Goal: Information Seeking & Learning: Learn about a topic

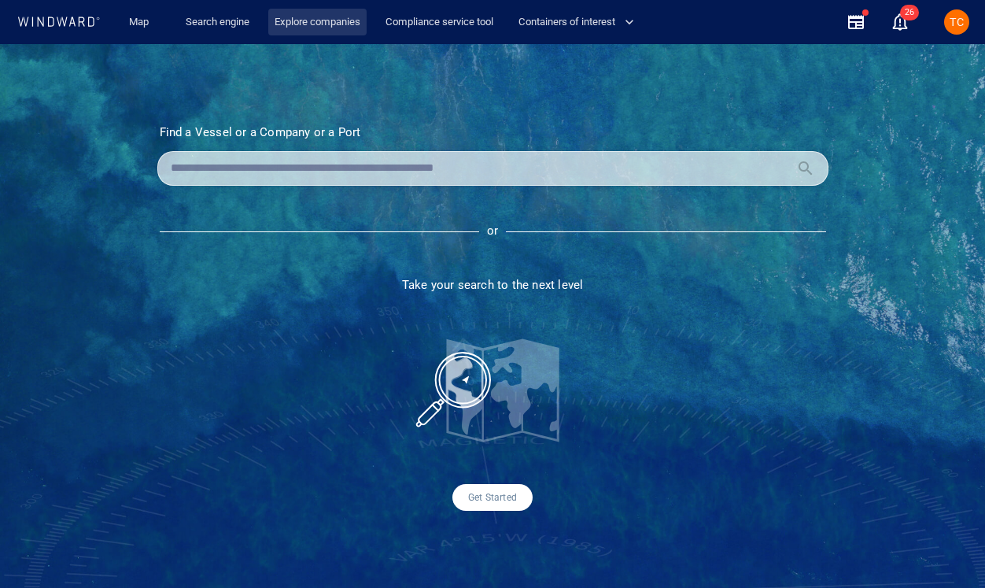
click at [316, 24] on link "Explore companies" at bounding box center [317, 23] width 98 height 28
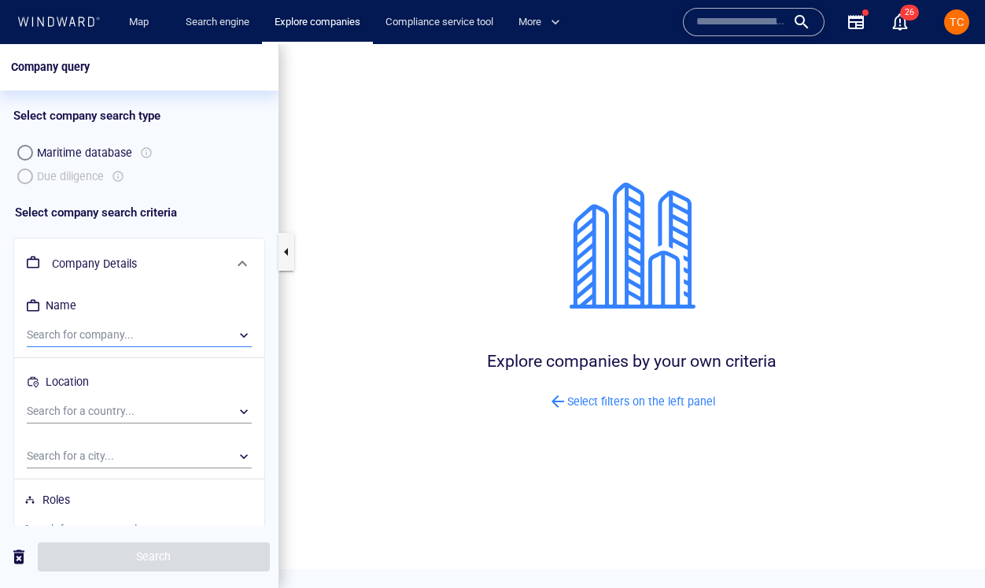
click at [84, 339] on div "​" at bounding box center [139, 335] width 225 height 24
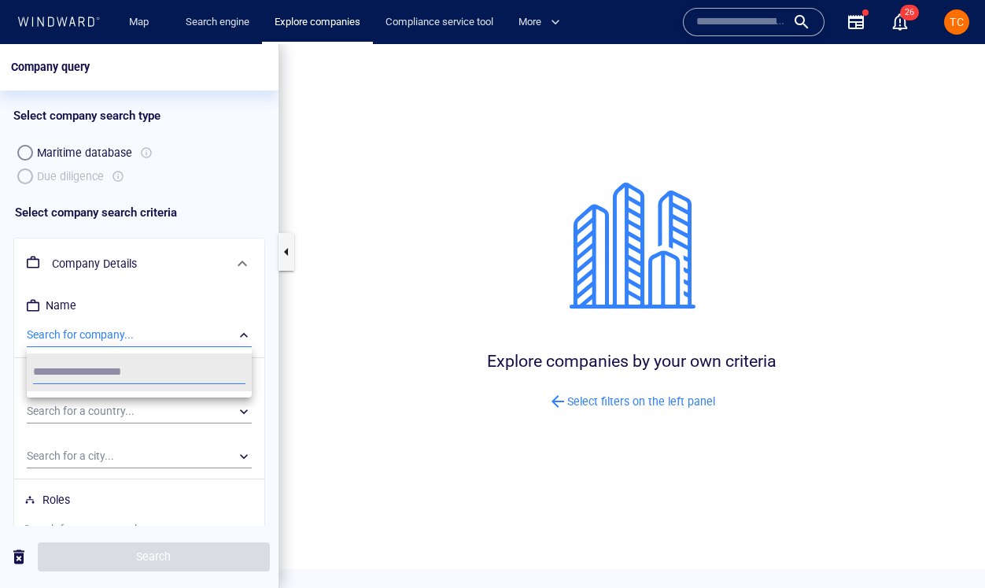
click at [89, 309] on div at bounding box center [492, 316] width 985 height 544
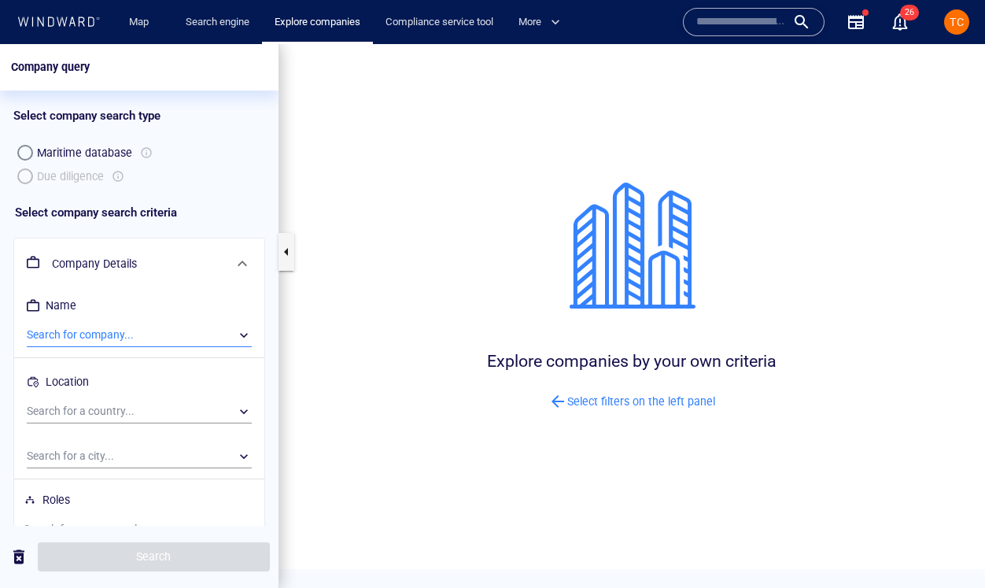
click at [25, 172] on div "Maritime database Due diligence" at bounding box center [139, 164] width 252 height 47
click at [25, 178] on div "Maritime database Due diligence" at bounding box center [139, 164] width 252 height 47
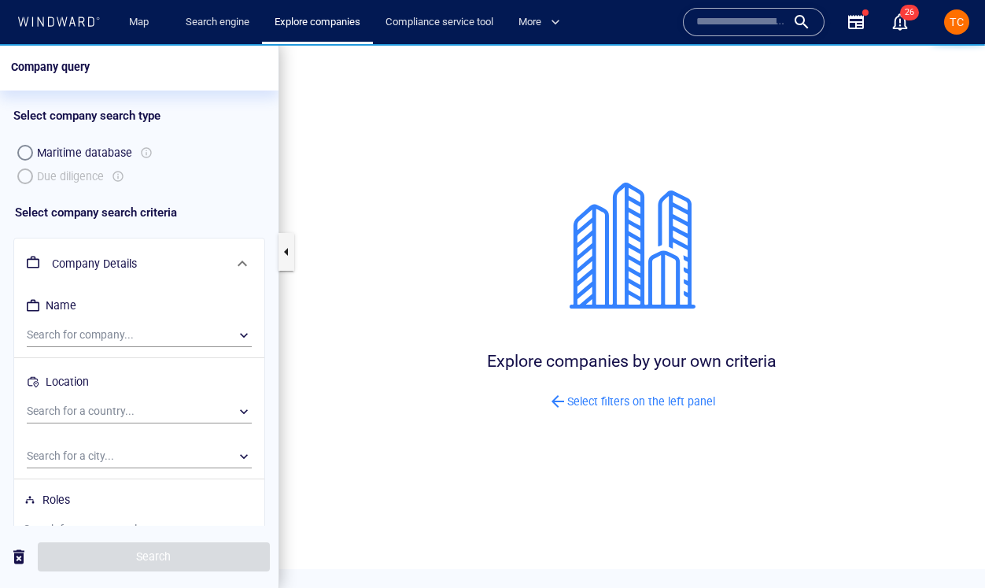
click at [25, 178] on div "Maritime database Due diligence" at bounding box center [139, 164] width 252 height 47
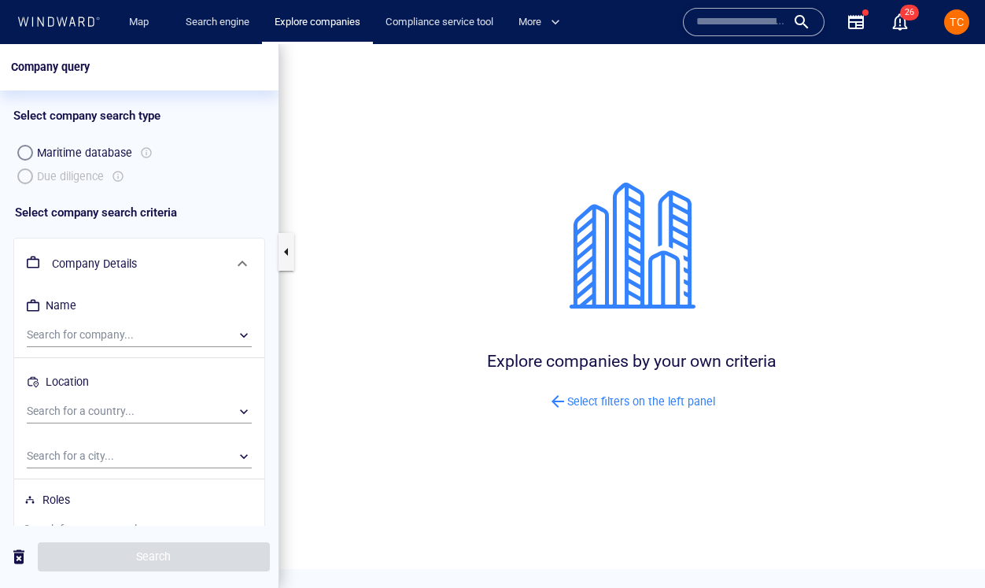
click at [150, 110] on div "Select company search type" at bounding box center [139, 115] width 252 height 50
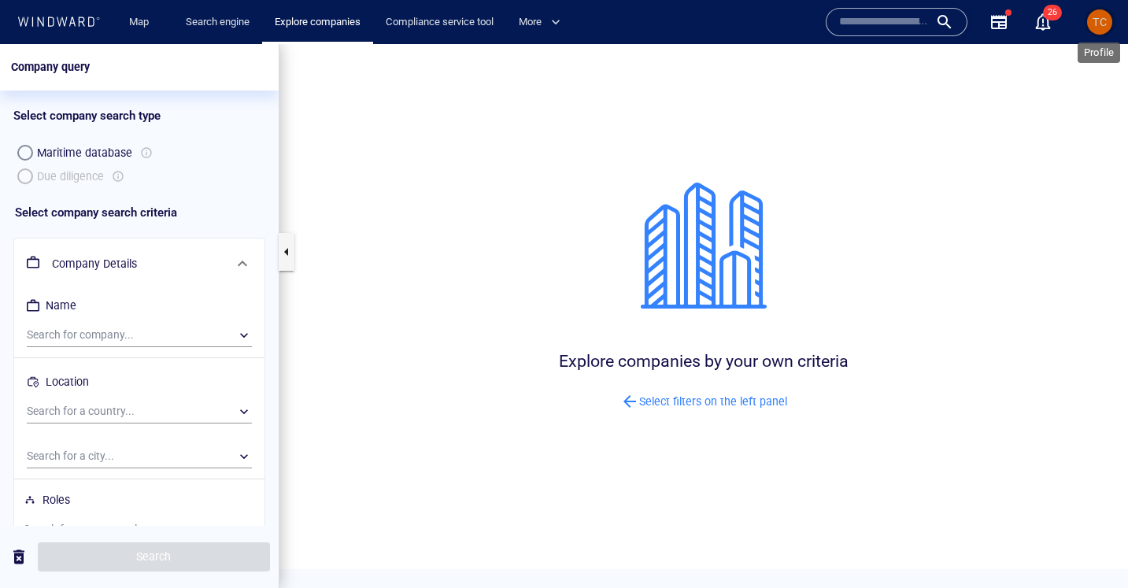
click at [984, 17] on span "TC" at bounding box center [1099, 22] width 14 height 13
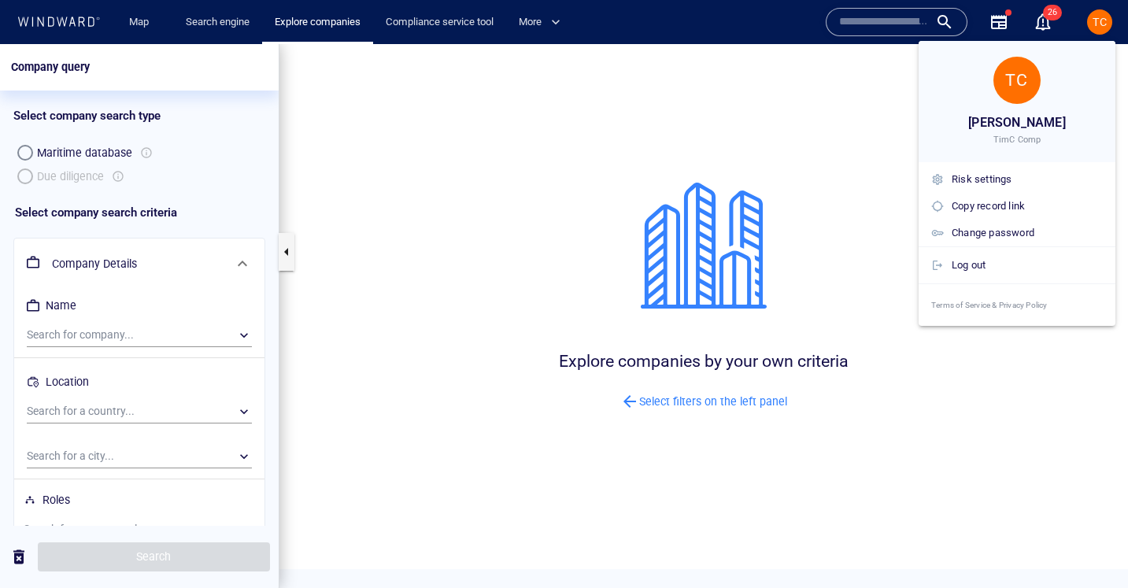
click at [300, 161] on div at bounding box center [564, 294] width 1128 height 588
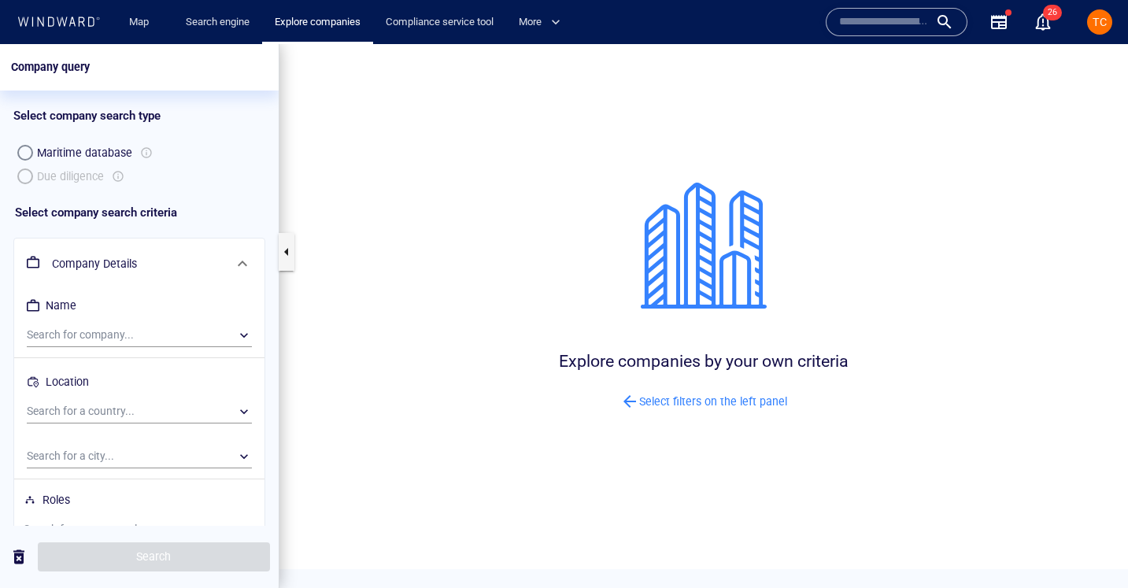
click at [121, 174] on div "Maritime database Due diligence" at bounding box center [139, 164] width 252 height 47
click at [74, 337] on div "​" at bounding box center [139, 335] width 225 height 24
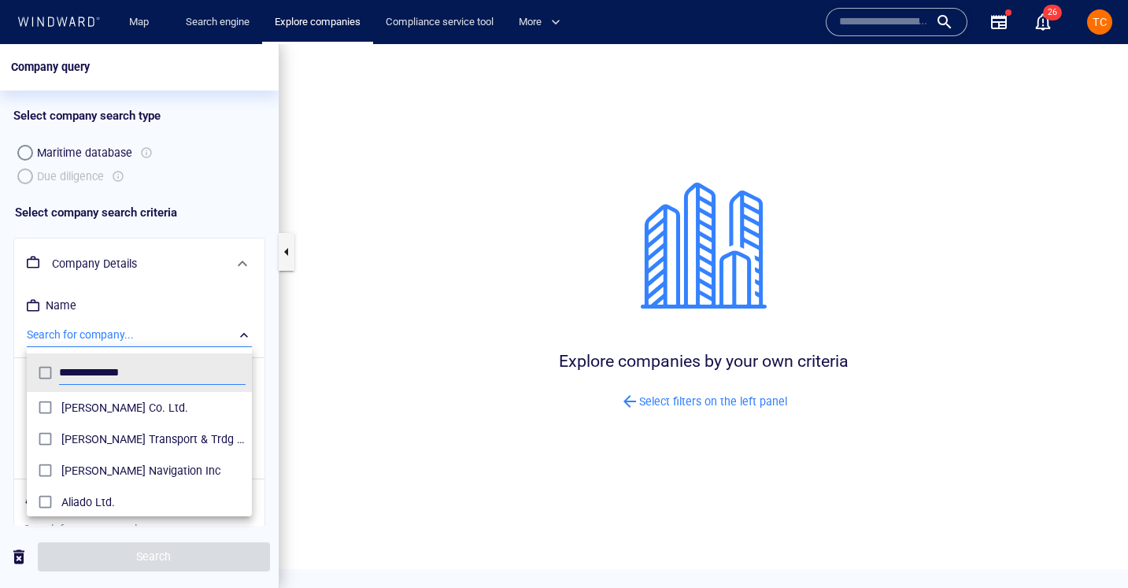
scroll to position [157, 225]
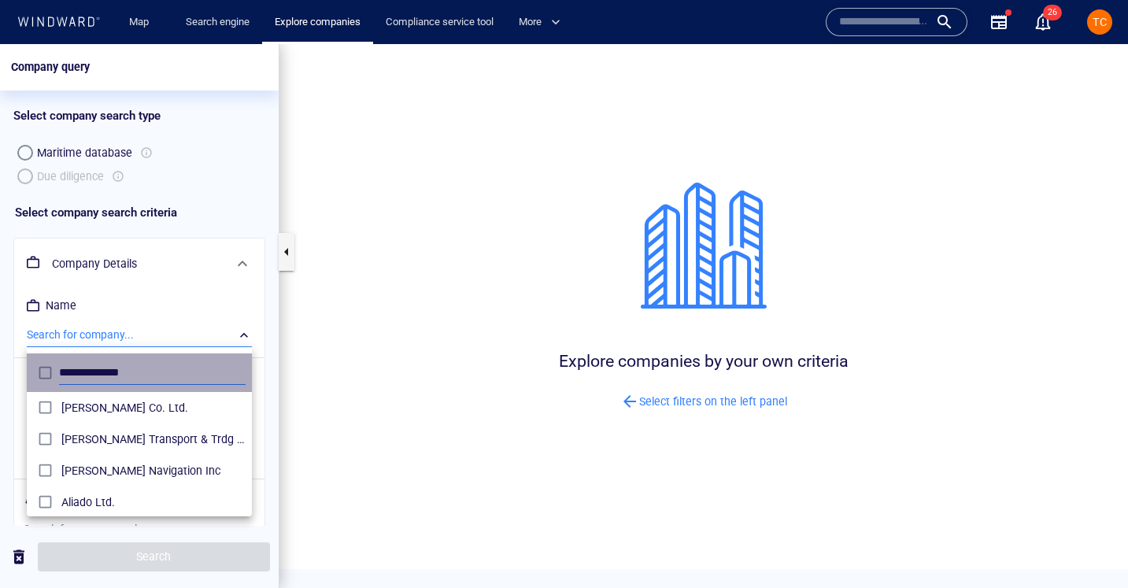
drag, startPoint x: 77, startPoint y: 371, endPoint x: 9, endPoint y: 371, distance: 68.5
click at [9, 371] on div "**********" at bounding box center [564, 316] width 1128 height 544
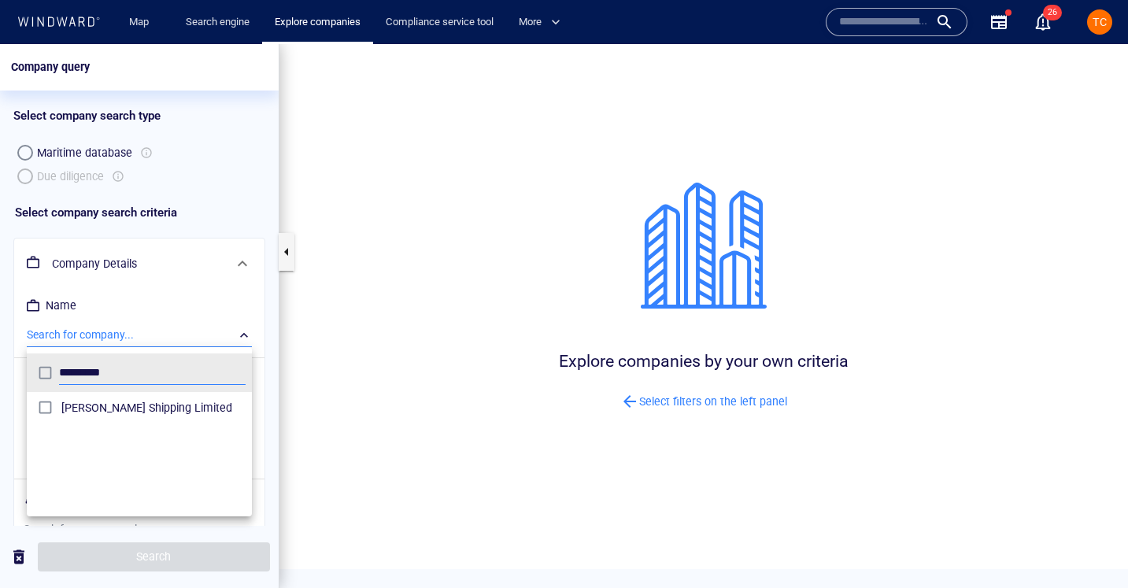
type input "*********"
click at [102, 300] on div at bounding box center [564, 316] width 1128 height 544
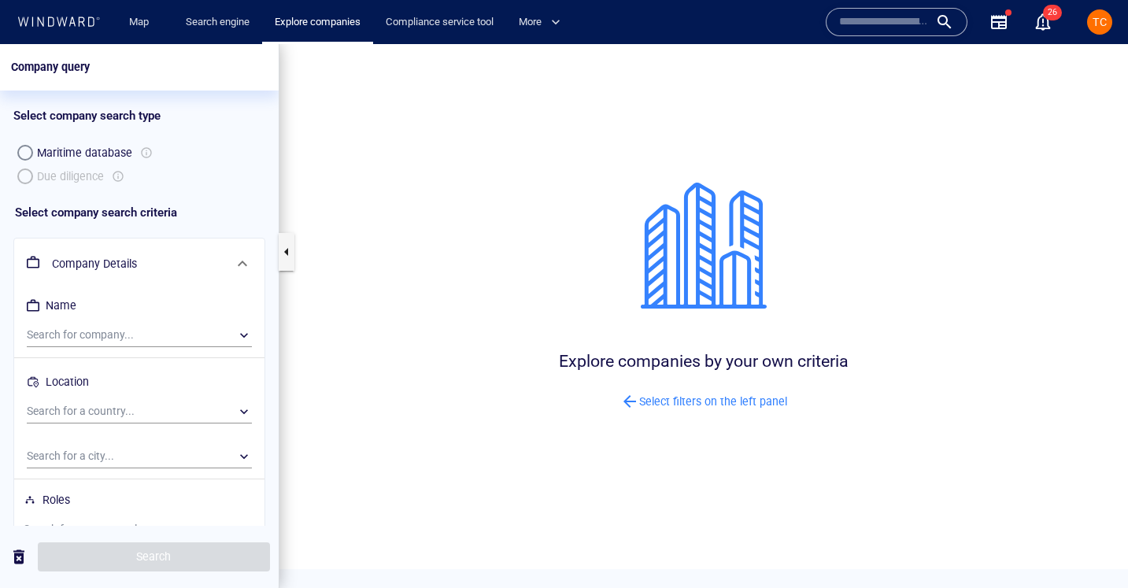
click at [111, 270] on h6 "Company Details" at bounding box center [138, 264] width 172 height 20
click at [227, 268] on div at bounding box center [242, 264] width 38 height 38
click at [247, 261] on span at bounding box center [242, 263] width 19 height 19
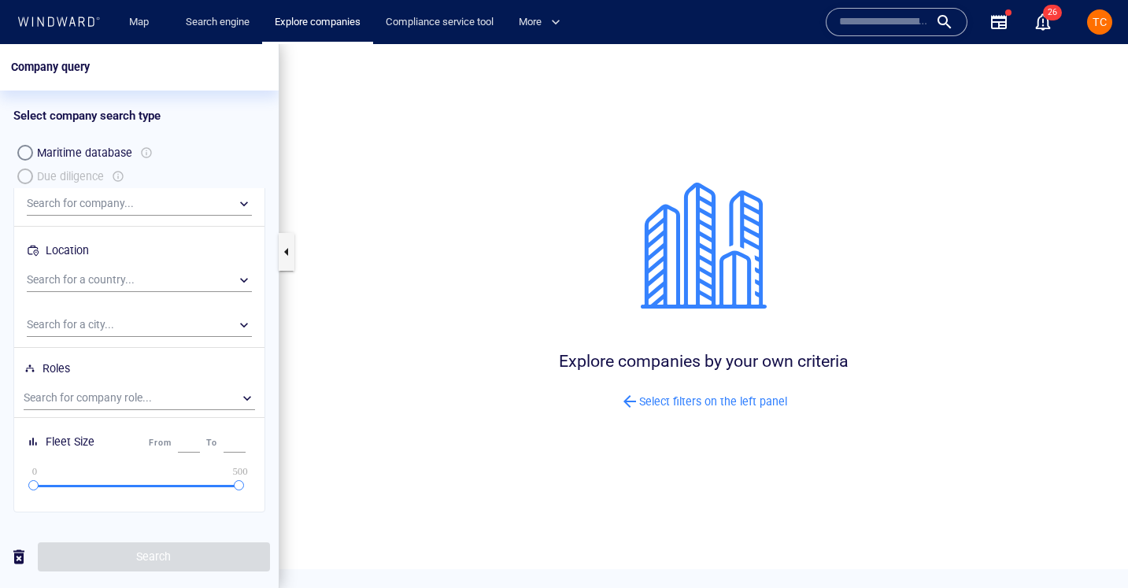
click at [21, 179] on div "Maritime database Due diligence" at bounding box center [139, 164] width 252 height 47
click at [22, 174] on div "Maritime database Due diligence" at bounding box center [139, 164] width 252 height 47
click at [12, 145] on div at bounding box center [12, 145] width 0 height 0
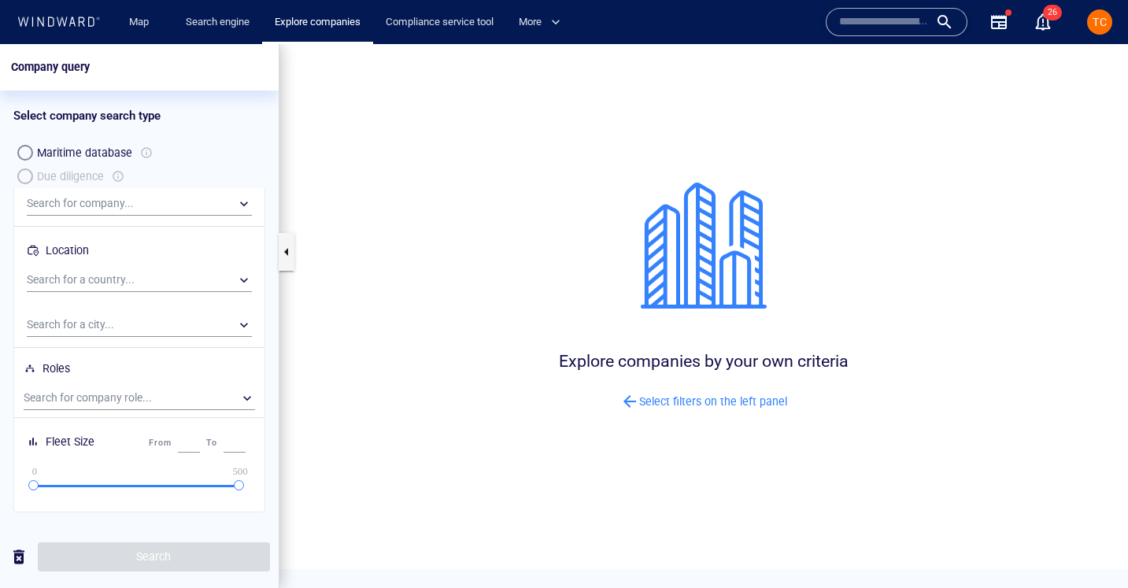
click at [92, 154] on div "Maritime database" at bounding box center [84, 152] width 95 height 19
click at [24, 175] on div "Maritime database Due diligence" at bounding box center [139, 164] width 252 height 47
click at [95, 404] on div "​" at bounding box center [139, 398] width 231 height 24
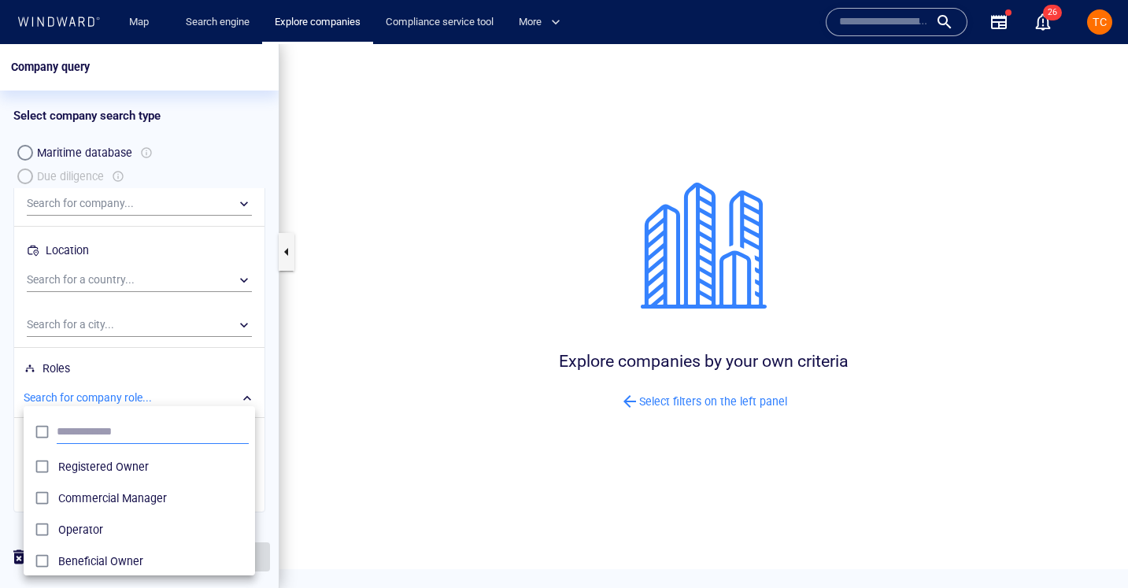
scroll to position [157, 231]
click at [90, 301] on div at bounding box center [564, 316] width 1128 height 544
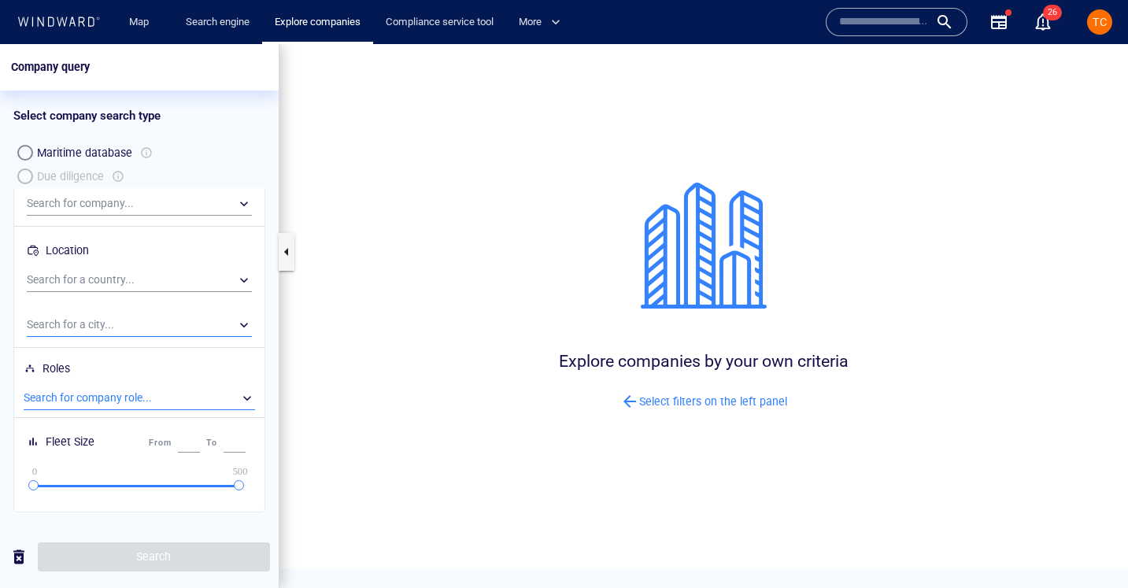
click at [85, 326] on div "​" at bounding box center [139, 325] width 225 height 24
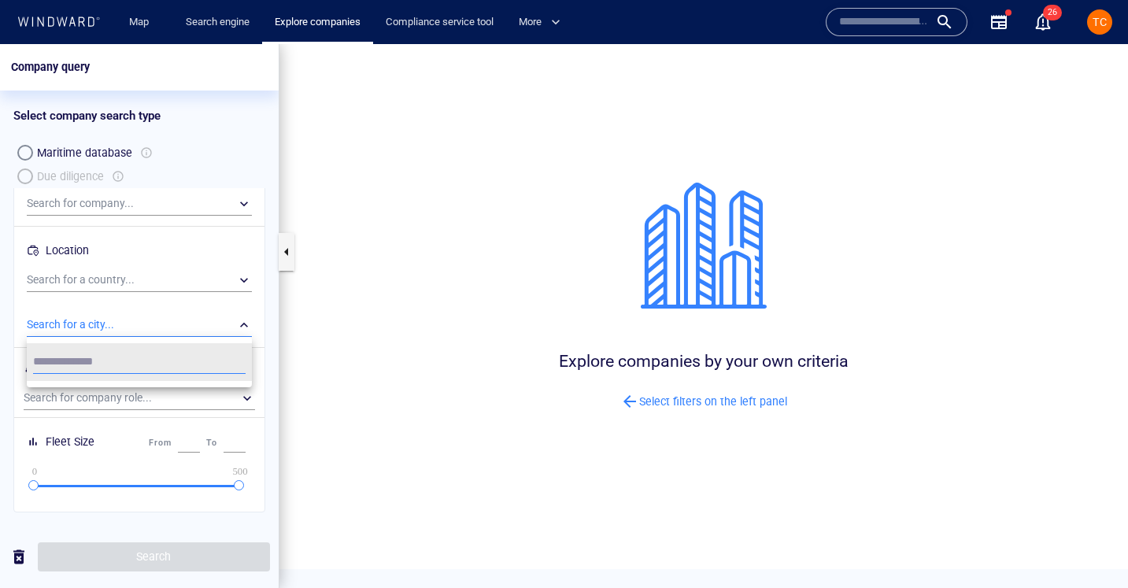
click at [90, 305] on div at bounding box center [564, 316] width 1128 height 544
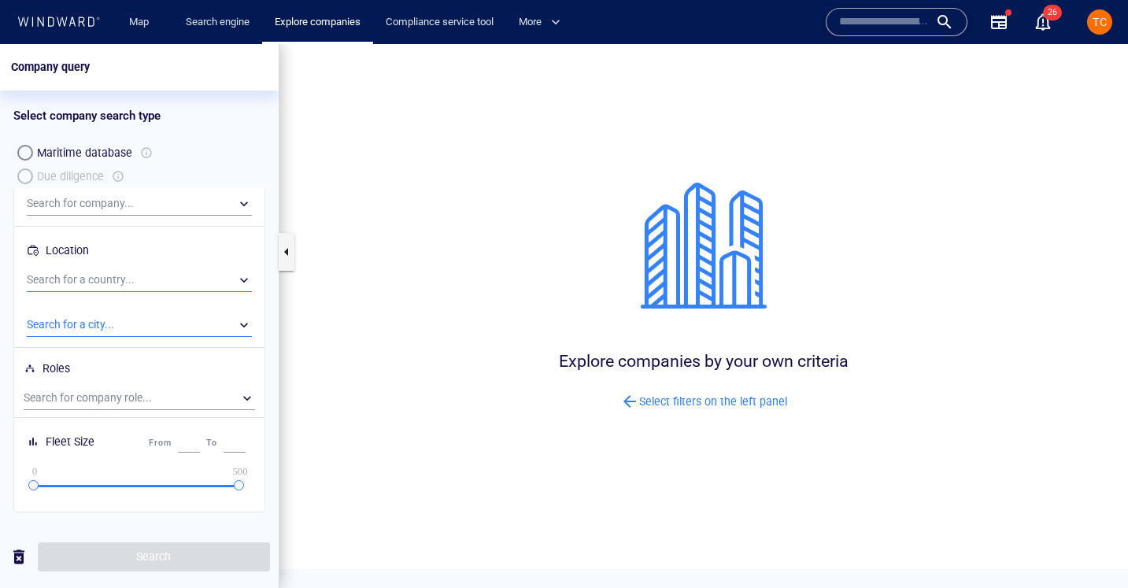
click at [70, 284] on div "​" at bounding box center [139, 280] width 225 height 24
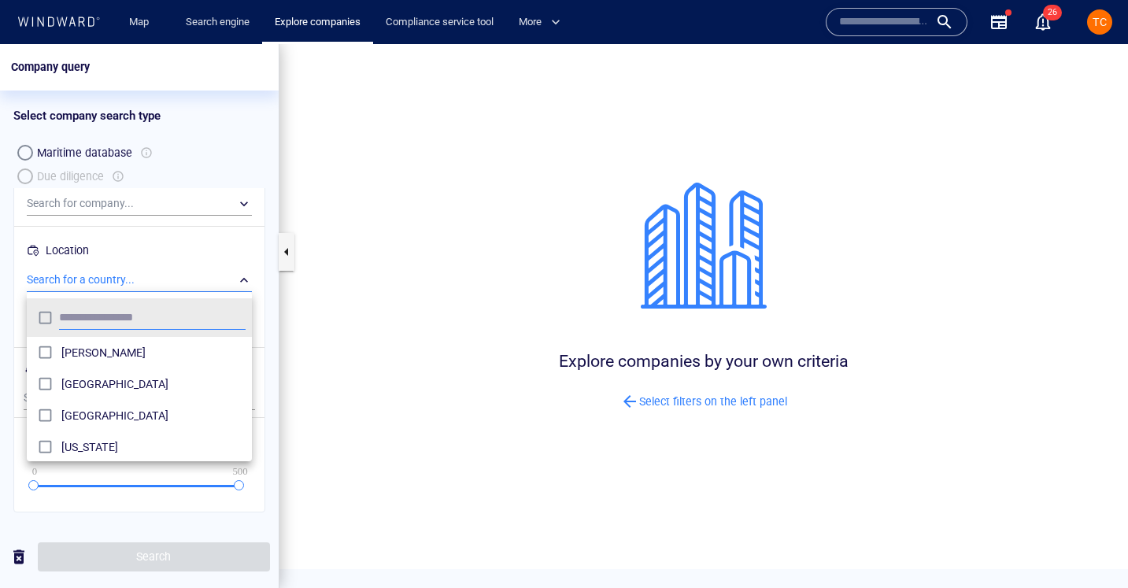
scroll to position [157, 225]
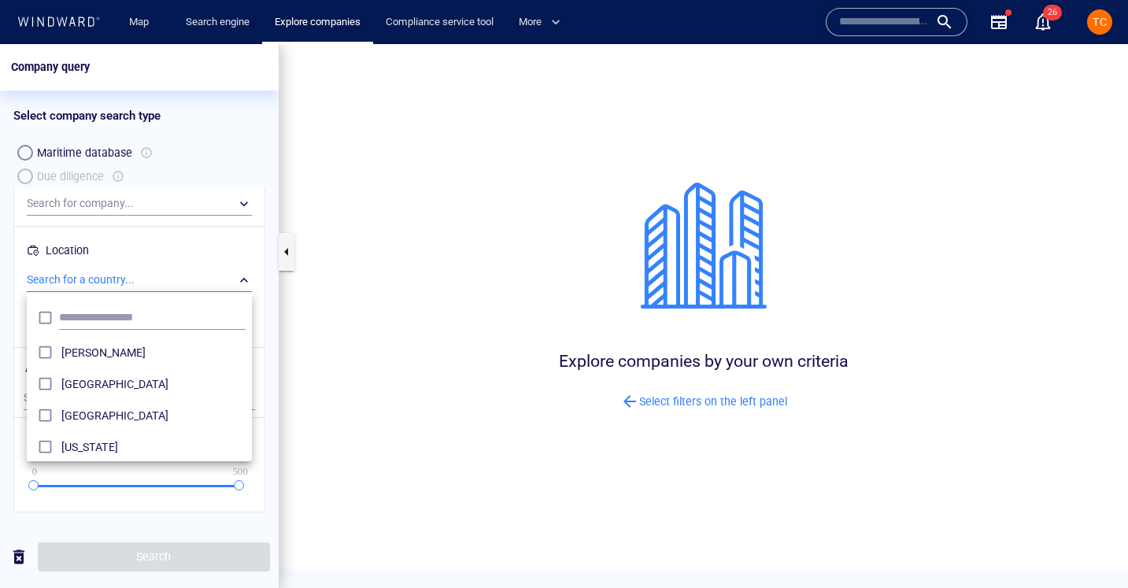
click at [94, 288] on div at bounding box center [564, 316] width 1128 height 544
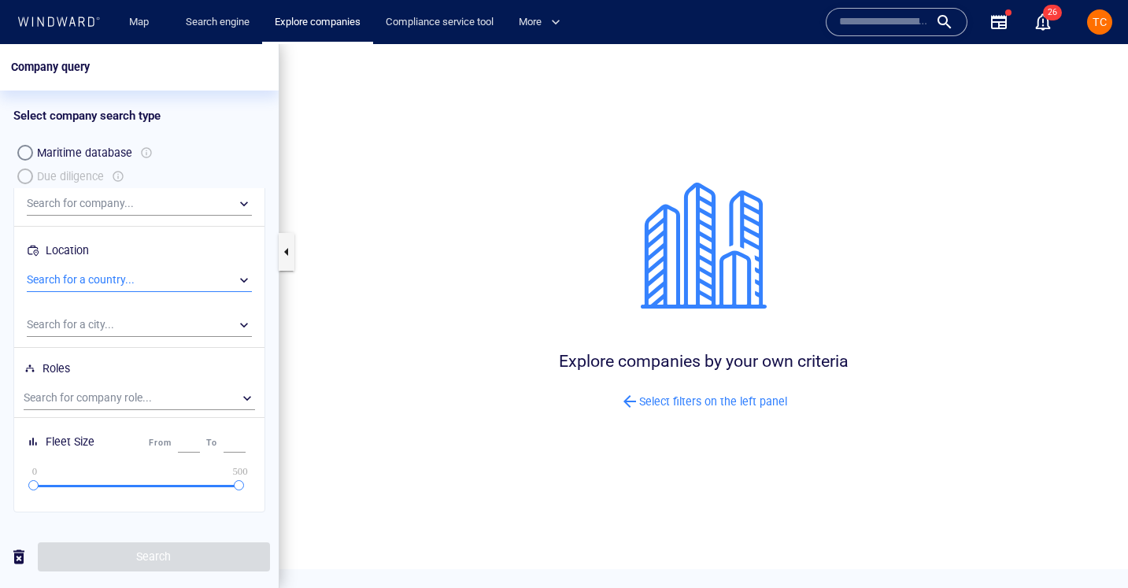
click at [91, 186] on div "Maritime database Due diligence" at bounding box center [139, 164] width 252 height 47
click at [91, 198] on div "​" at bounding box center [139, 204] width 225 height 24
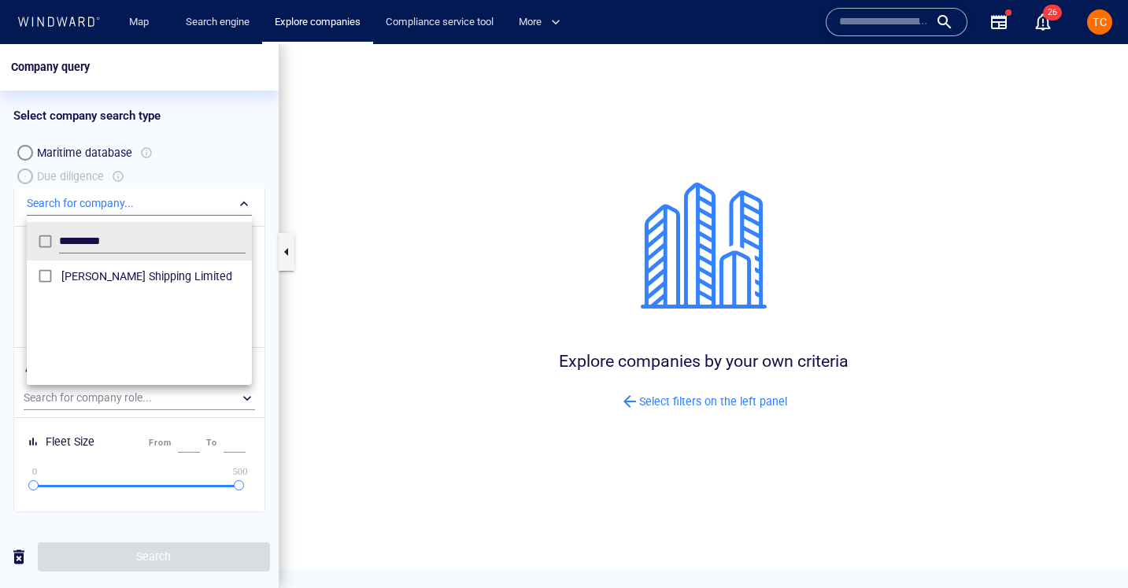
click at [117, 199] on div at bounding box center [564, 316] width 1128 height 544
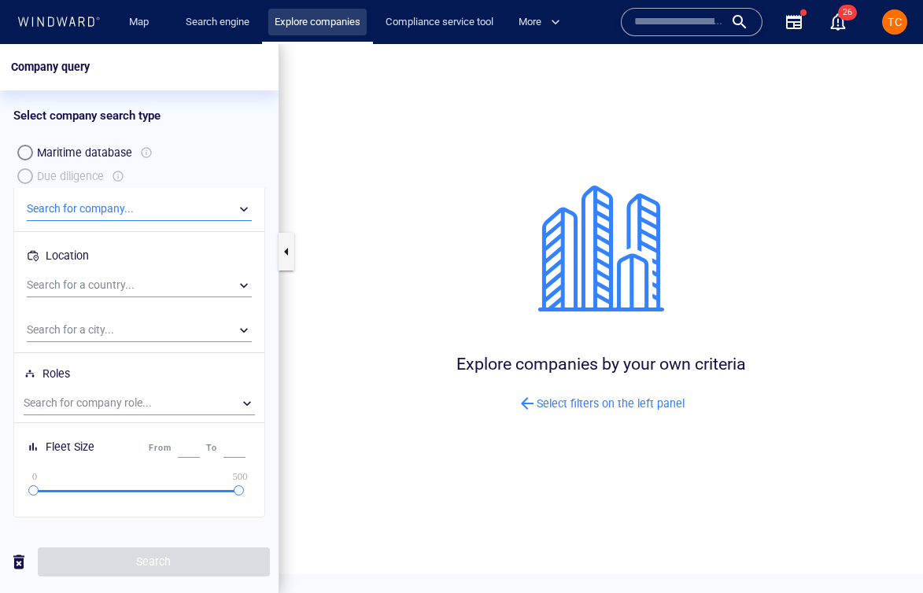
scroll to position [126, 0]
click at [30, 176] on div "Maritime database Due diligence" at bounding box center [139, 164] width 252 height 47
click at [28, 154] on div "button" at bounding box center [25, 153] width 16 height 16
click at [891, 20] on span "TC" at bounding box center [895, 22] width 14 height 13
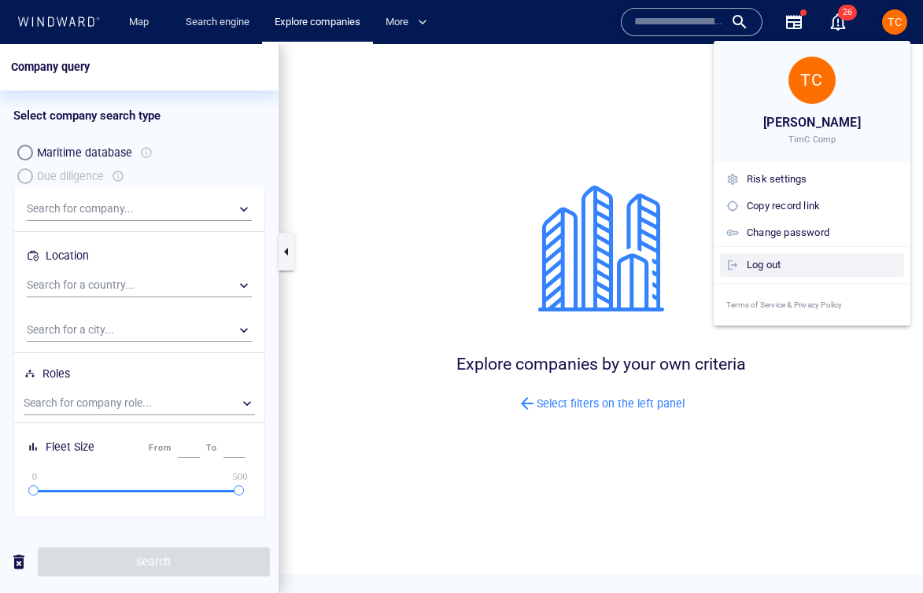
click at [42, 145] on div "Log out" at bounding box center [33, 135] width 19 height 19
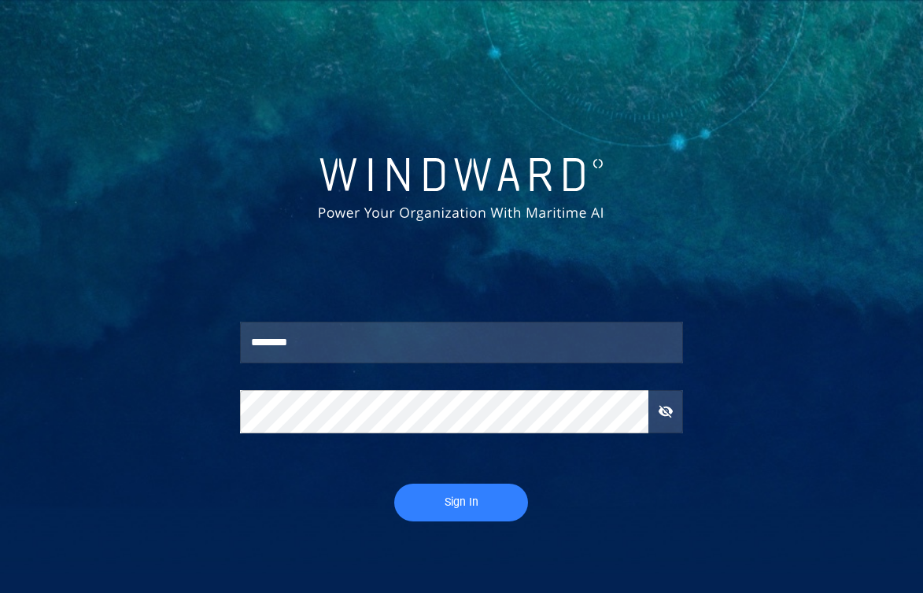
click at [332, 329] on input "********" at bounding box center [461, 343] width 443 height 42
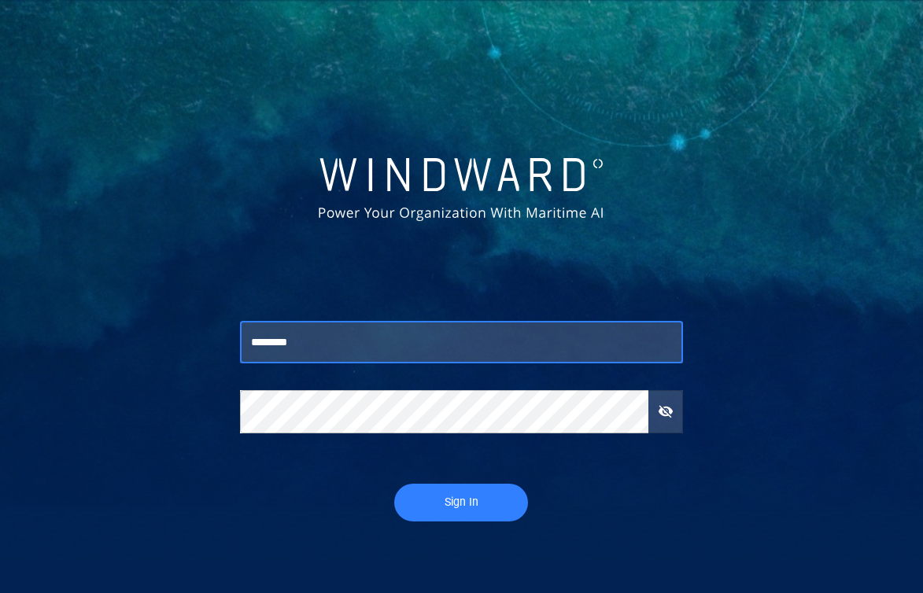
click at [312, 342] on input "********" at bounding box center [461, 343] width 443 height 42
type input "*****"
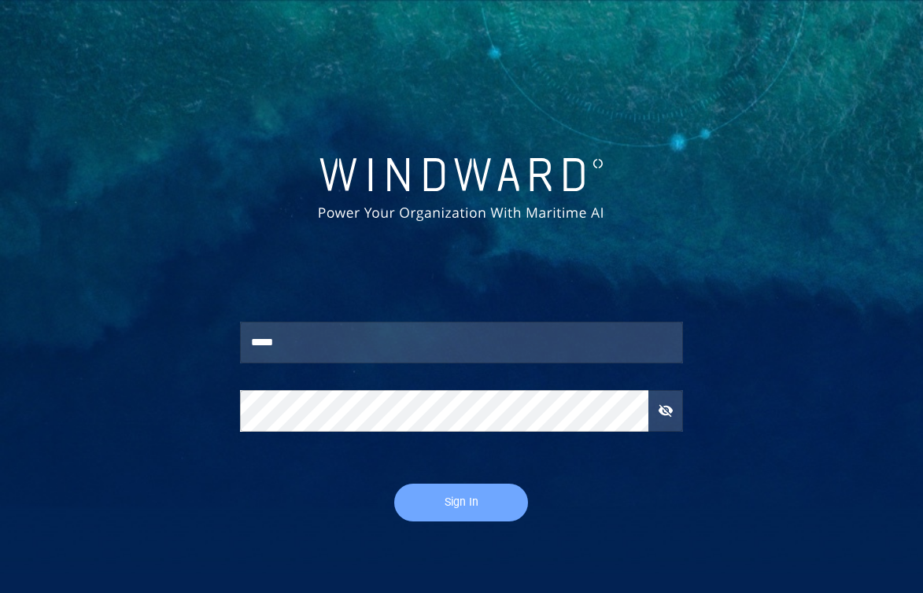
click at [457, 498] on span "Sign In" at bounding box center [461, 503] width 102 height 20
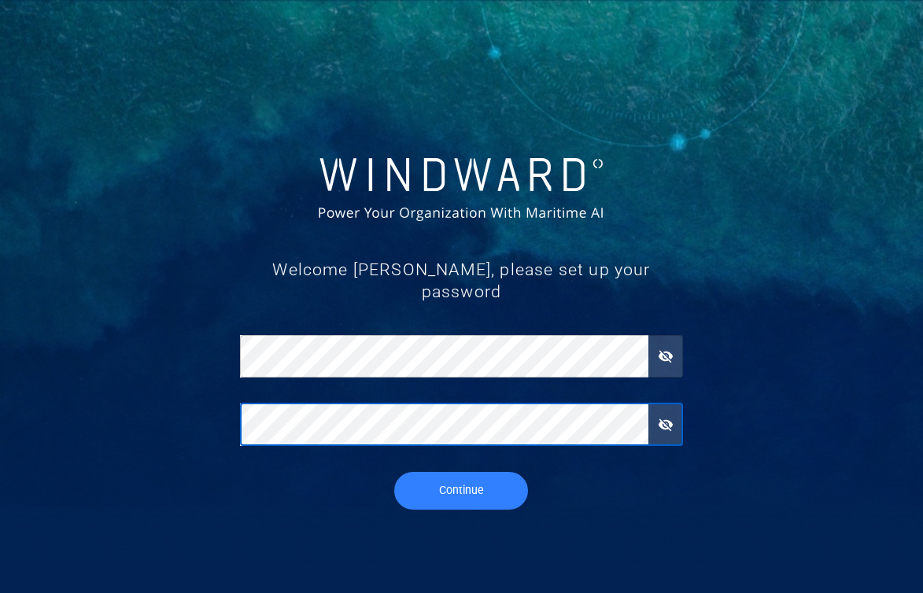
click at [394, 472] on button "Continue" at bounding box center [461, 491] width 134 height 38
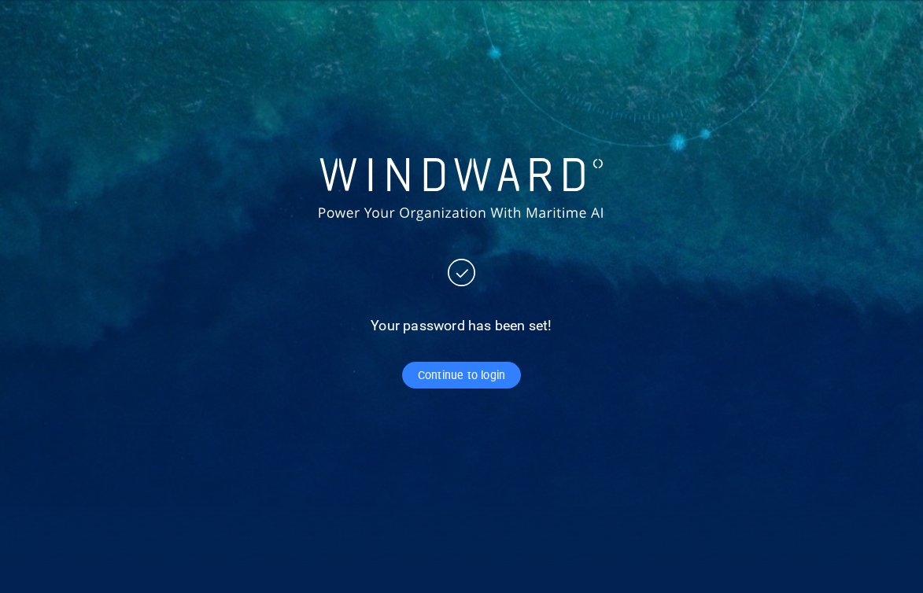
click at [441, 367] on span "Continue to login" at bounding box center [461, 376] width 87 height 20
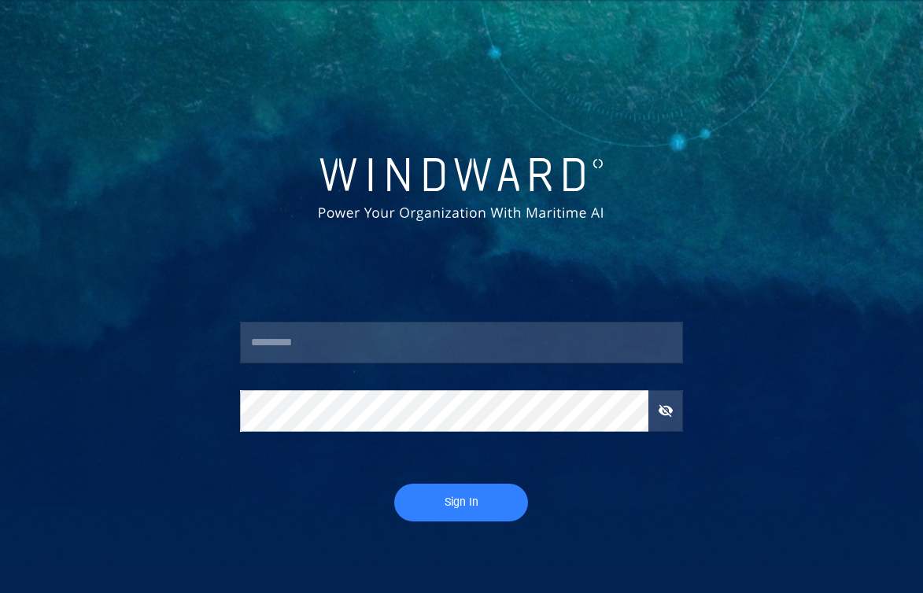
type input "********"
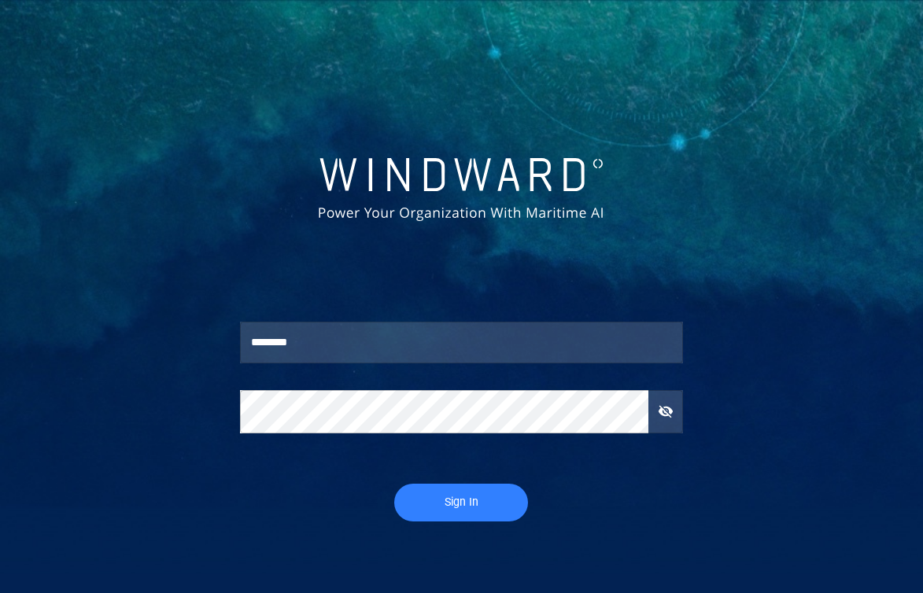
click at [461, 507] on span "Sign In" at bounding box center [461, 503] width 102 height 20
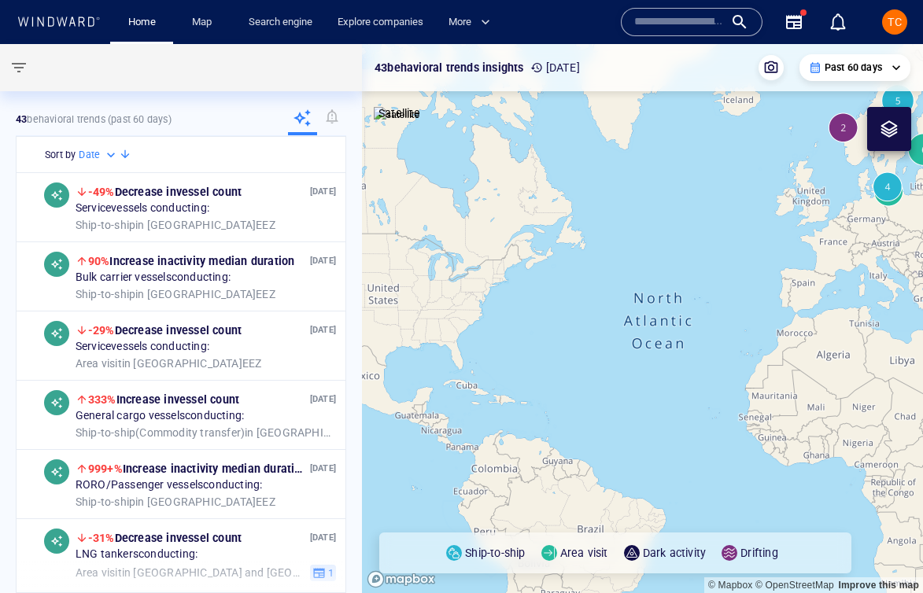
click at [885, 26] on div "TC" at bounding box center [894, 21] width 25 height 25
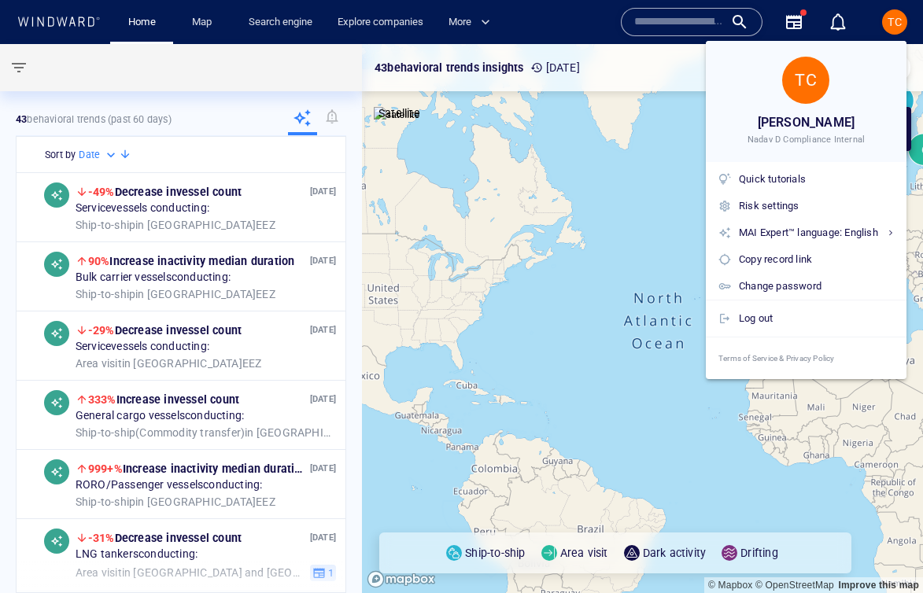
click at [156, 68] on div at bounding box center [461, 296] width 923 height 593
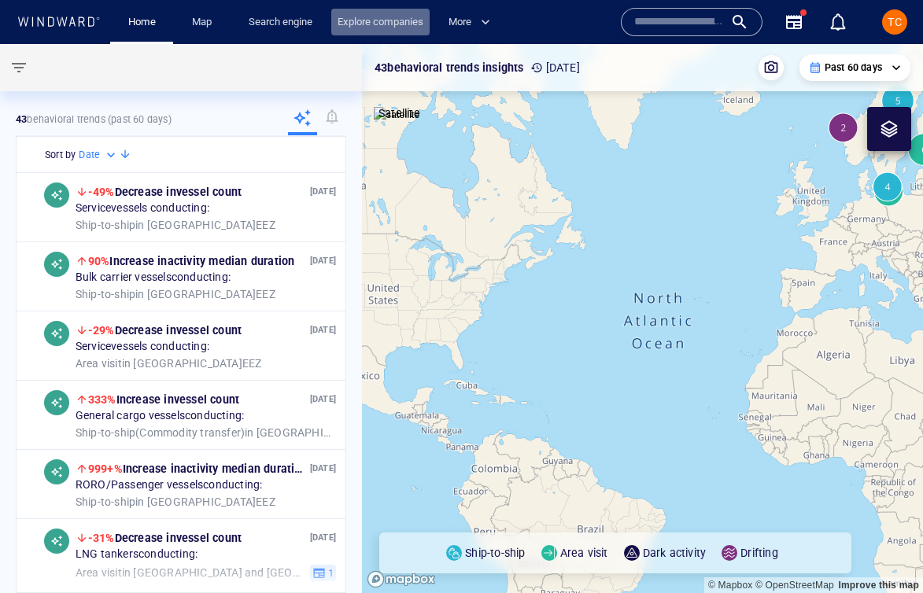
click at [363, 26] on link "Explore companies" at bounding box center [380, 23] width 98 height 28
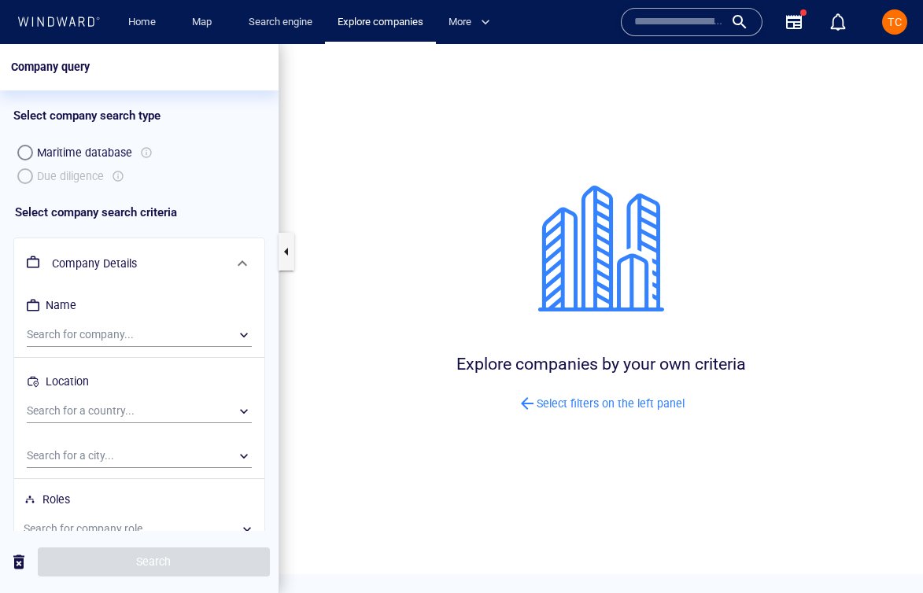
click at [25, 175] on div "Maritime database Due diligence" at bounding box center [139, 164] width 252 height 47
click at [113, 267] on h6 "Company Details" at bounding box center [138, 264] width 172 height 20
click at [67, 331] on div "​" at bounding box center [139, 335] width 225 height 24
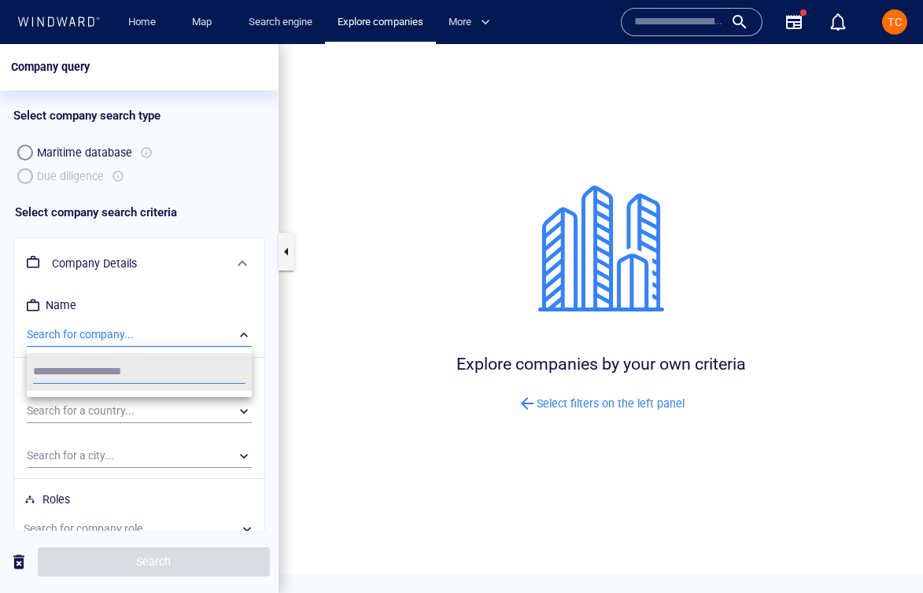
click at [109, 329] on div at bounding box center [461, 318] width 923 height 549
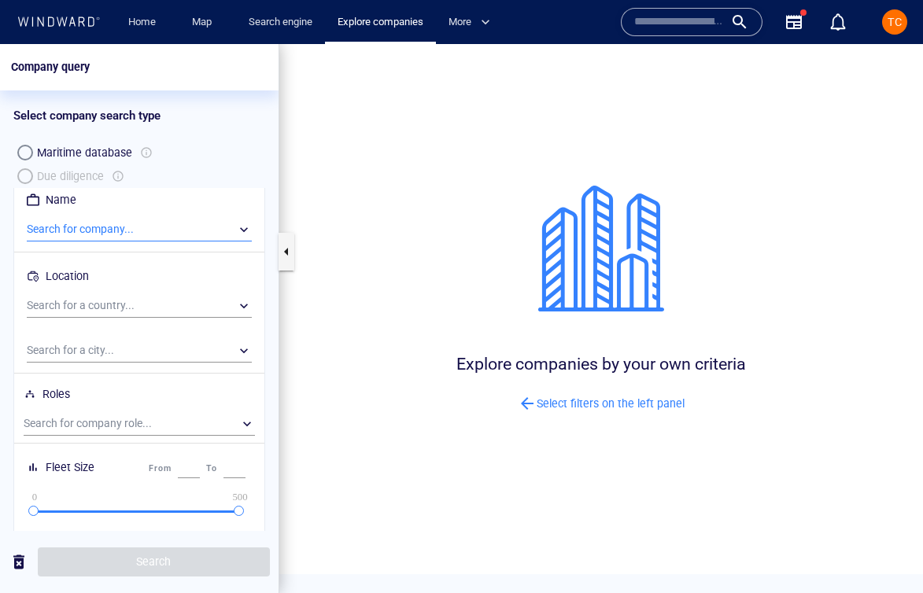
scroll to position [126, 0]
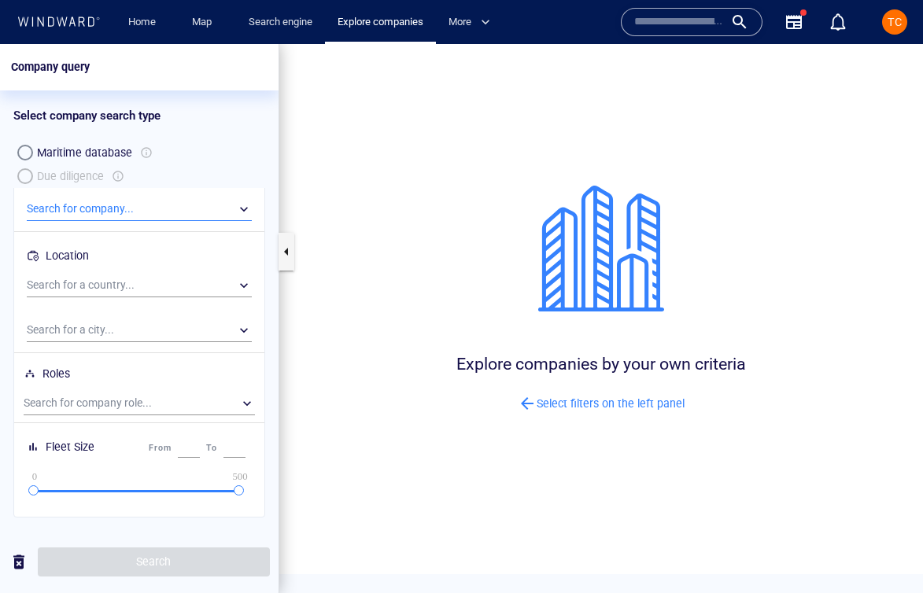
click at [113, 423] on div at bounding box center [139, 423] width 231 height 23
click at [113, 400] on div "​" at bounding box center [139, 404] width 231 height 24
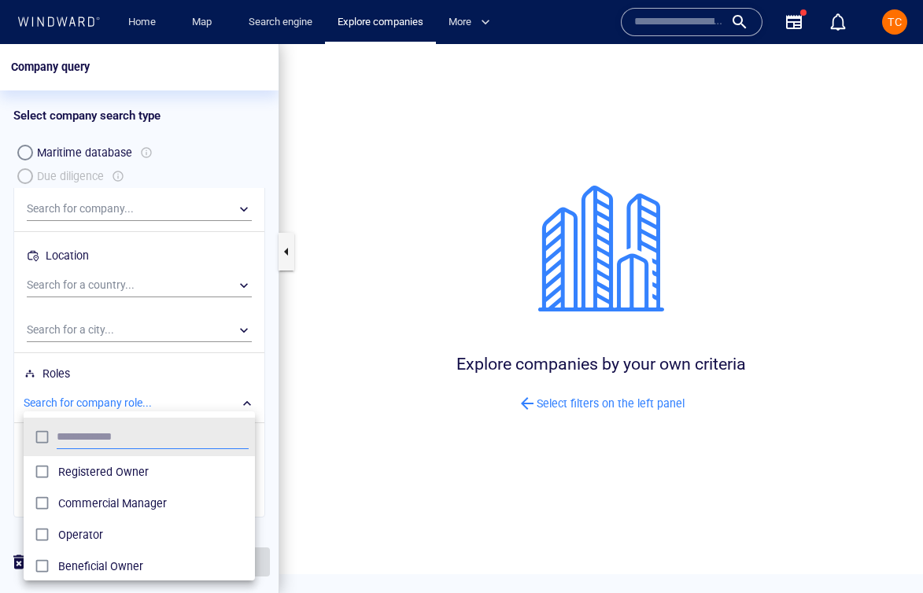
scroll to position [157, 231]
click at [109, 161] on div at bounding box center [461, 318] width 923 height 549
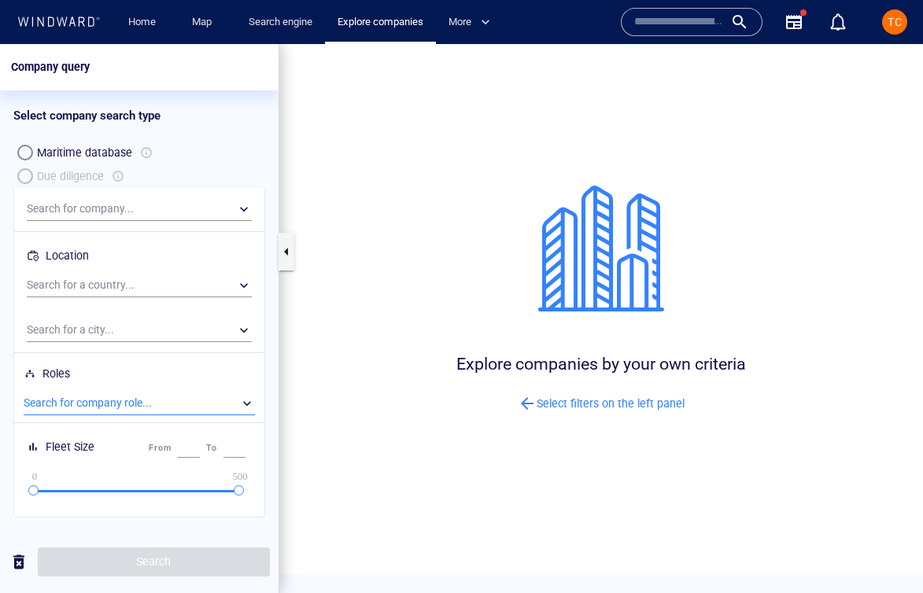
scroll to position [0, 0]
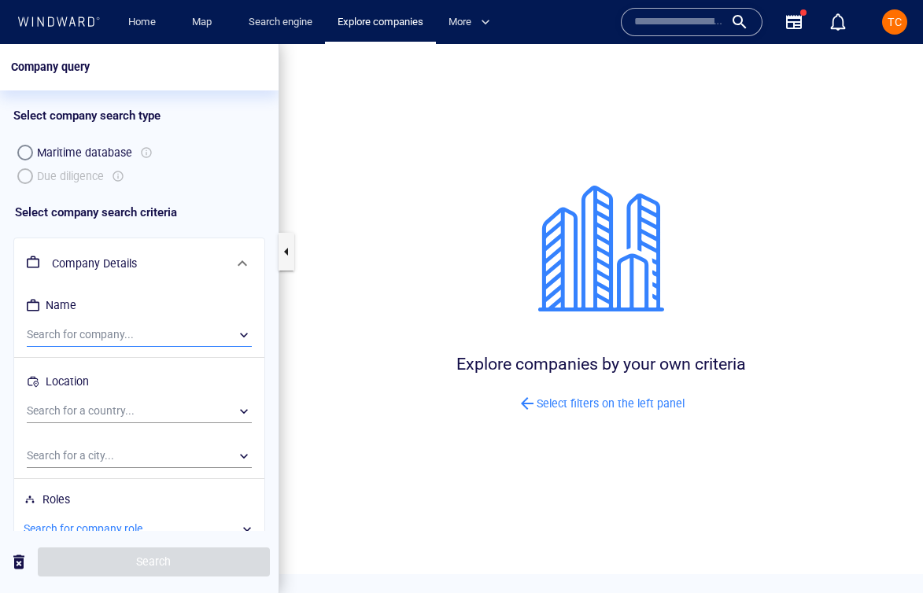
click at [74, 342] on div "​" at bounding box center [139, 335] width 225 height 24
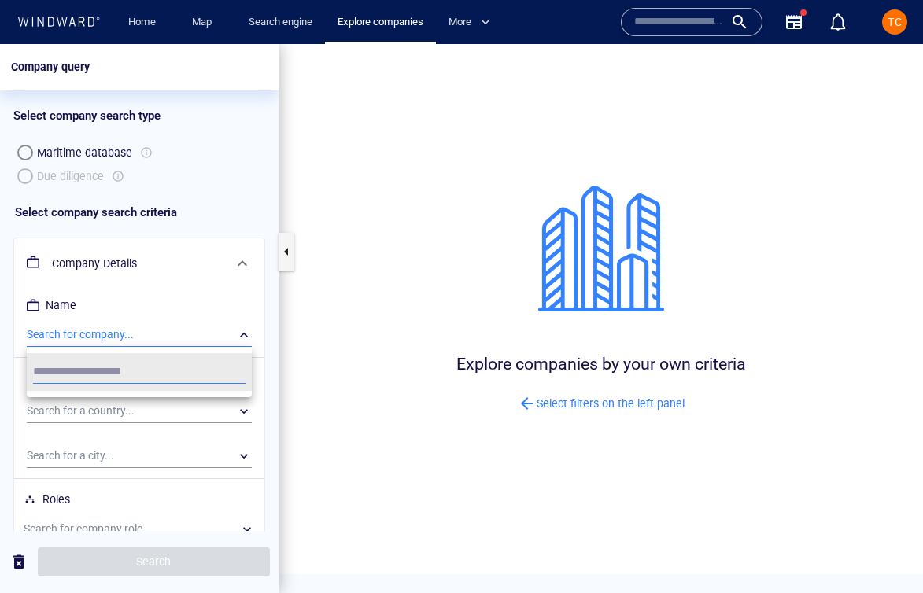
click at [891, 13] on div "TC" at bounding box center [895, 22] width 14 height 19
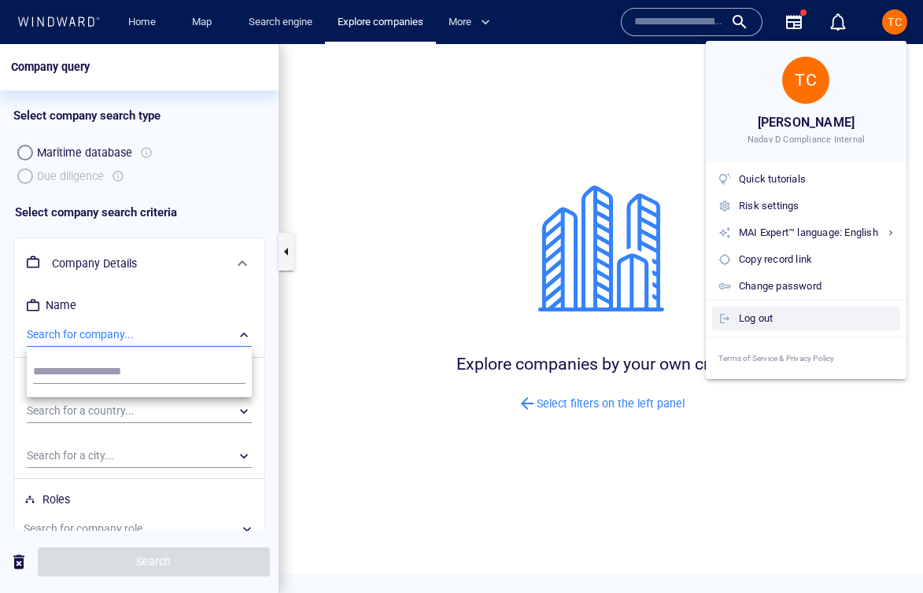
click at [784, 317] on div "Log out" at bounding box center [816, 318] width 155 height 17
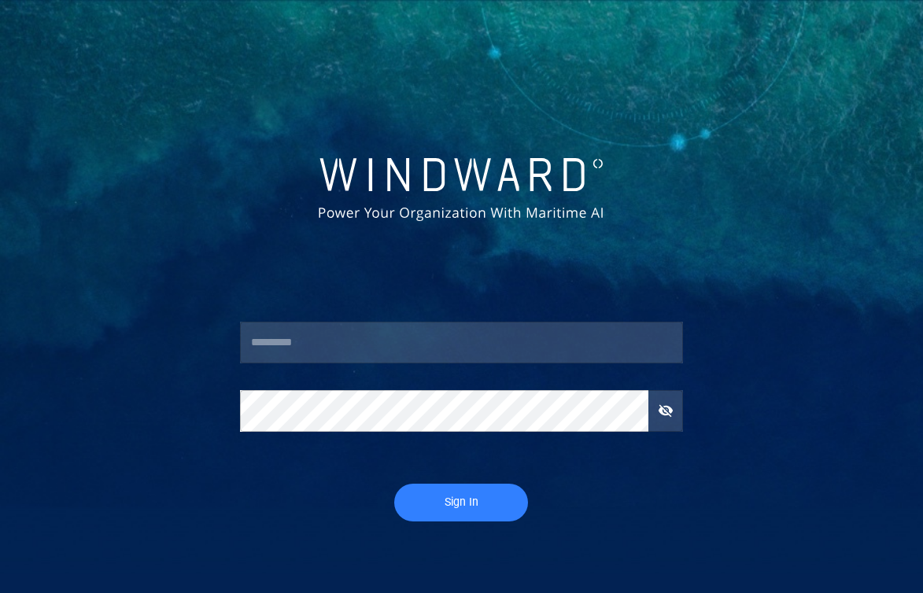
type input "********"
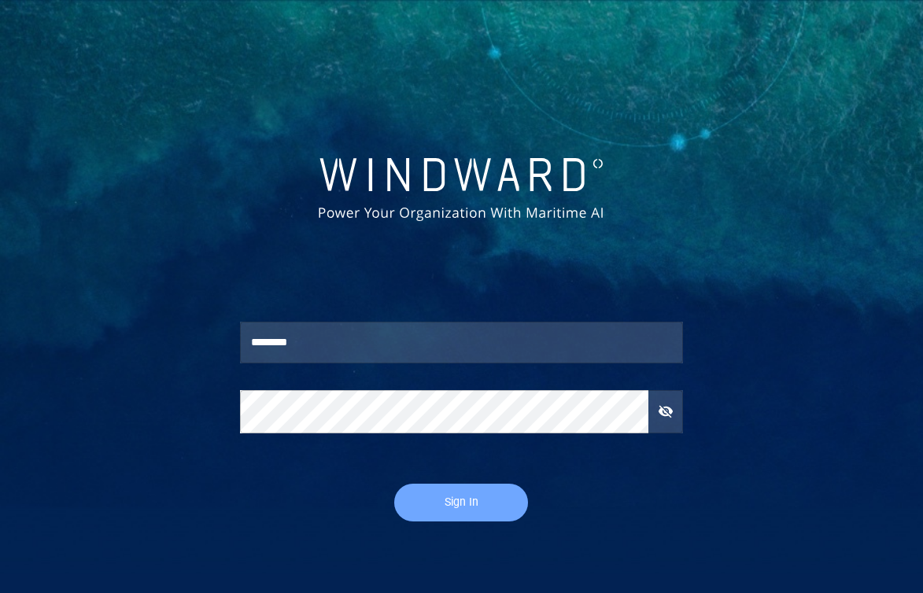
click at [456, 507] on span "Sign In" at bounding box center [461, 503] width 102 height 20
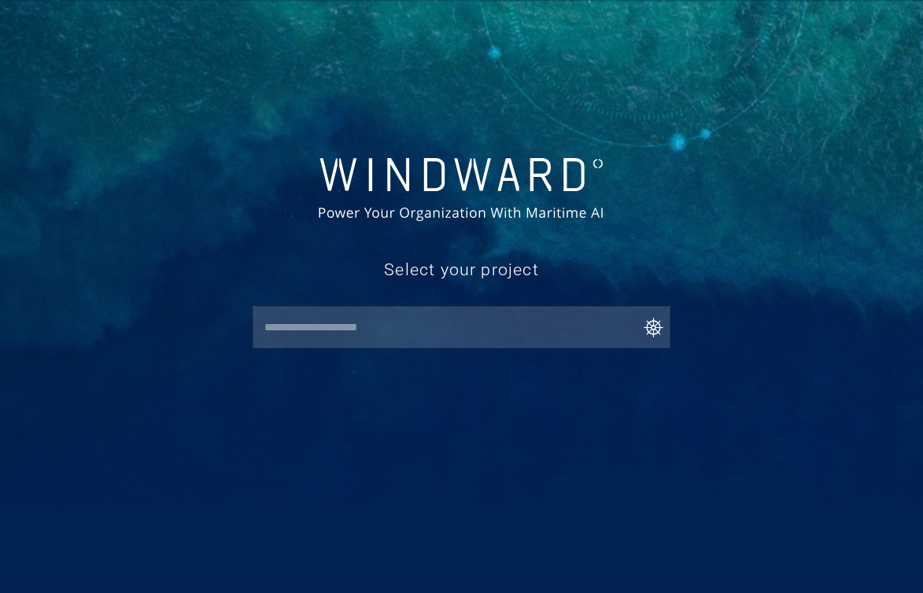
click at [426, 330] on input "text" at bounding box center [465, 327] width 411 height 28
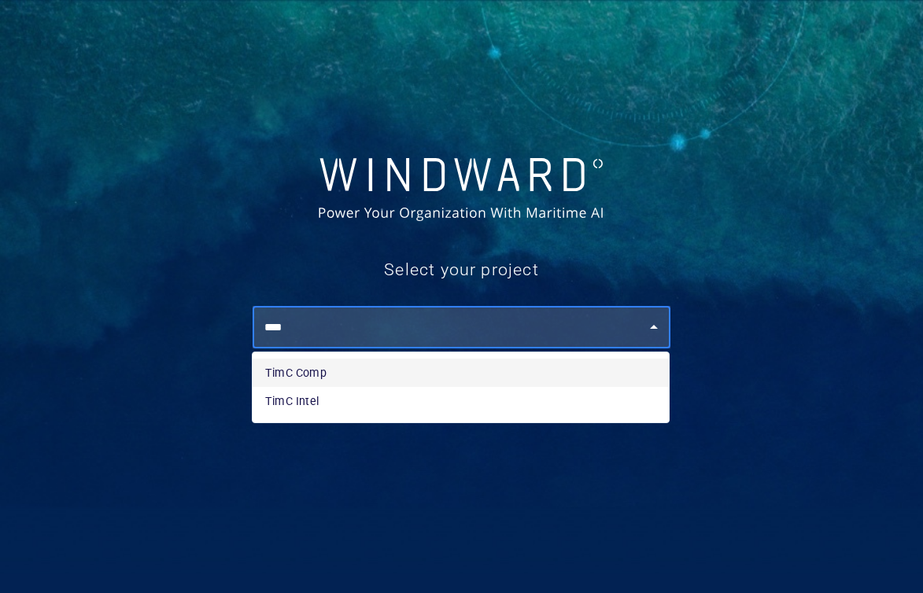
click at [342, 367] on li "TimC Comp" at bounding box center [461, 373] width 416 height 28
type input "*********"
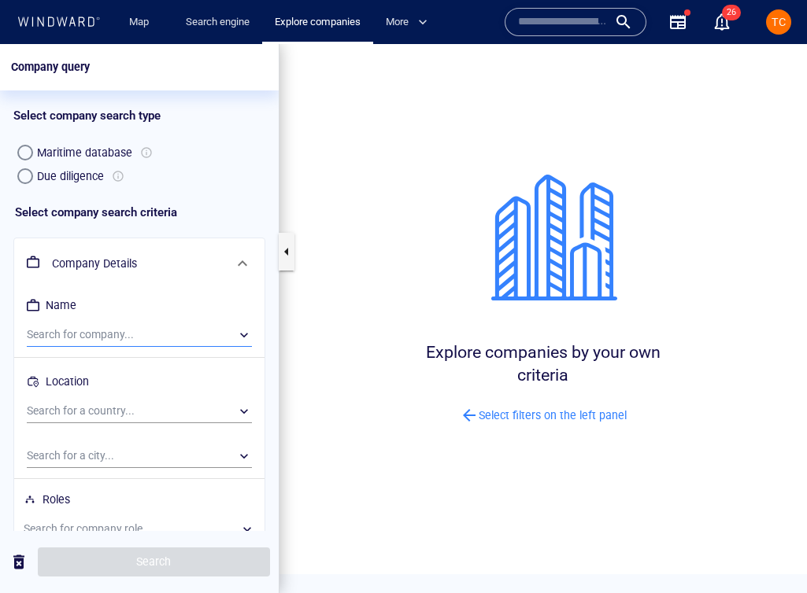
click at [57, 339] on div "​" at bounding box center [139, 335] width 225 height 24
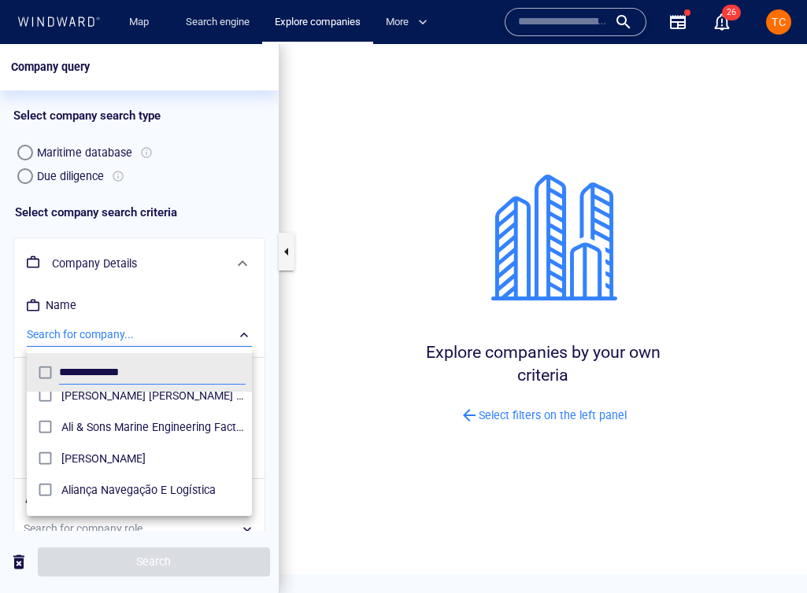
scroll to position [207, 0]
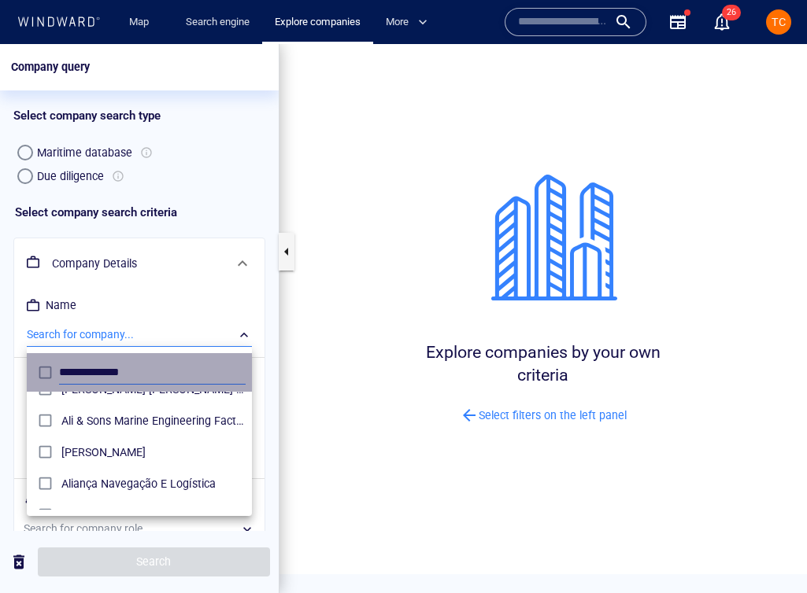
drag, startPoint x: 76, startPoint y: 372, endPoint x: 21, endPoint y: 372, distance: 55.1
click at [21, 372] on div "**********" at bounding box center [403, 318] width 807 height 549
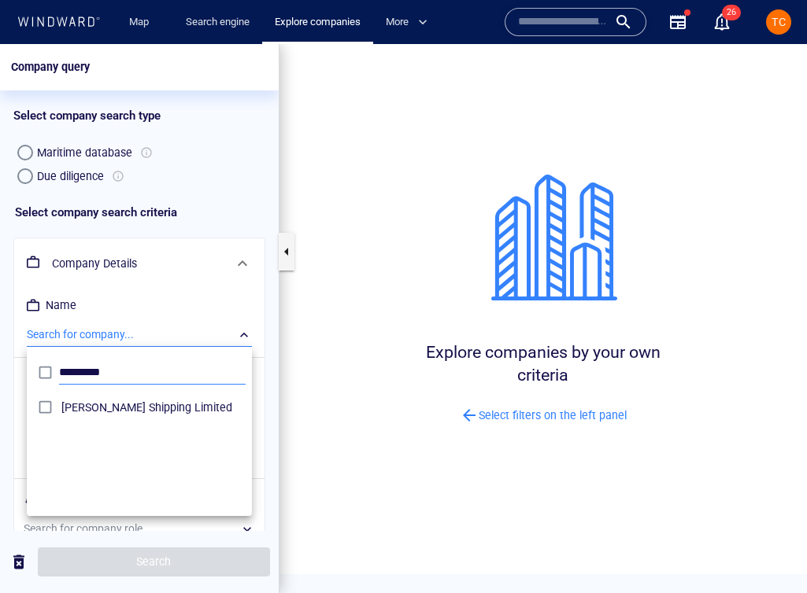
scroll to position [157, 225]
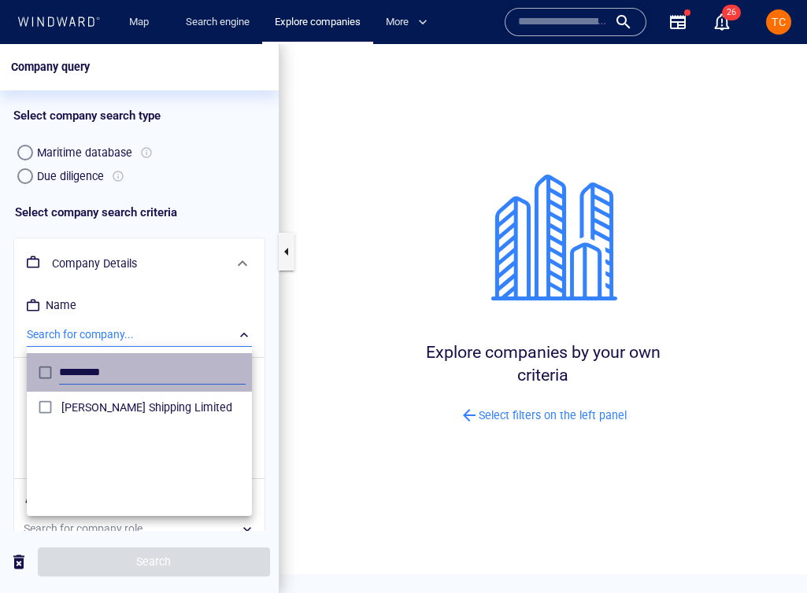
click at [41, 375] on div "*********" at bounding box center [139, 372] width 219 height 31
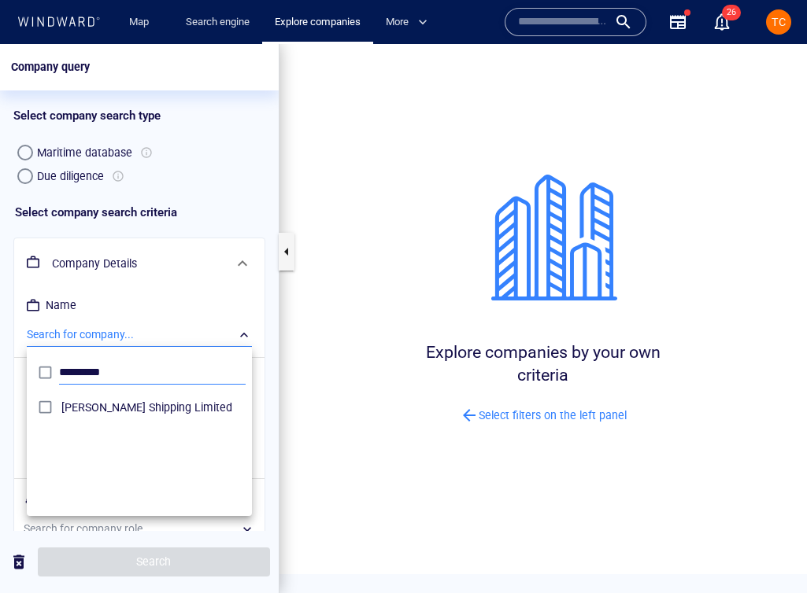
click at [69, 365] on input "*********" at bounding box center [152, 373] width 186 height 24
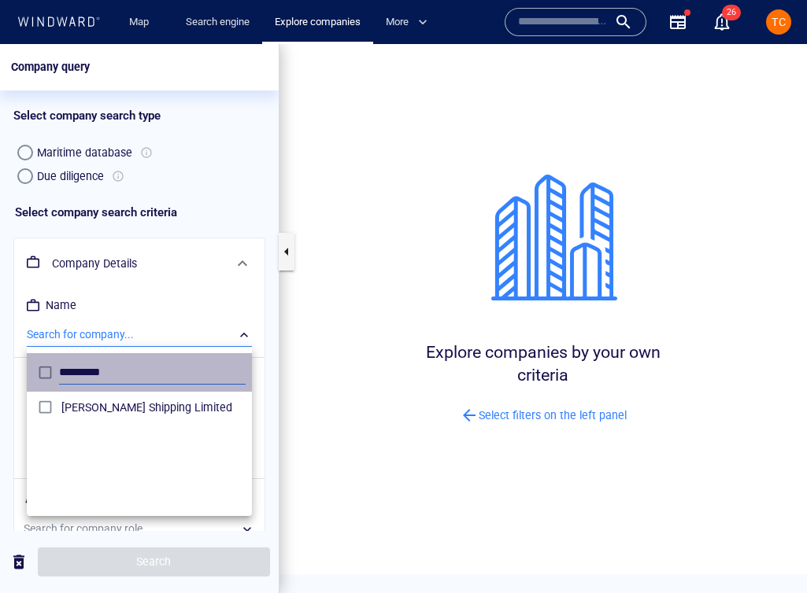
click at [69, 365] on input "*********" at bounding box center [152, 373] width 186 height 24
paste input "*******"
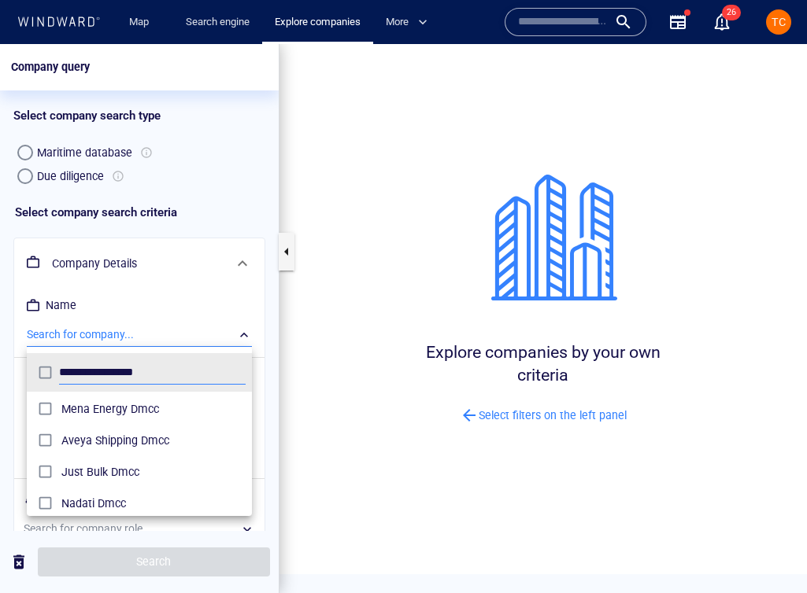
scroll to position [92, 0]
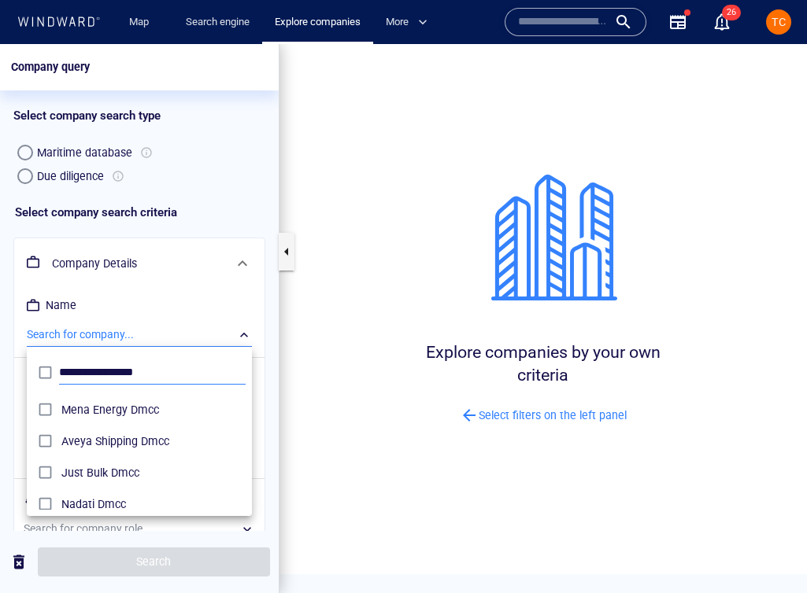
click at [143, 377] on input "**********" at bounding box center [152, 373] width 186 height 24
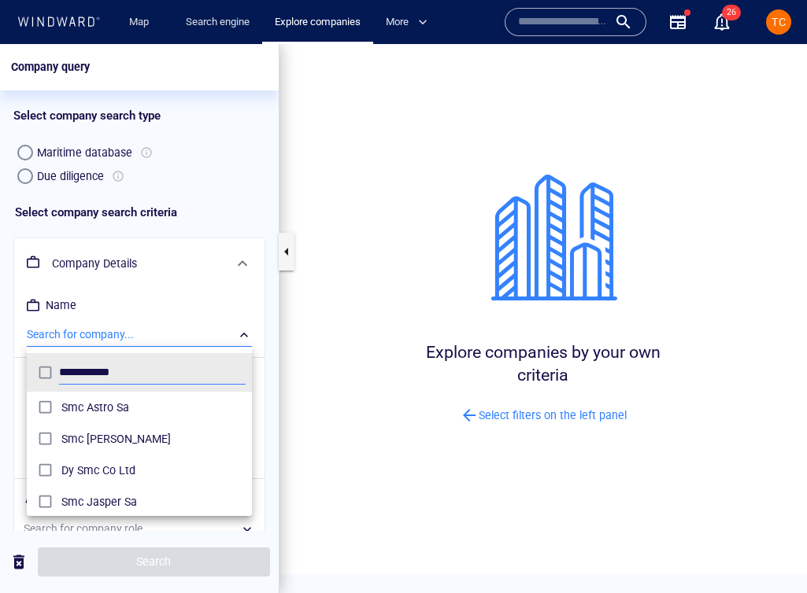
scroll to position [10, 0]
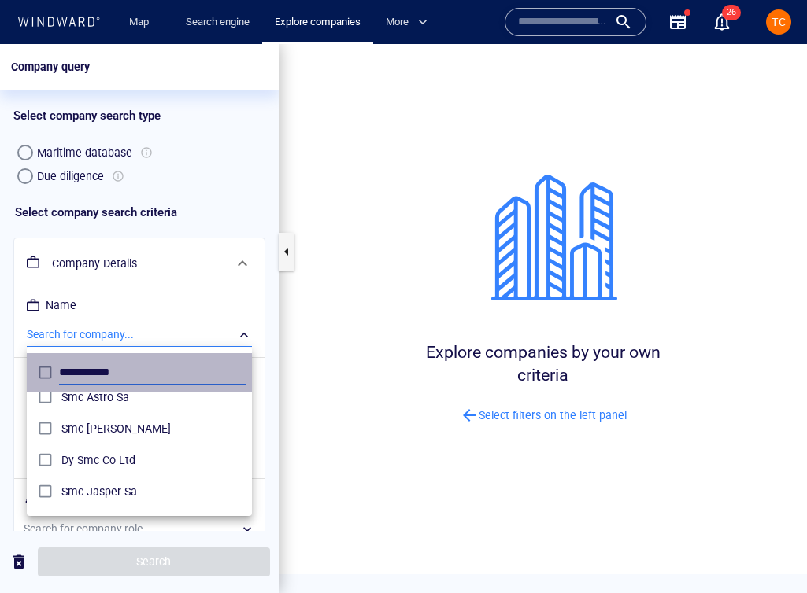
drag, startPoint x: 100, startPoint y: 373, endPoint x: 239, endPoint y: 372, distance: 139.3
click at [238, 372] on input "**********" at bounding box center [152, 373] width 186 height 24
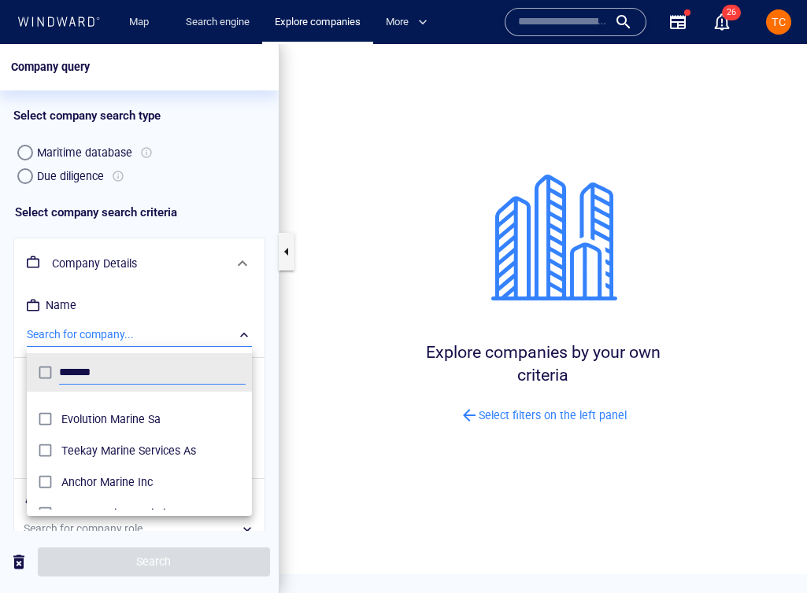
scroll to position [1456, 0]
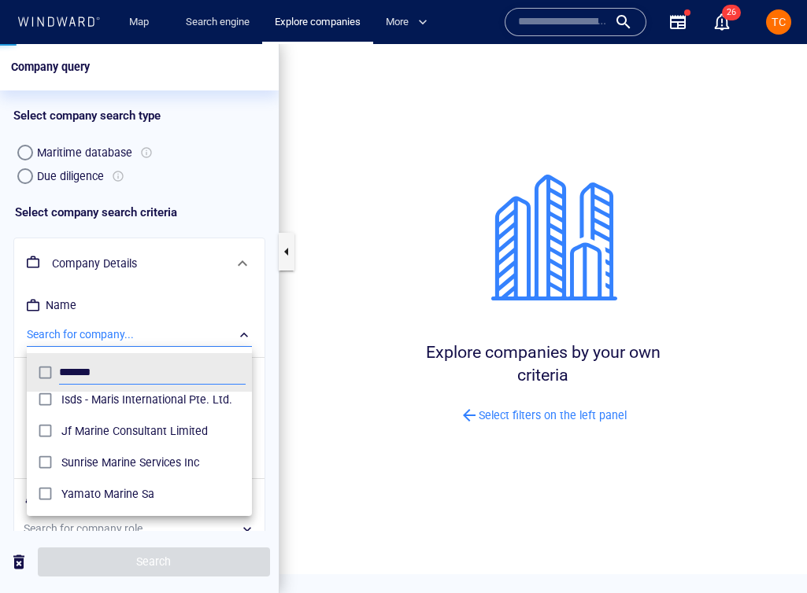
type input "*******"
click at [300, 314] on div at bounding box center [403, 318] width 807 height 549
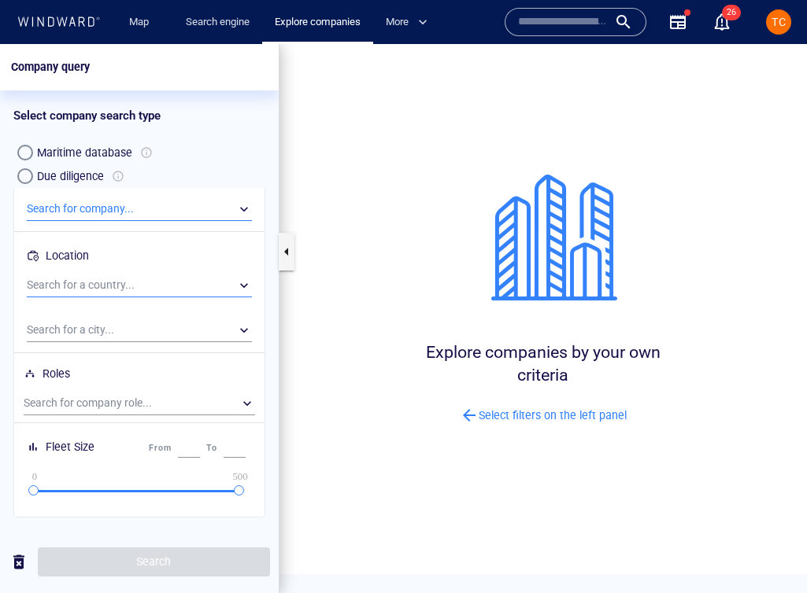
scroll to position [0, 0]
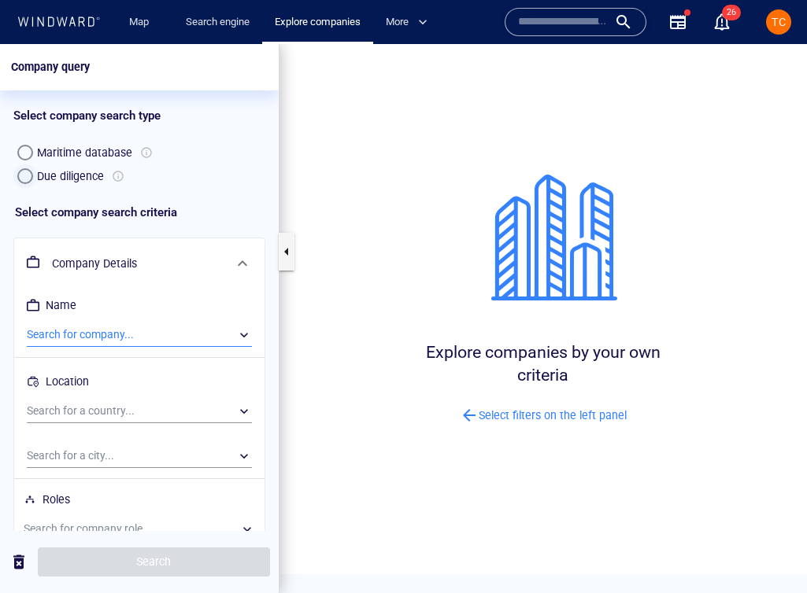
click at [30, 179] on div "button" at bounding box center [25, 176] width 16 height 16
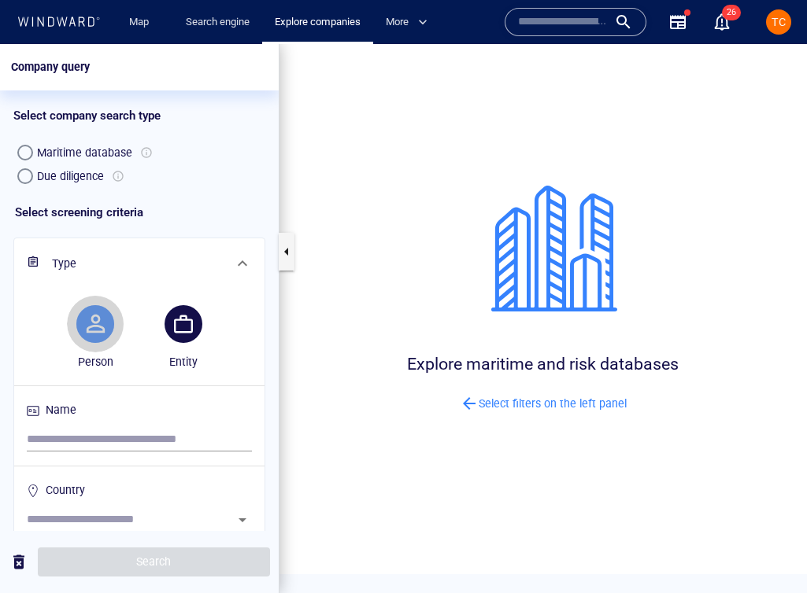
click at [101, 342] on button "button" at bounding box center [95, 324] width 38 height 38
click at [79, 436] on input "search" at bounding box center [139, 440] width 225 height 24
paste input "**********"
type input "**********"
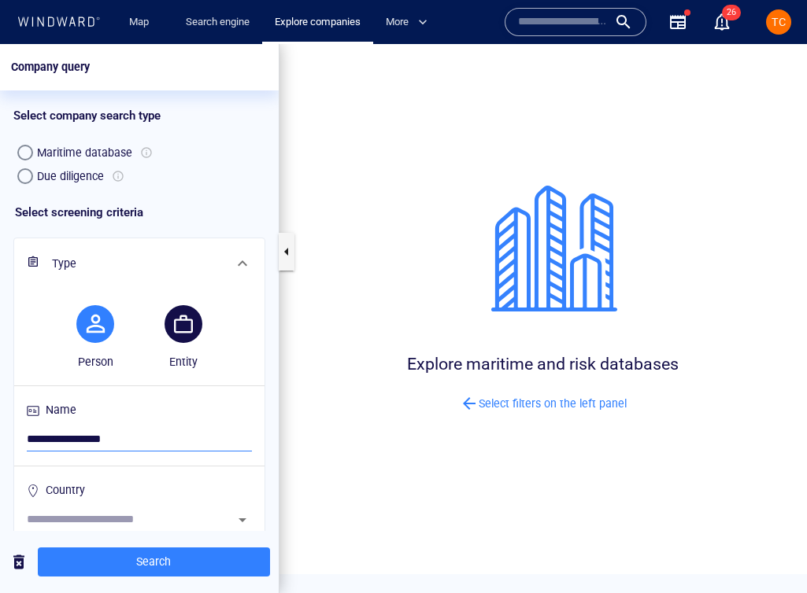
drag, startPoint x: 136, startPoint y: 439, endPoint x: -2, endPoint y: 441, distance: 138.5
click at [0, 441] on html "**********" at bounding box center [403, 318] width 807 height 549
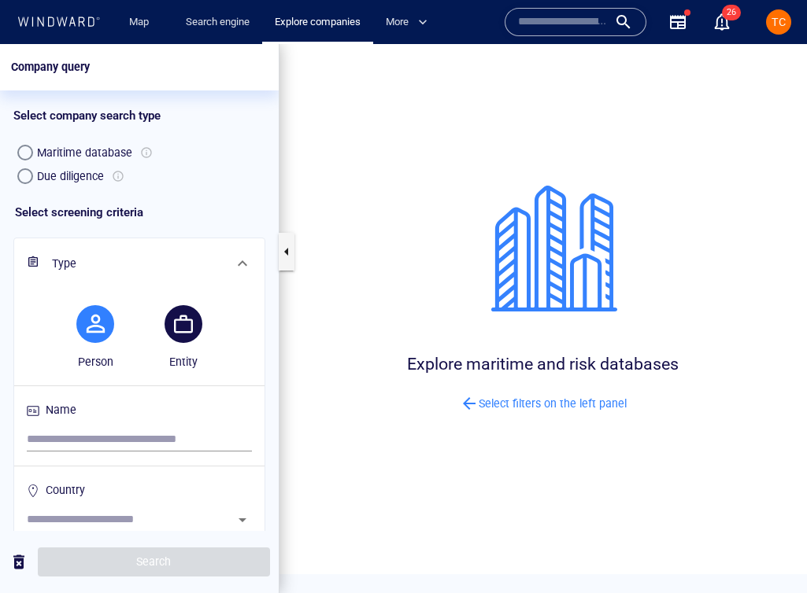
click at [772, 32] on div "TC" at bounding box center [778, 21] width 25 height 25
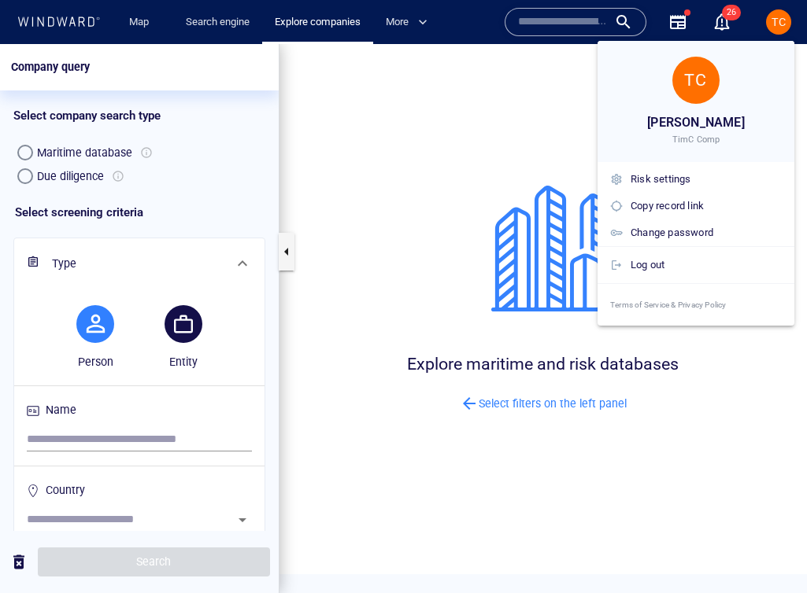
click at [774, 26] on div at bounding box center [403, 296] width 807 height 593
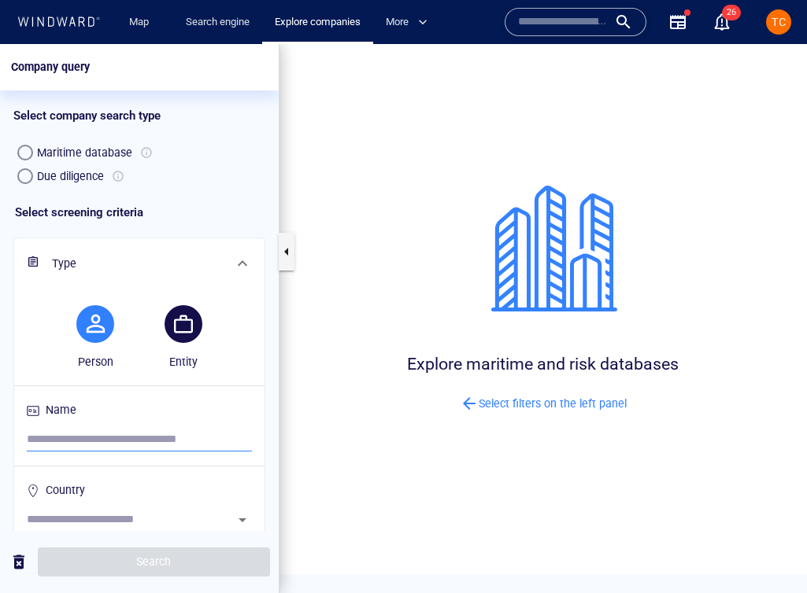
click at [72, 443] on input "search" at bounding box center [139, 440] width 225 height 24
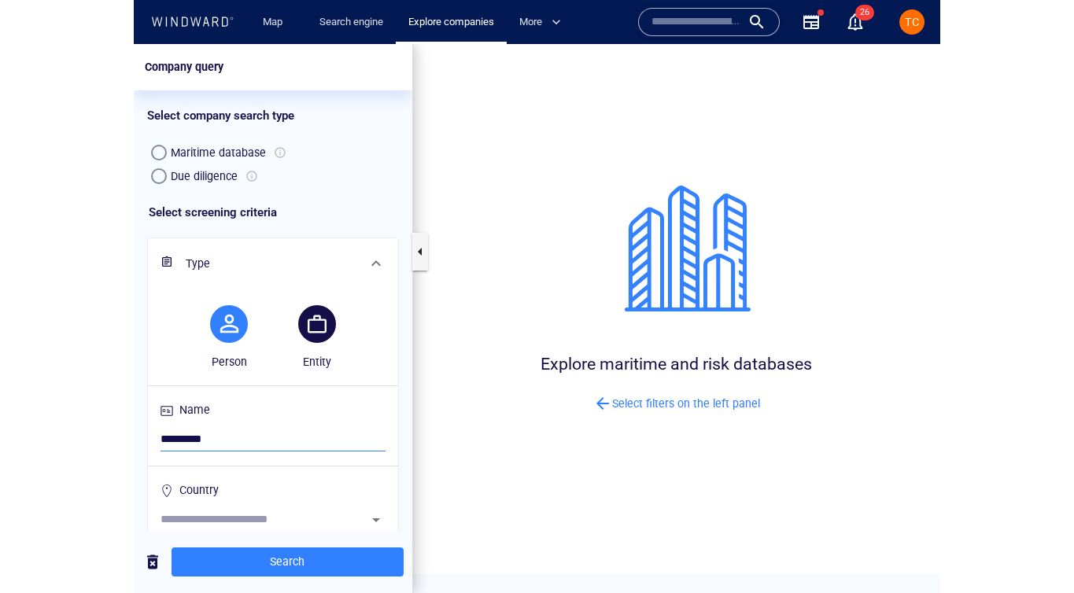
scroll to position [28, 0]
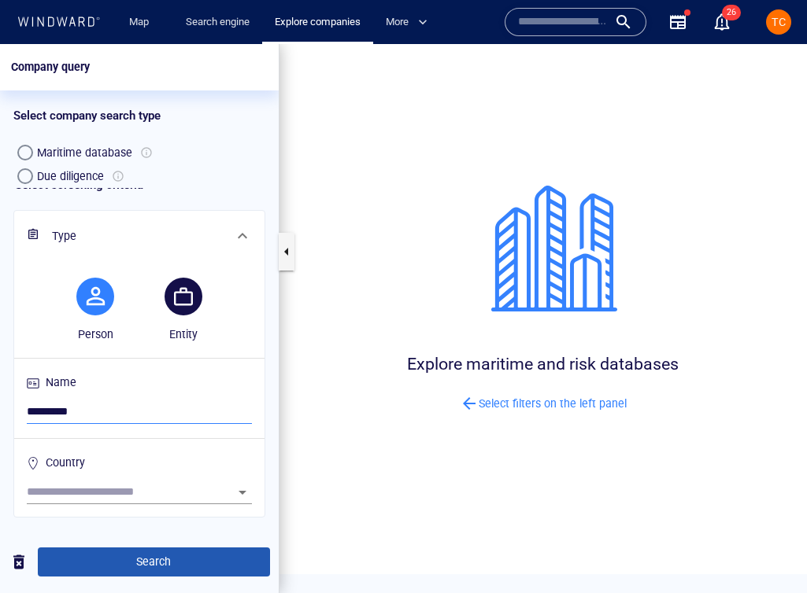
click at [125, 556] on span "Search" at bounding box center [153, 562] width 207 height 20
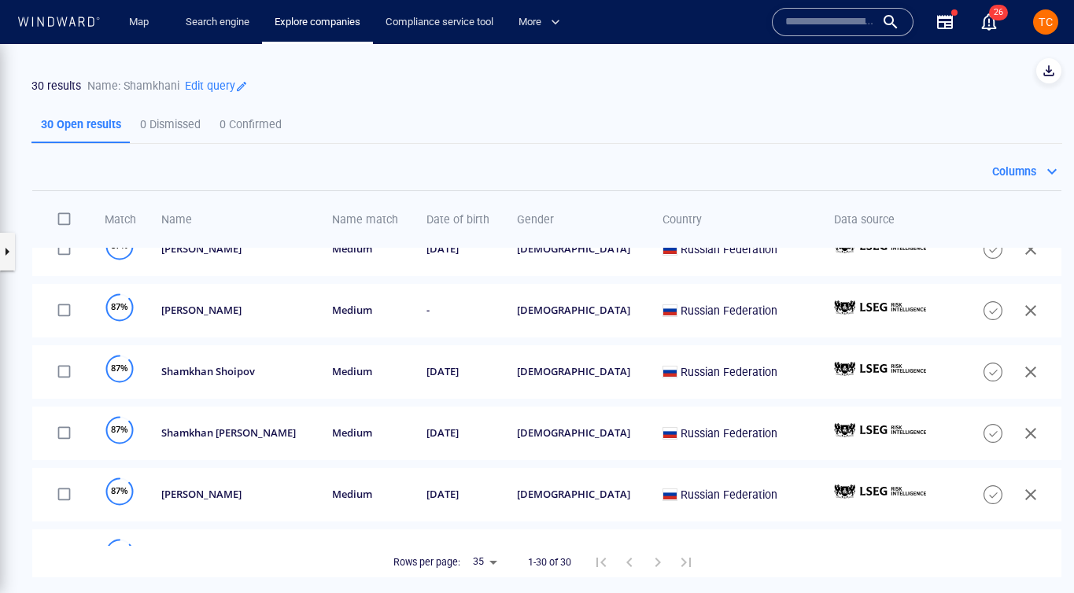
scroll to position [301, 0]
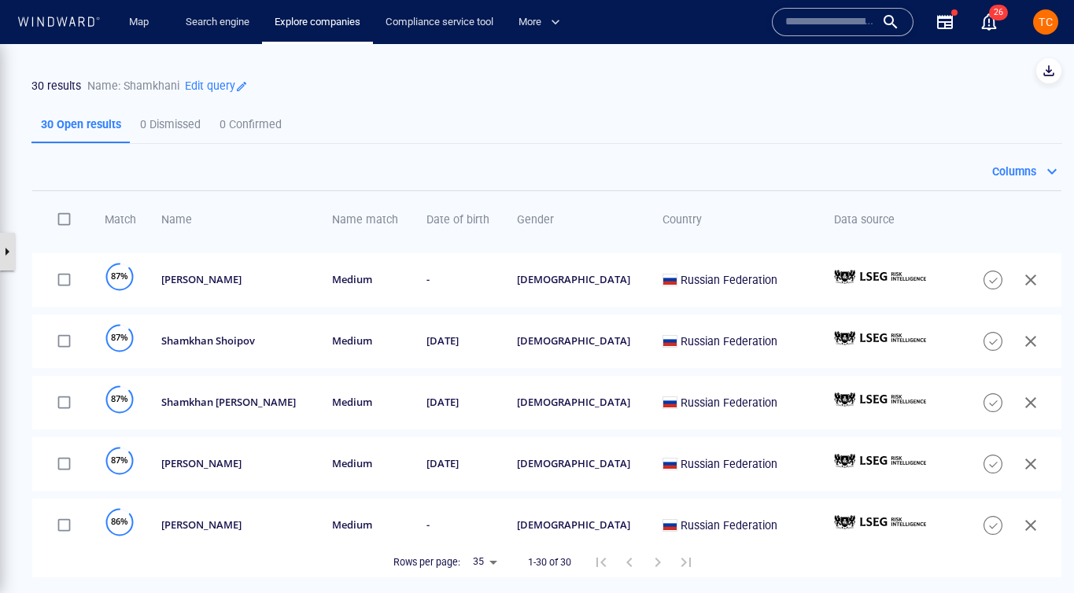
click at [14, 240] on button "button" at bounding box center [7, 252] width 16 height 38
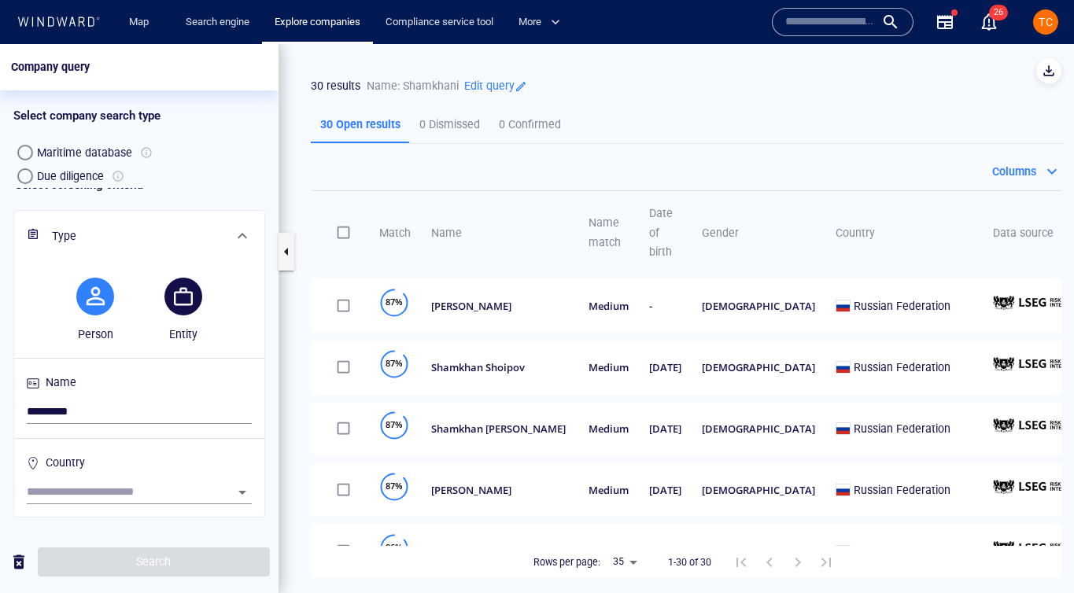
scroll to position [308, 0]
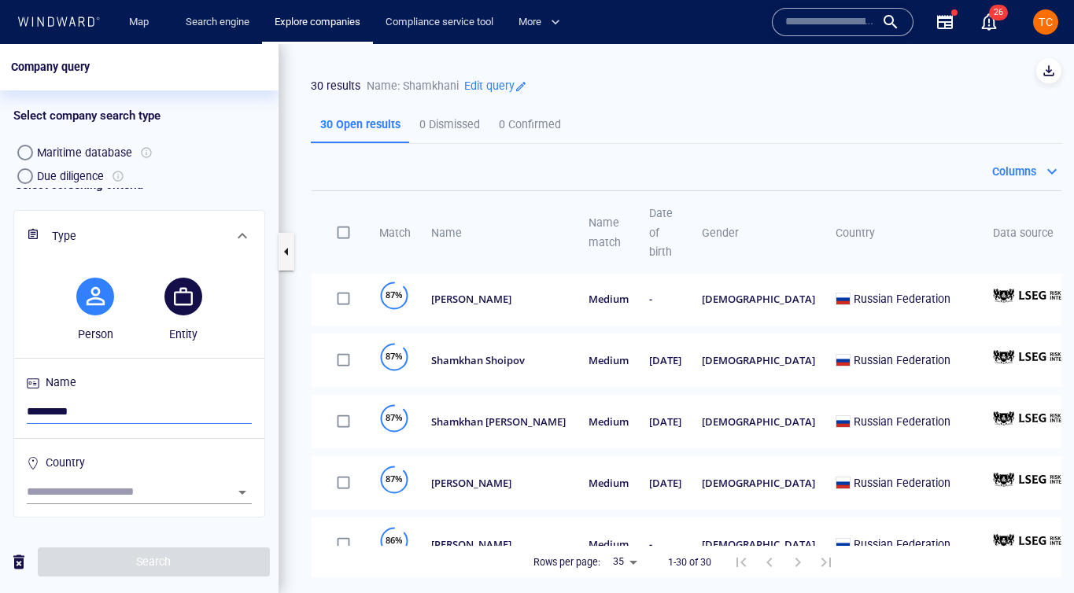
click at [58, 415] on input "*********" at bounding box center [139, 413] width 225 height 24
click at [24, 410] on div "Name *********" at bounding box center [139, 398] width 231 height 57
click at [27, 416] on input "*********" at bounding box center [139, 413] width 225 height 24
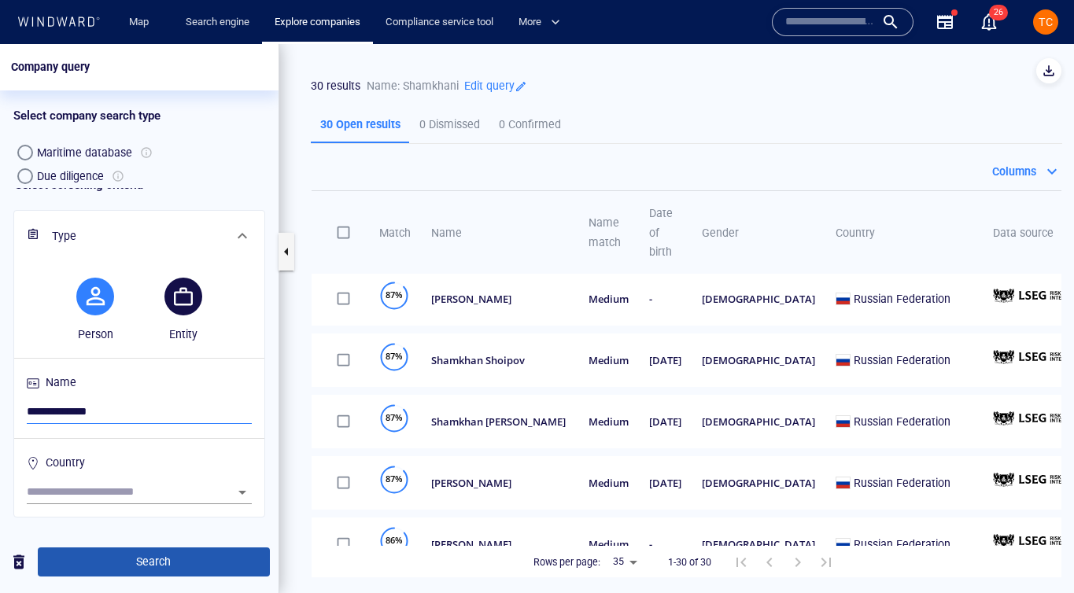
type input "**********"
click at [161, 567] on span "Search" at bounding box center [153, 562] width 207 height 20
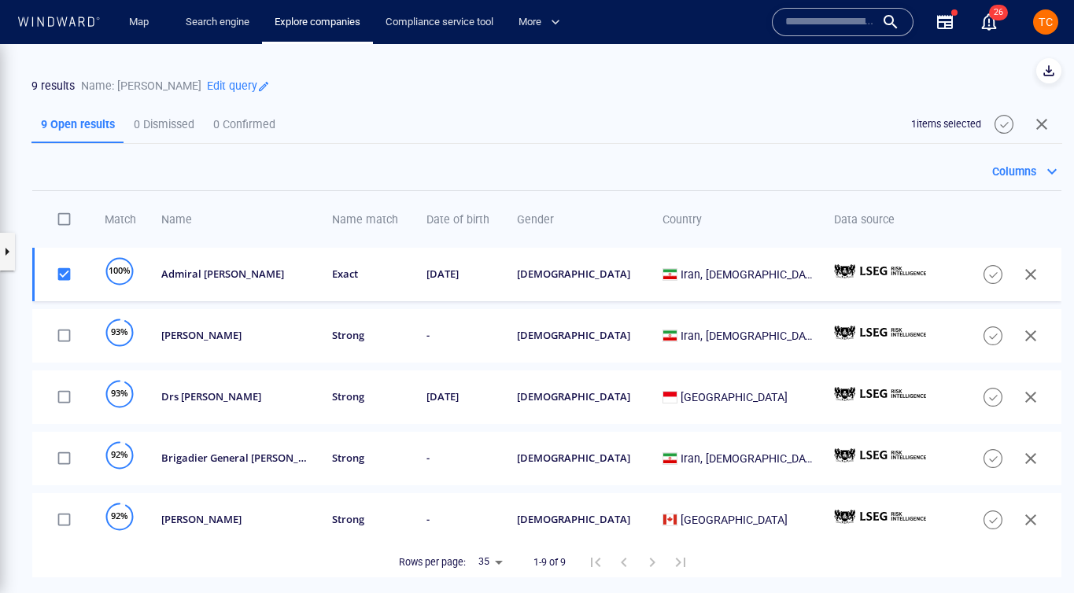
click at [922, 133] on span "button" at bounding box center [1004, 124] width 19 height 19
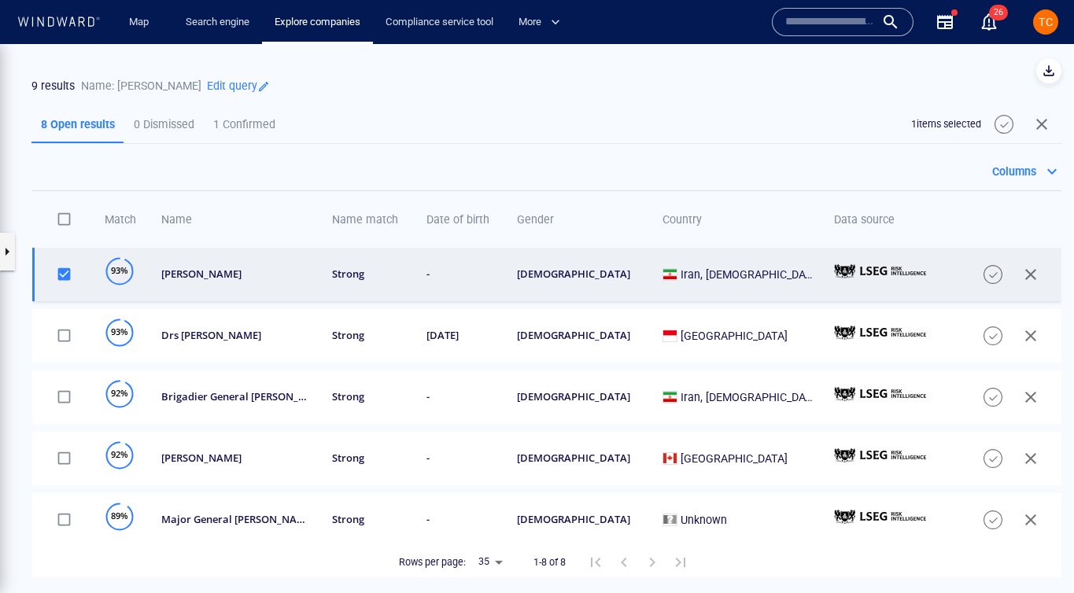
click at [896, 274] on icon at bounding box center [880, 271] width 92 height 14
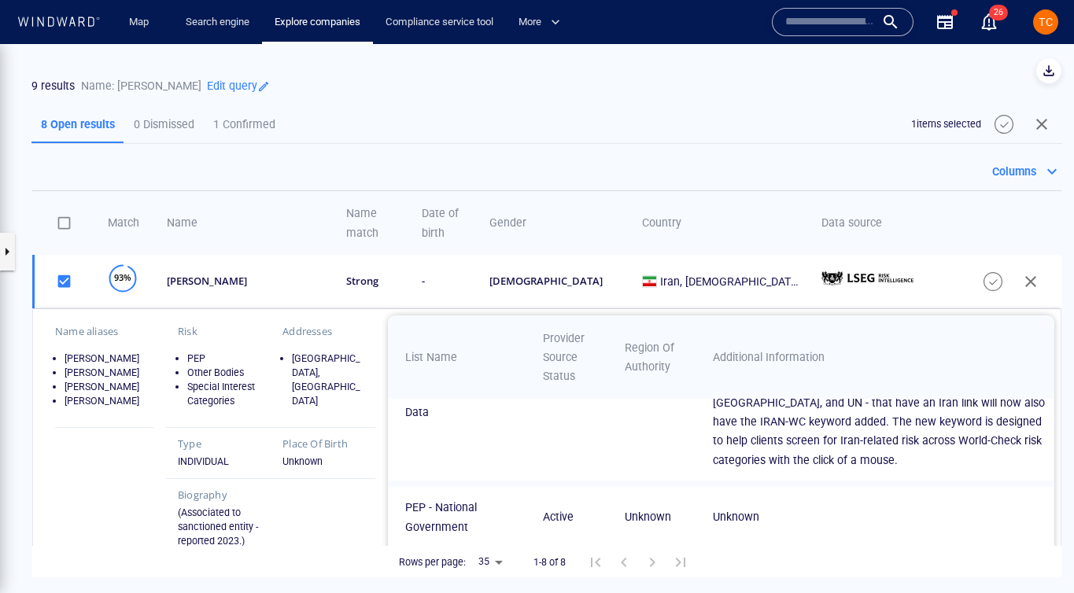
scroll to position [150, 0]
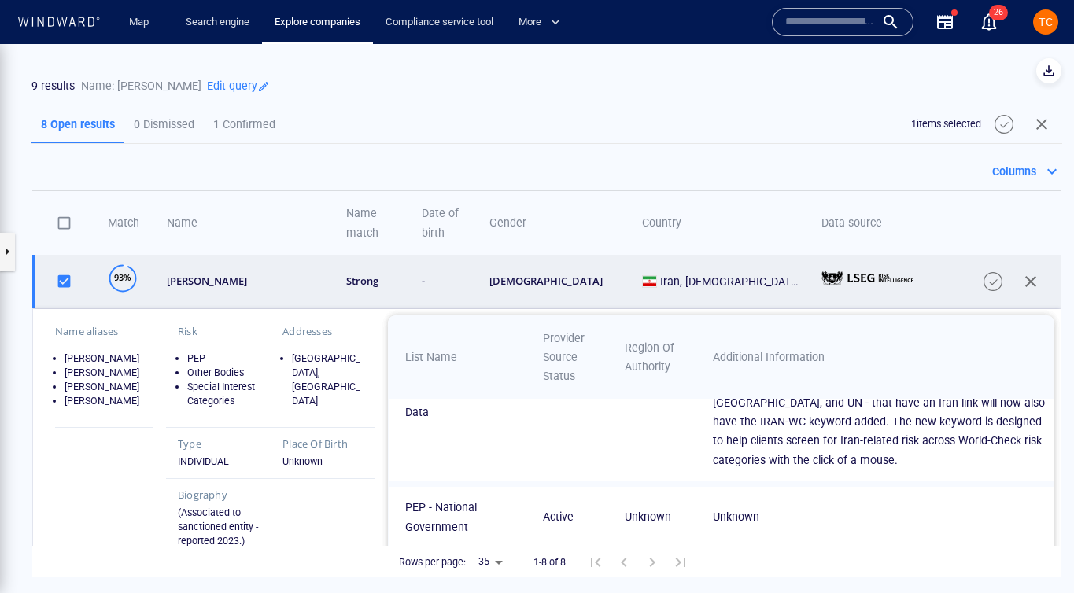
click at [922, 288] on span "button" at bounding box center [993, 281] width 19 height 19
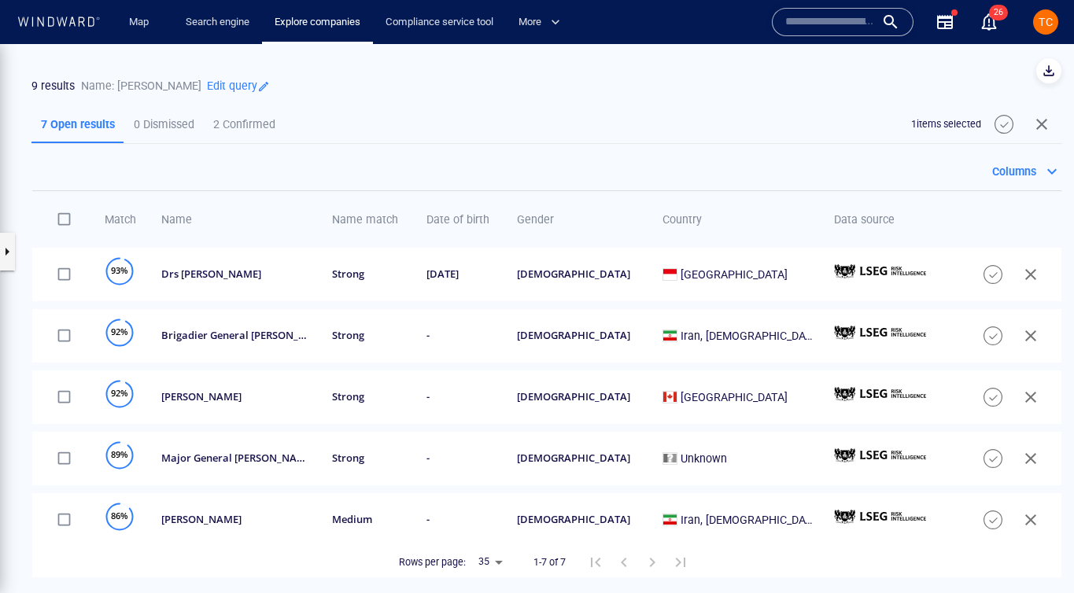
click at [922, 125] on span "button" at bounding box center [1004, 124] width 19 height 19
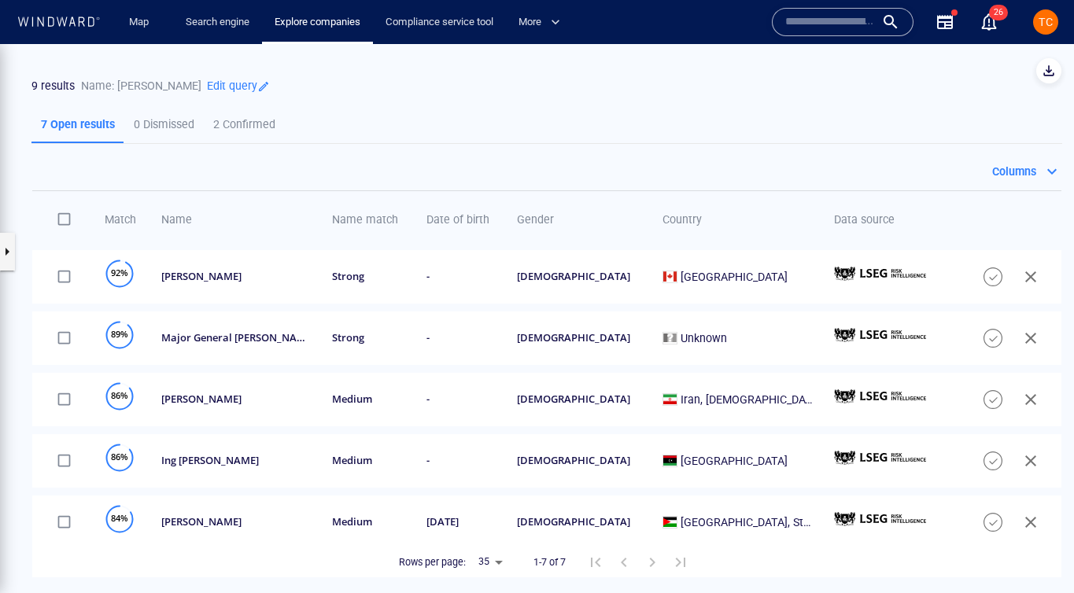
scroll to position [0, 0]
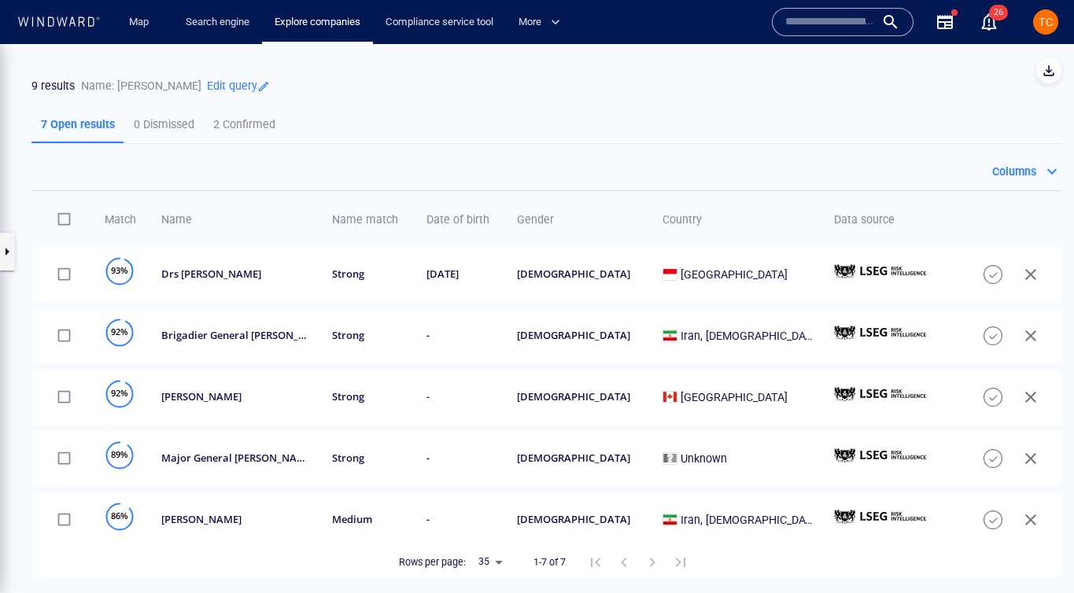
click at [242, 220] on th "Name" at bounding box center [231, 219] width 172 height 56
click at [192, 223] on span "Name" at bounding box center [176, 219] width 31 height 13
click at [7, 255] on button "button" at bounding box center [7, 252] width 16 height 38
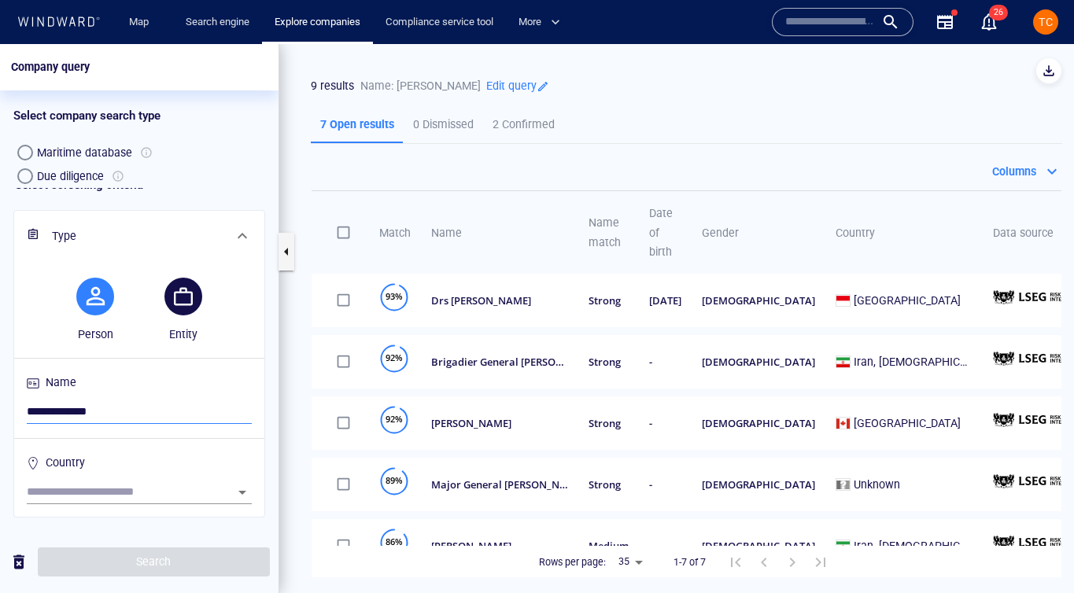
click at [85, 409] on input "**********" at bounding box center [139, 413] width 225 height 24
click at [146, 398] on h6 "Name" at bounding box center [139, 385] width 225 height 31
drag, startPoint x: 116, startPoint y: 412, endPoint x: -9, endPoint y: 410, distance: 125.1
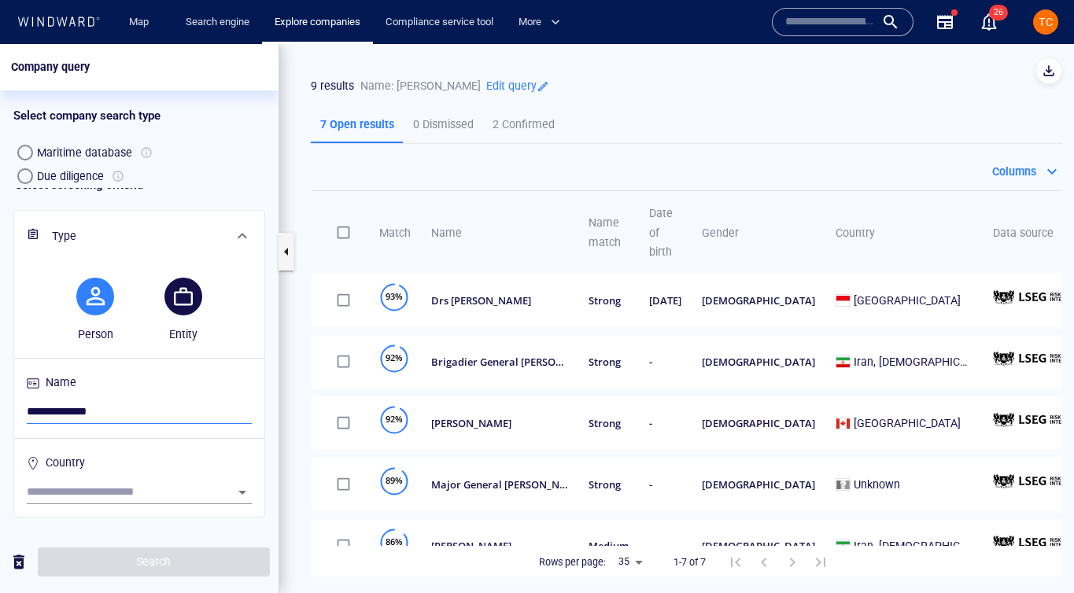
click at [0, 410] on html "**********" at bounding box center [537, 318] width 1074 height 549
click at [176, 298] on button "button" at bounding box center [183, 297] width 38 height 38
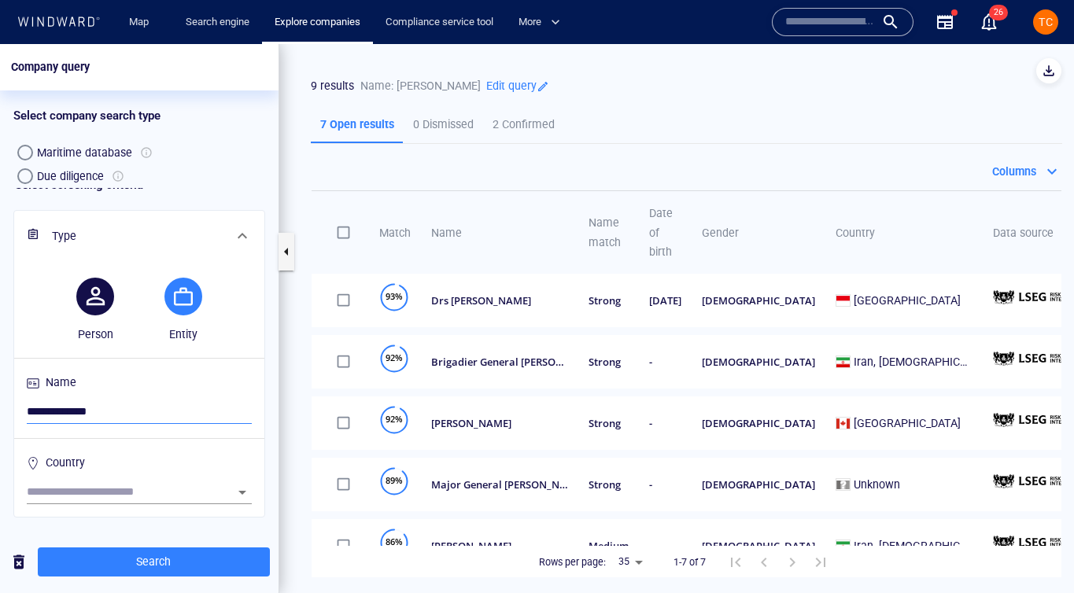
click at [51, 413] on input "**********" at bounding box center [139, 413] width 225 height 24
click at [102, 301] on button "button" at bounding box center [95, 297] width 38 height 38
click at [76, 414] on input "**********" at bounding box center [139, 413] width 225 height 24
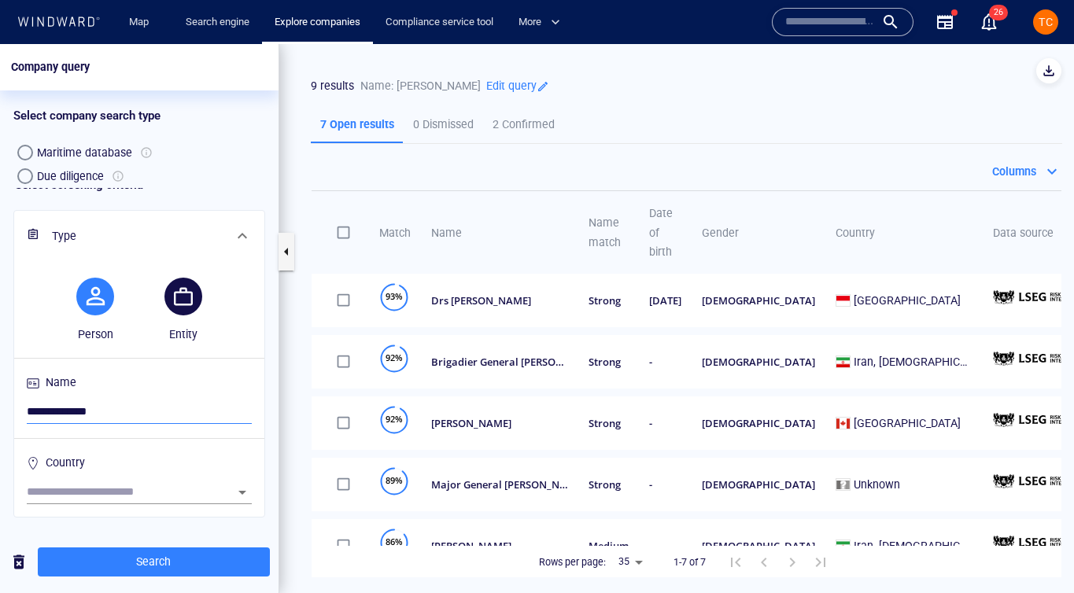
click at [76, 414] on input "**********" at bounding box center [139, 413] width 225 height 24
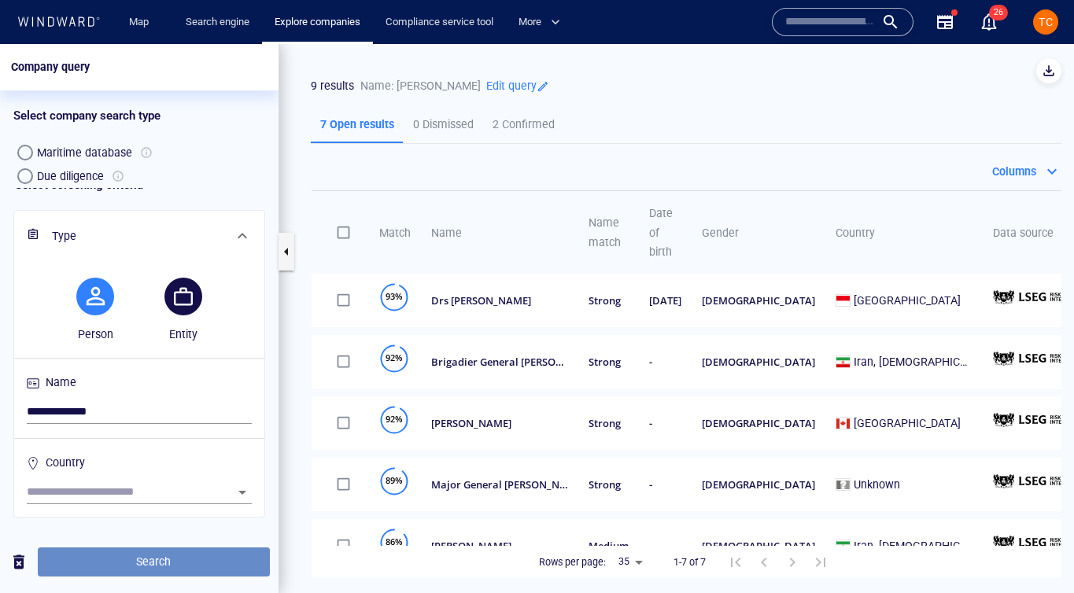
click at [168, 555] on span "Search" at bounding box center [153, 562] width 207 height 20
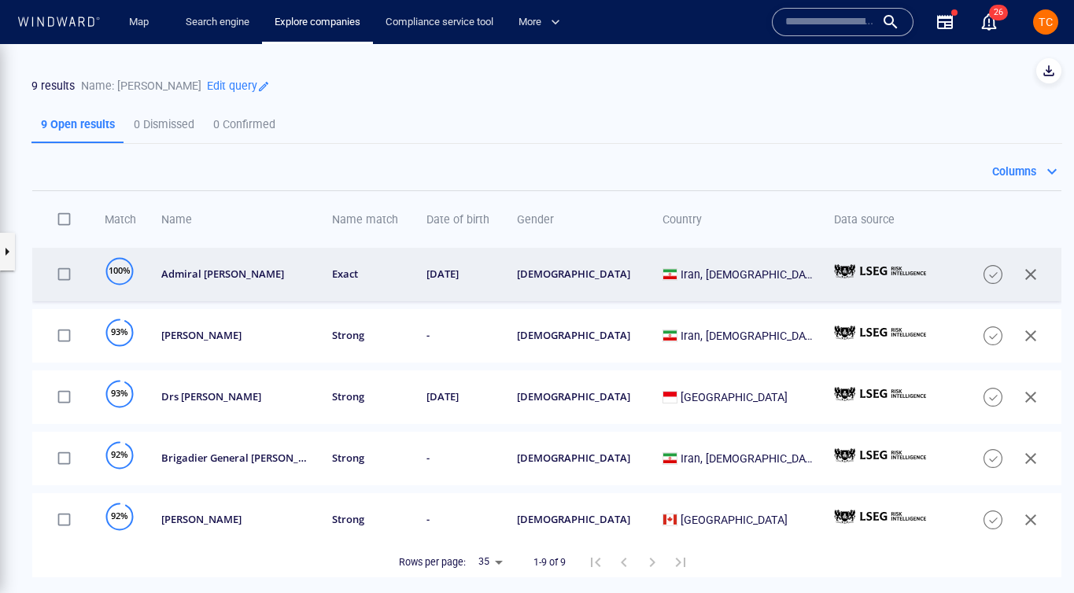
click at [243, 275] on div "admiral ali shamkhani" at bounding box center [236, 274] width 151 height 13
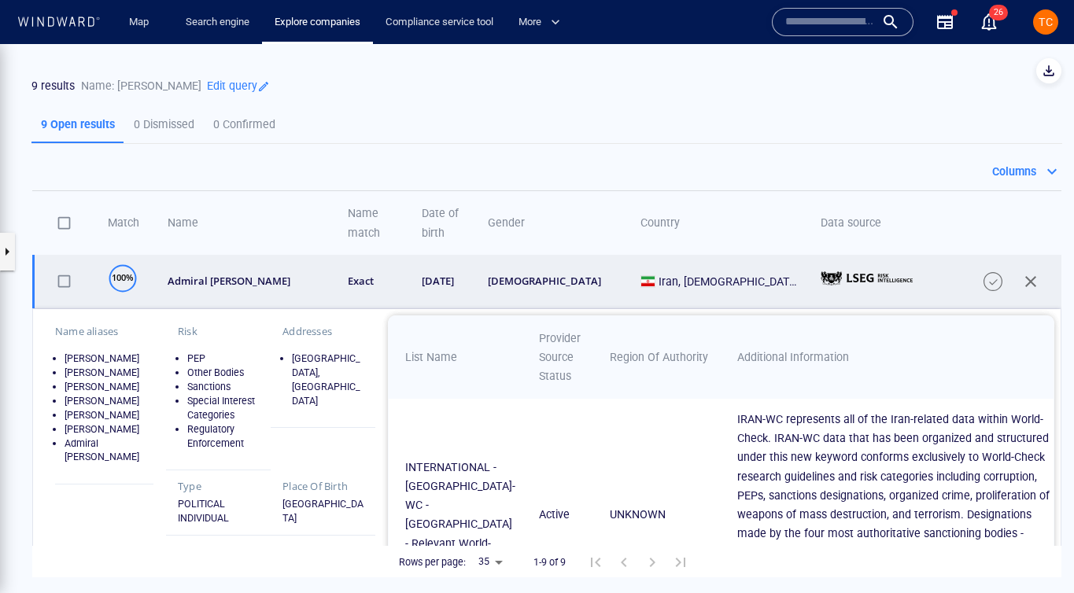
click at [922, 289] on span "button" at bounding box center [993, 281] width 19 height 19
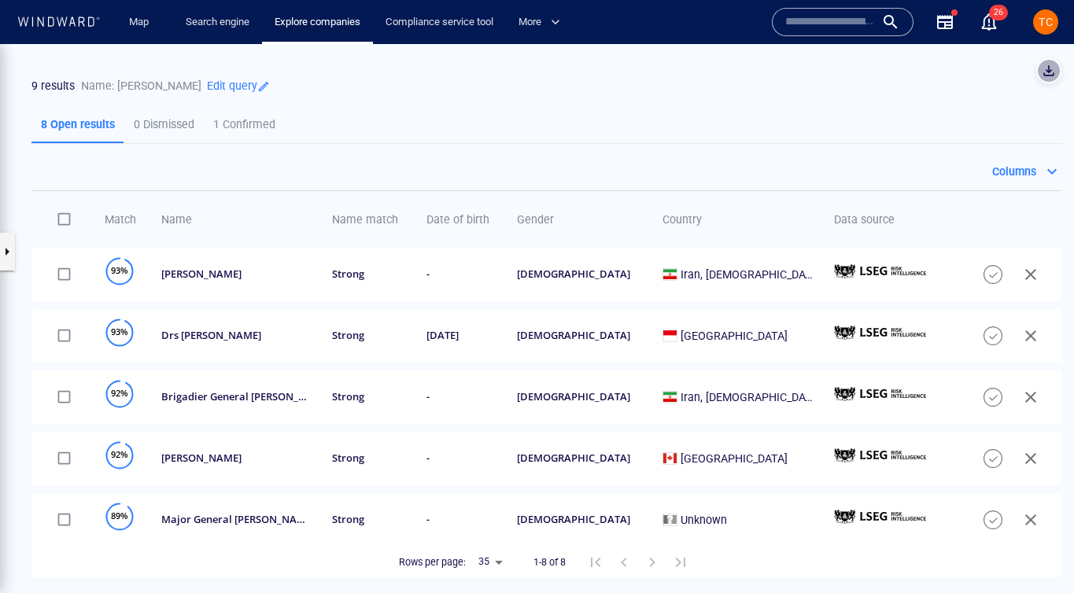
click at [922, 67] on button "button" at bounding box center [1048, 70] width 25 height 25
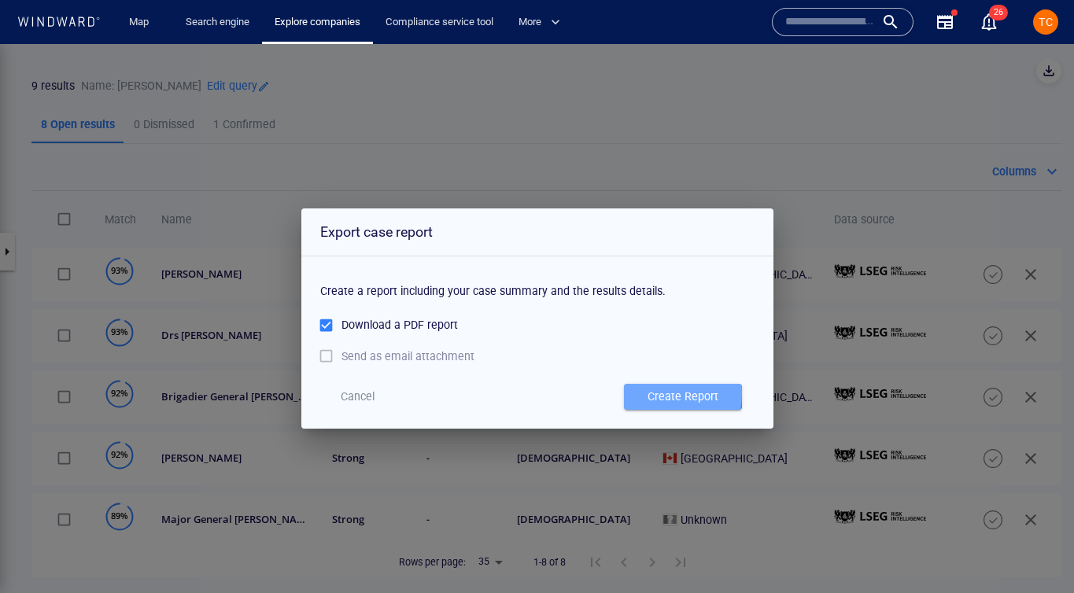
click at [656, 393] on div "Create Report" at bounding box center [682, 397] width 77 height 26
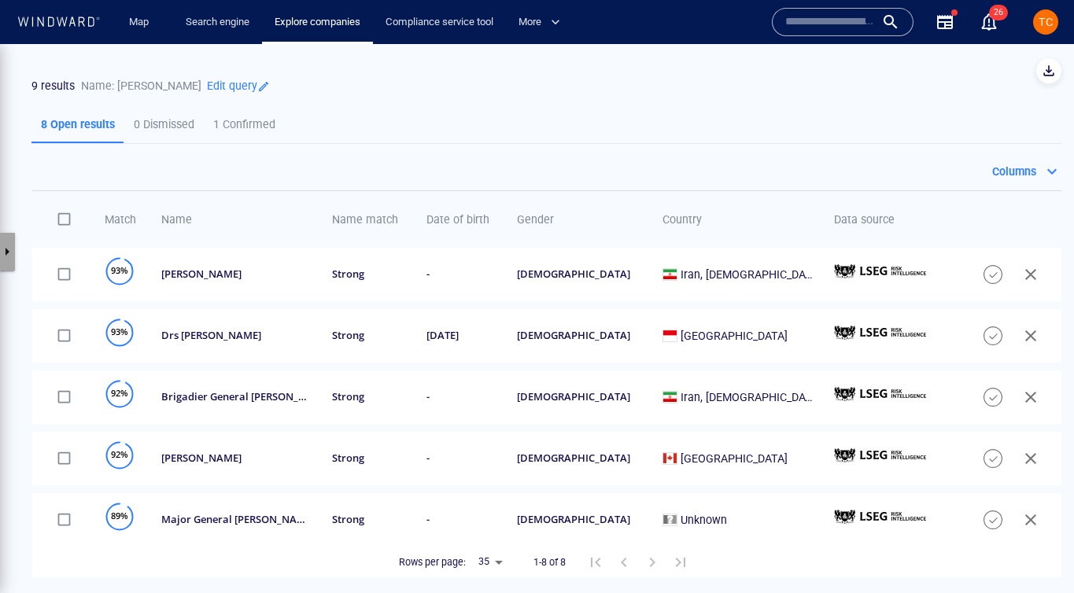
click at [13, 253] on button "button" at bounding box center [7, 252] width 16 height 38
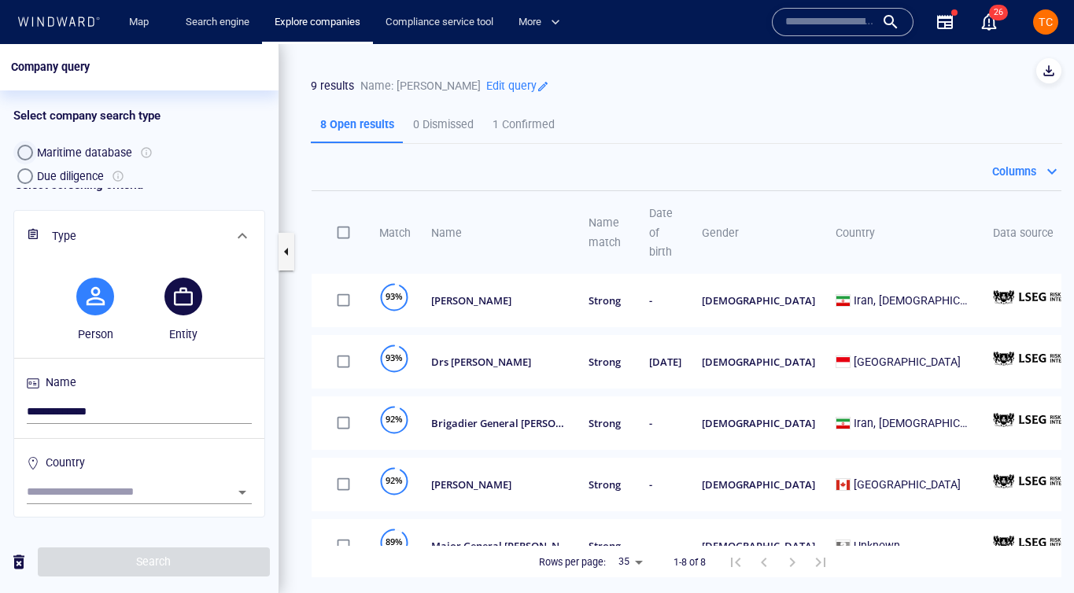
click at [25, 153] on div "button" at bounding box center [25, 153] width 16 height 16
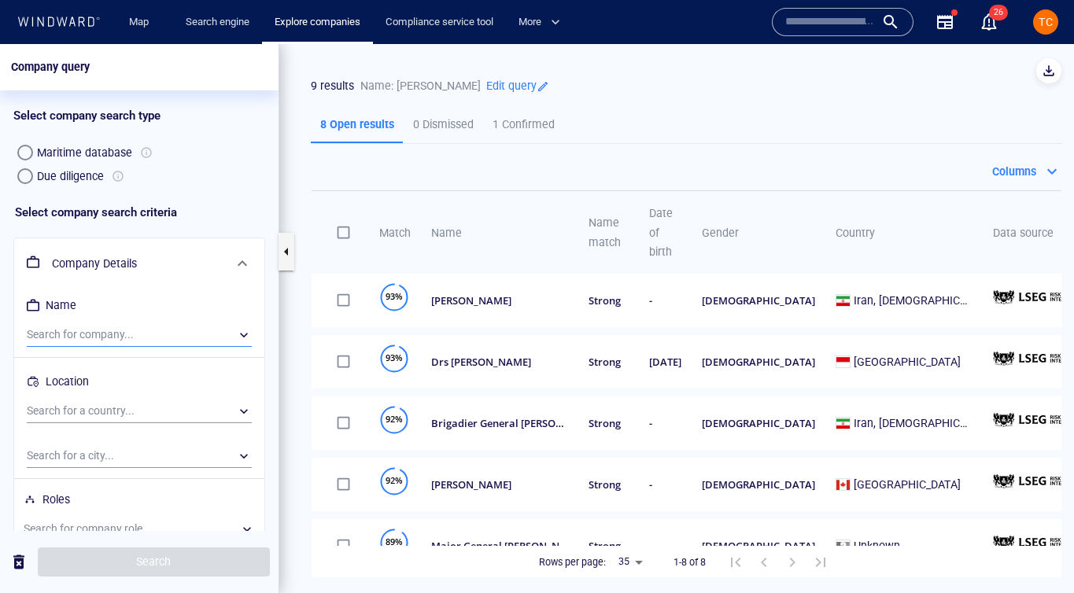
click at [76, 332] on div "​" at bounding box center [139, 335] width 225 height 24
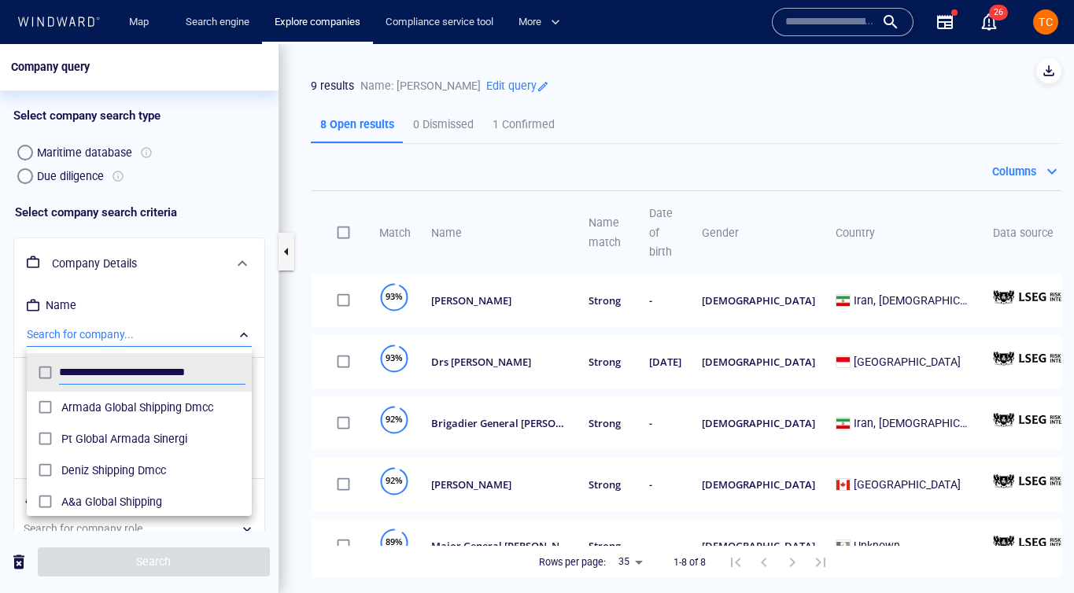
scroll to position [157, 225]
type input "**********"
click at [117, 400] on span "Armada Global Shipping Dmcc" at bounding box center [153, 407] width 184 height 19
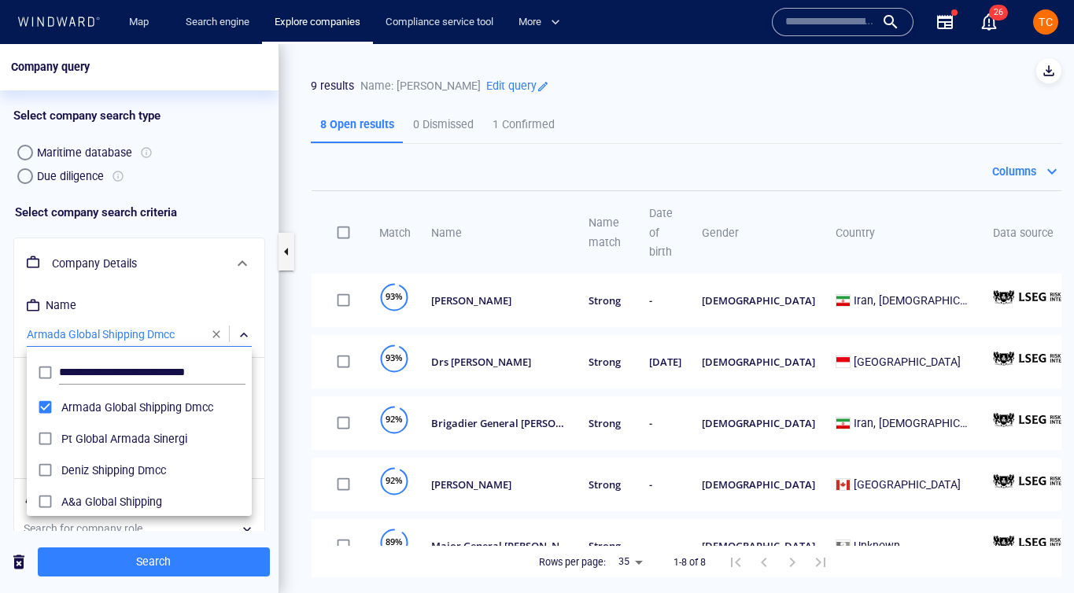
click at [142, 563] on div at bounding box center [537, 318] width 1074 height 549
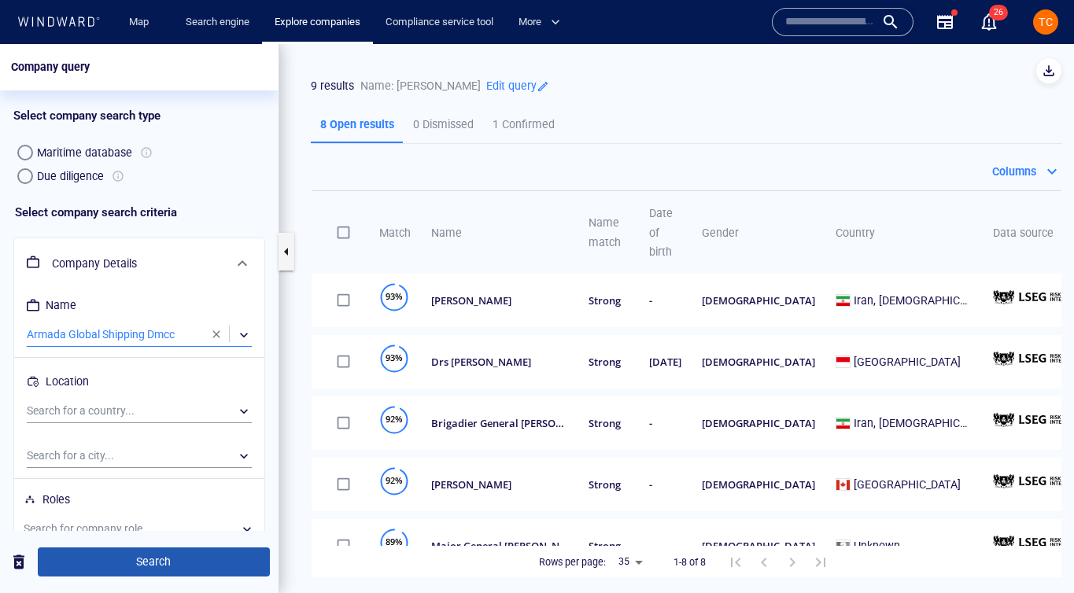
click at [164, 564] on span "Search" at bounding box center [153, 562] width 207 height 20
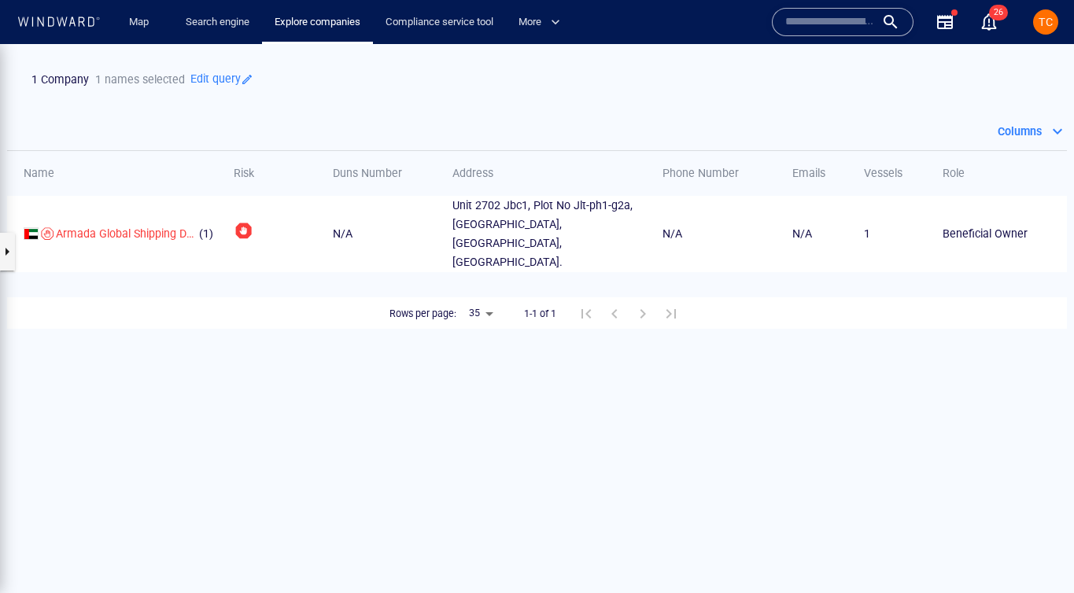
click at [3, 247] on button "button" at bounding box center [7, 252] width 16 height 38
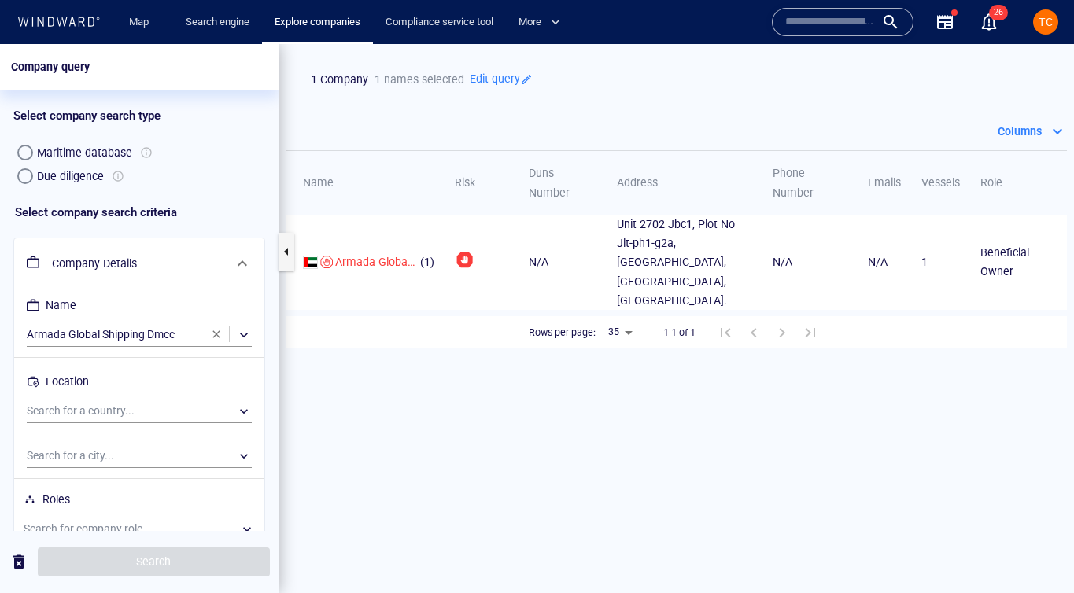
click at [42, 185] on div "Due diligence" at bounding box center [70, 176] width 67 height 19
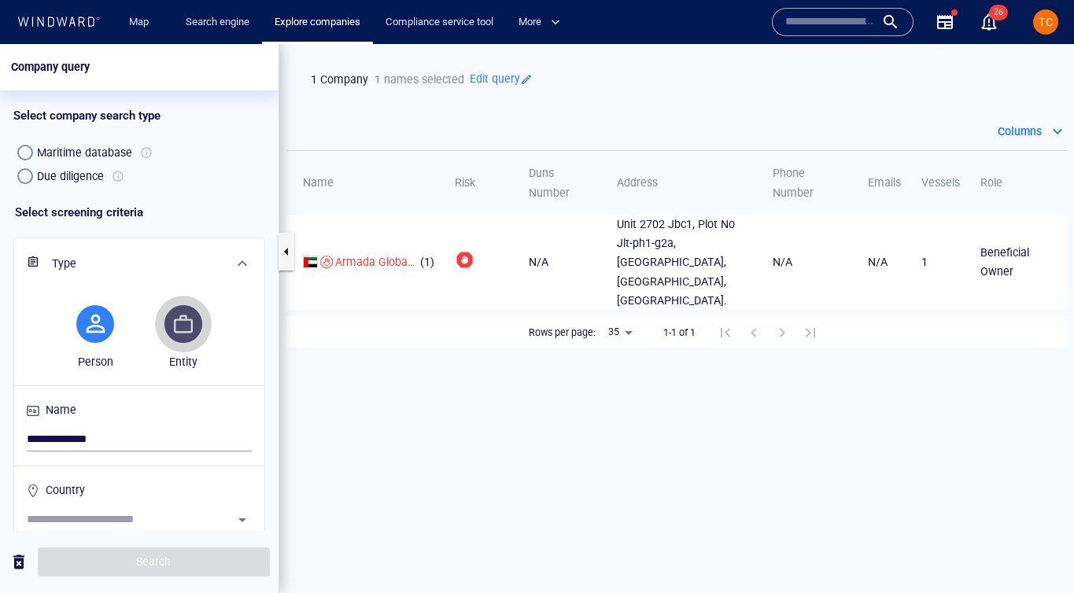
click at [183, 322] on span "button" at bounding box center [183, 324] width 6 height 19
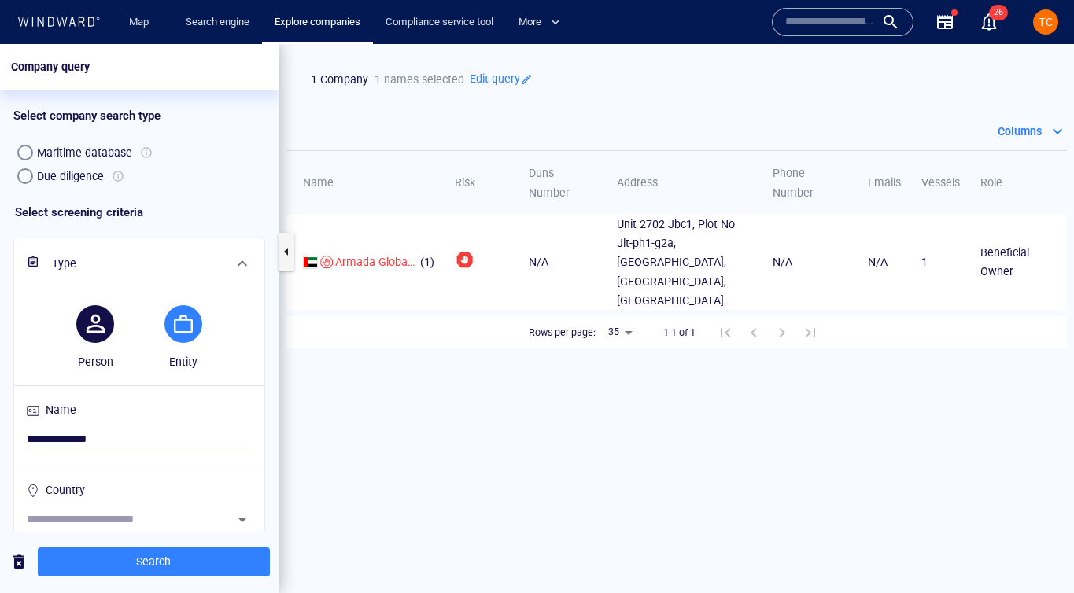
click at [76, 429] on input "**********" at bounding box center [139, 440] width 225 height 24
paste input "**********"
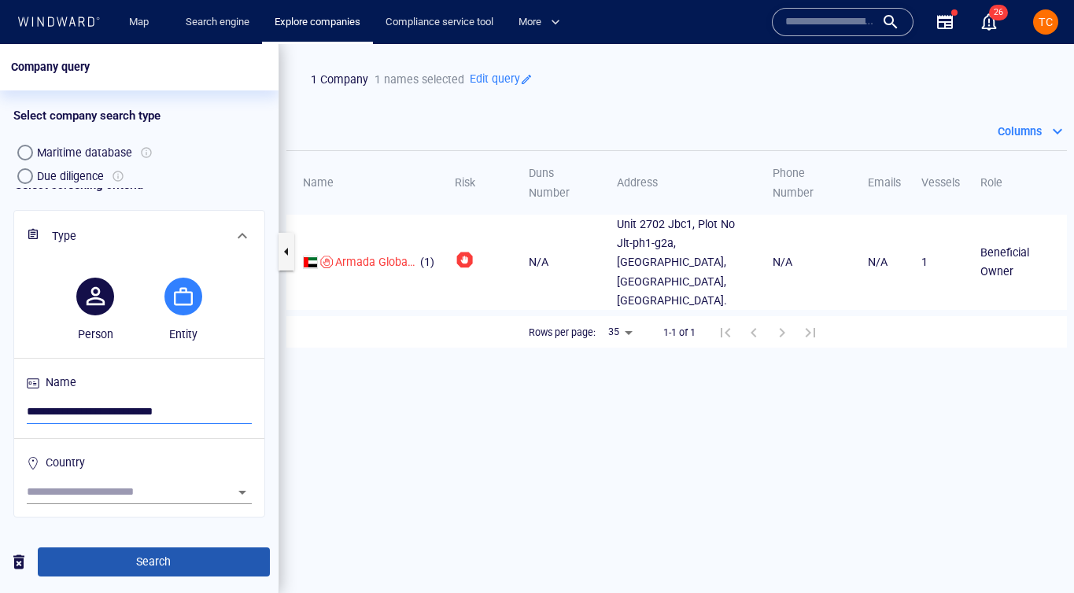
type input "**********"
click at [161, 568] on span "Search" at bounding box center [153, 562] width 207 height 20
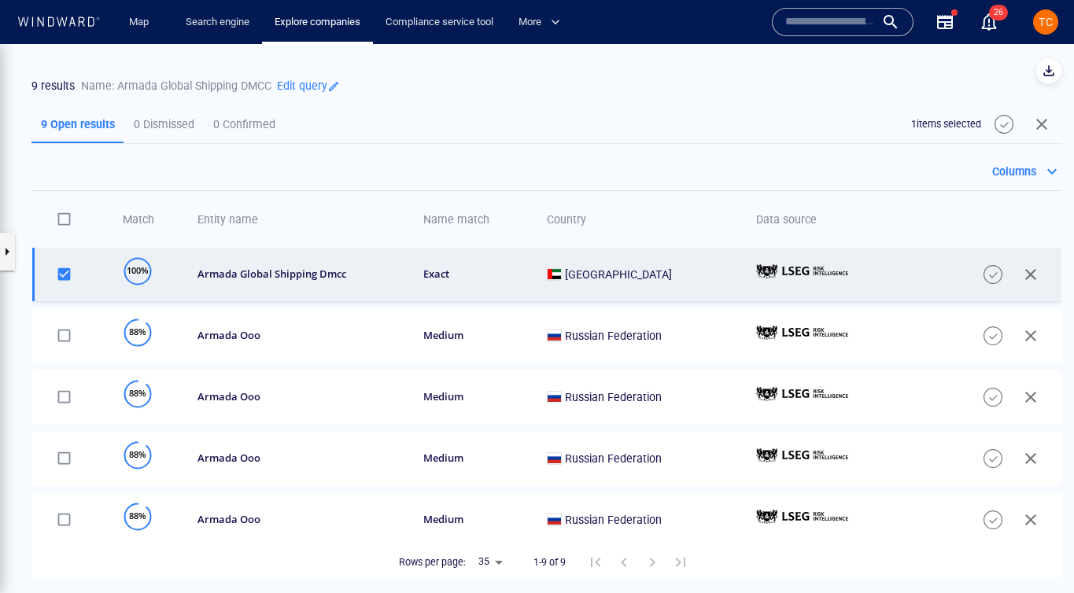
click at [911, 275] on td at bounding box center [981, 275] width 161 height 54
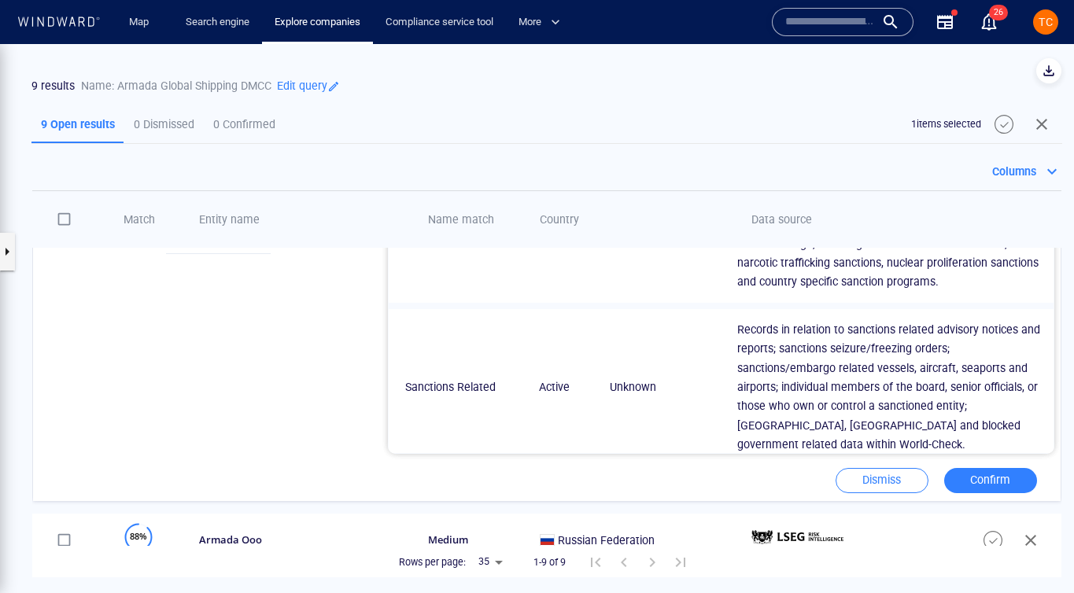
scroll to position [220, 0]
click at [922, 478] on span "Confirm" at bounding box center [990, 479] width 61 height 20
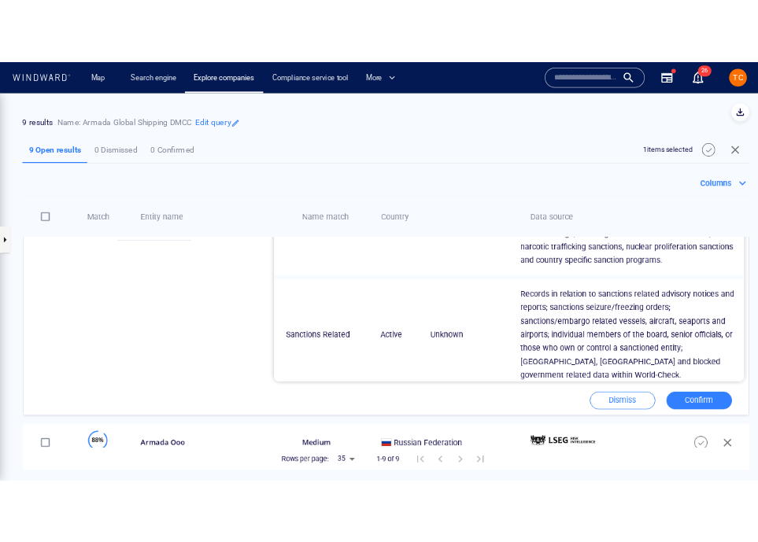
scroll to position [0, 0]
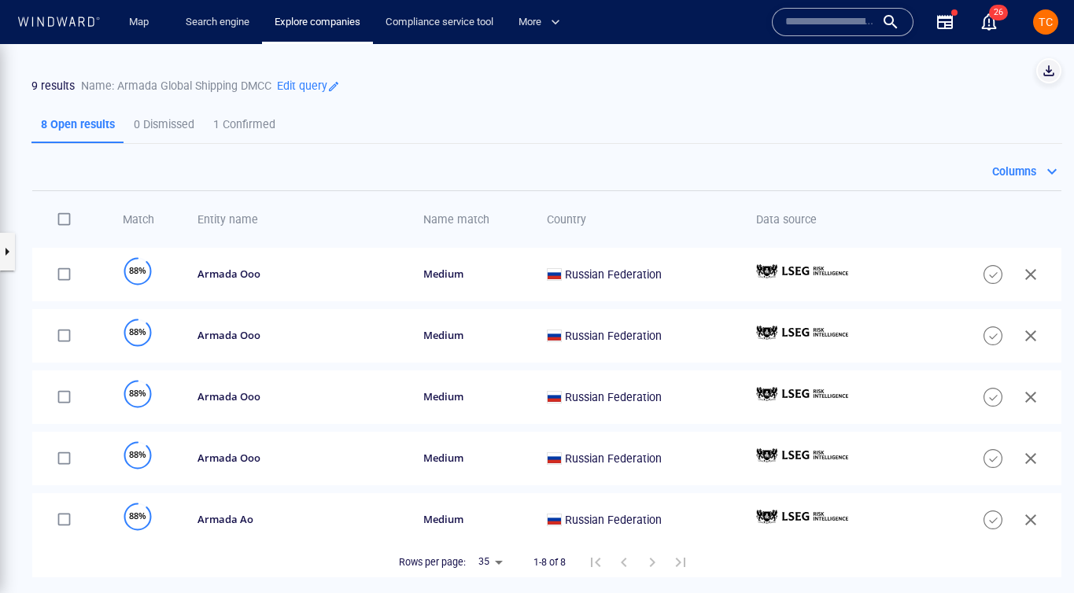
click at [922, 75] on span "button" at bounding box center [1049, 71] width 16 height 16
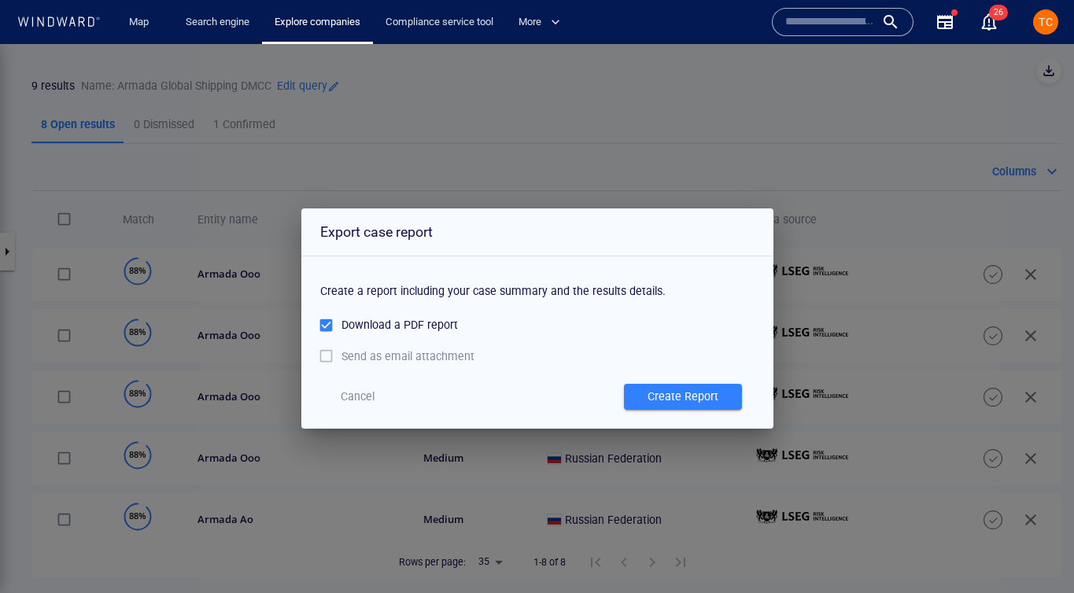
click at [371, 404] on span "Cancel" at bounding box center [358, 397] width 34 height 20
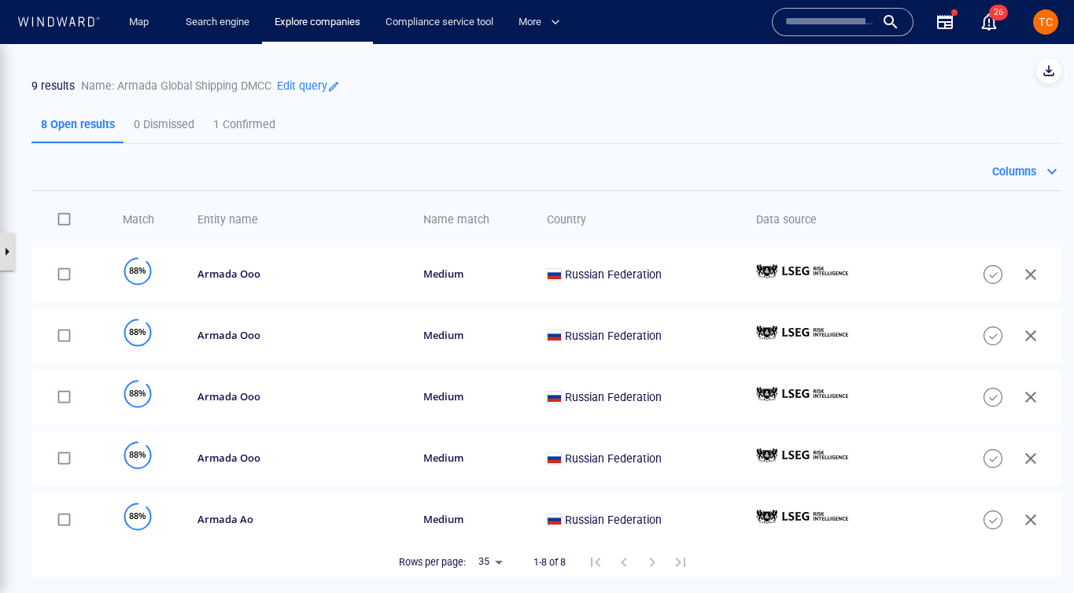
click at [7, 264] on button "button" at bounding box center [7, 252] width 16 height 38
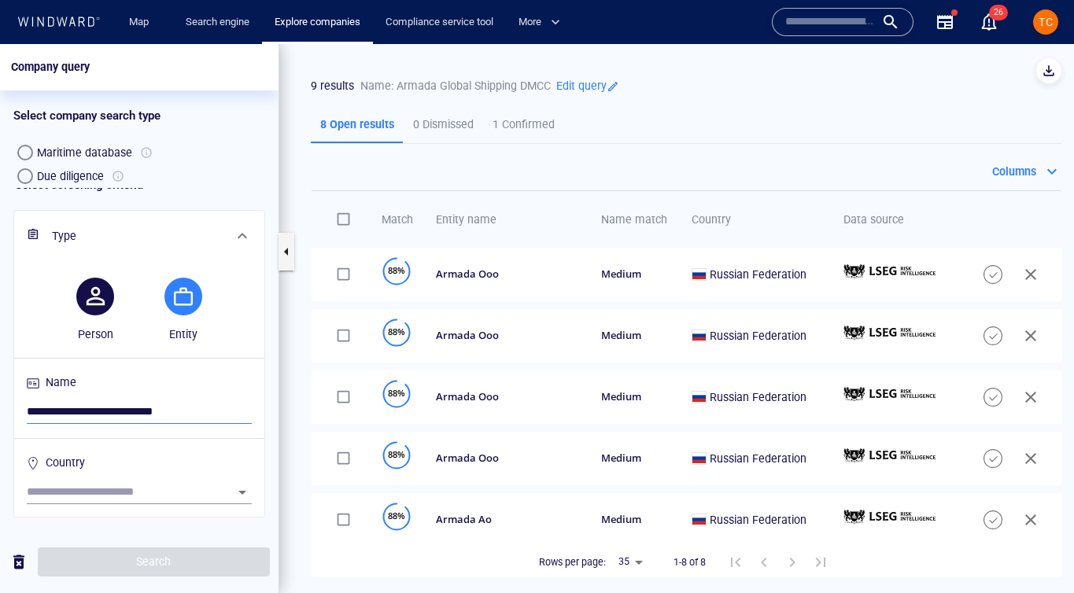
click at [132, 420] on input "**********" at bounding box center [139, 413] width 225 height 24
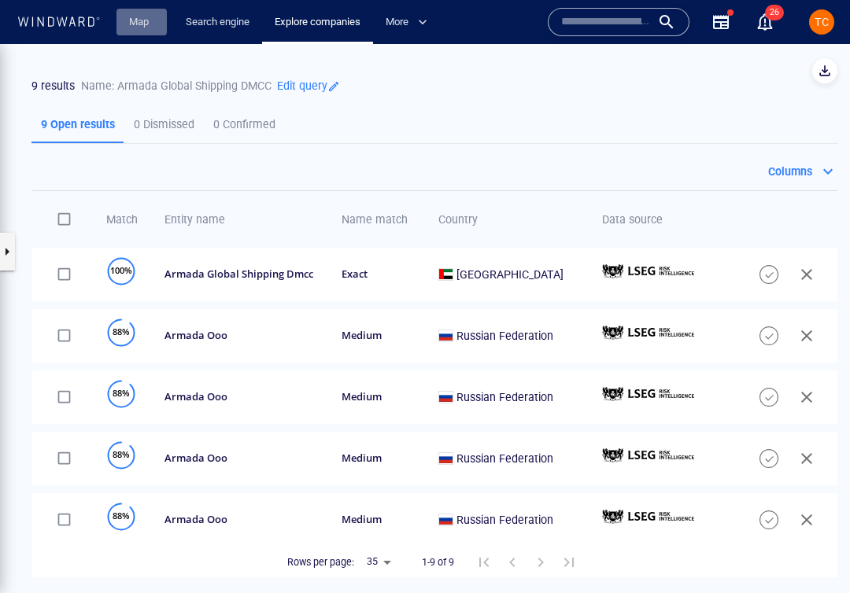
click at [141, 26] on link "Map" at bounding box center [142, 23] width 38 height 28
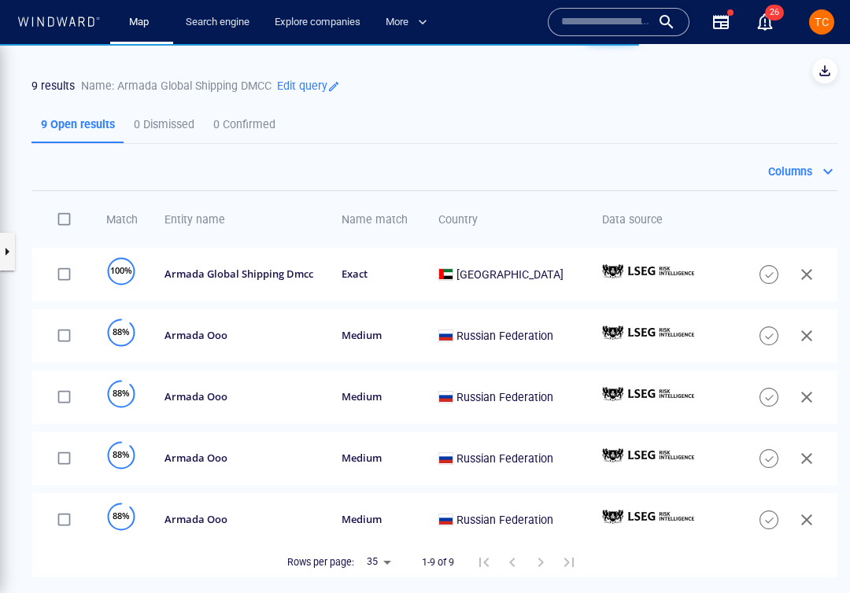
drag, startPoint x: 61, startPoint y: 26, endPoint x: 90, endPoint y: 32, distance: 29.0
click at [61, 26] on div at bounding box center [59, 22] width 84 height 15
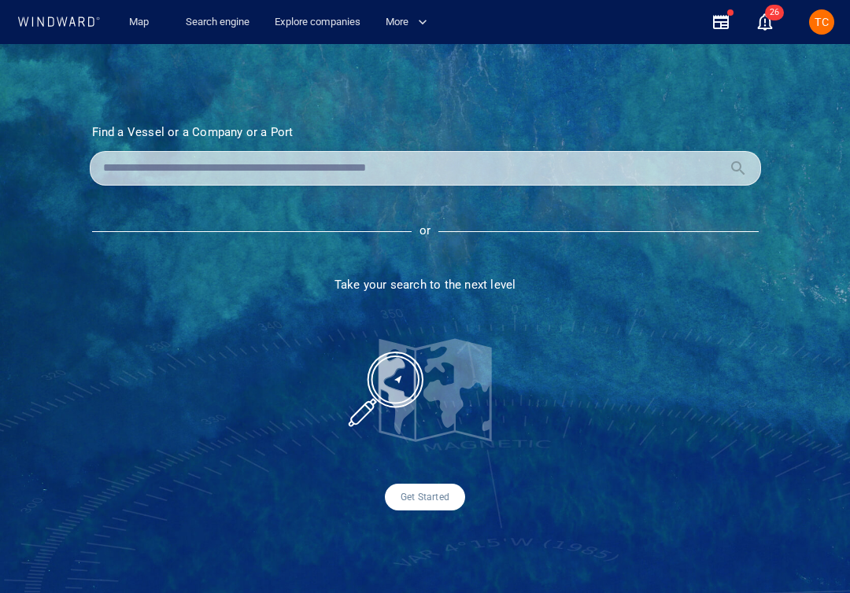
click at [288, 187] on section "Find a Vessel or a Company or a Port Name N/A IMO MMSI Call sign N/A Class N/A …" at bounding box center [425, 318] width 750 height 386
click at [306, 172] on input "text" at bounding box center [412, 169] width 619 height 24
paste input "**********"
click at [65, 167] on section "**********" at bounding box center [425, 318] width 750 height 386
click at [161, 167] on input "**********" at bounding box center [414, 169] width 622 height 24
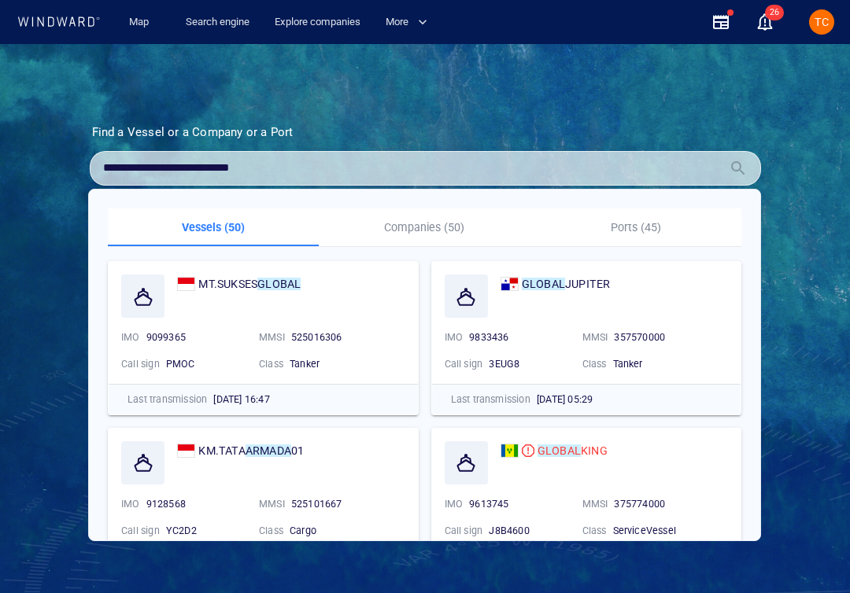
click at [258, 168] on input "**********" at bounding box center [412, 169] width 619 height 24
type input "**********"
click at [440, 249] on div "Vessels (50) Companies (50) Ports (45) MT.SUKSES GLOBAL IMO 9099365 MMSI 525016…" at bounding box center [424, 365] width 671 height 351
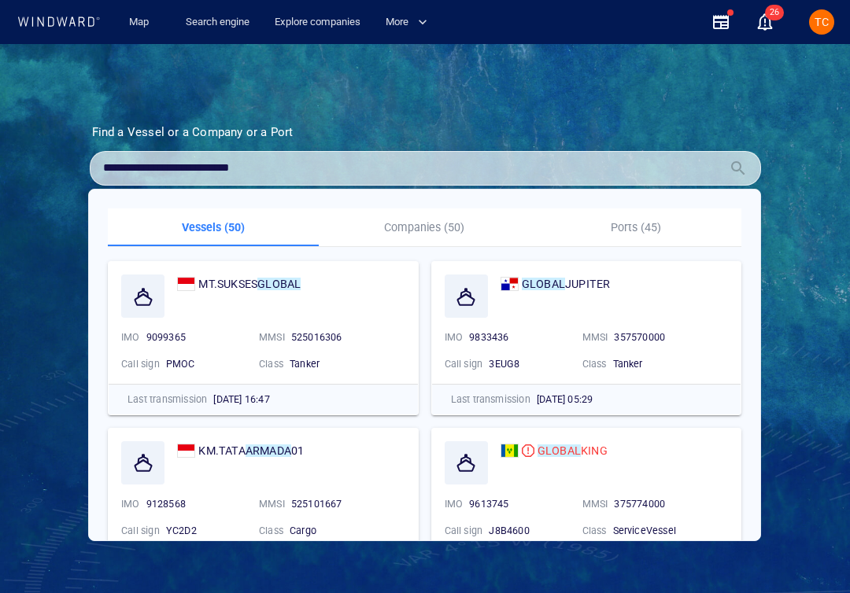
click at [435, 233] on div "or" at bounding box center [425, 231] width 667 height 13
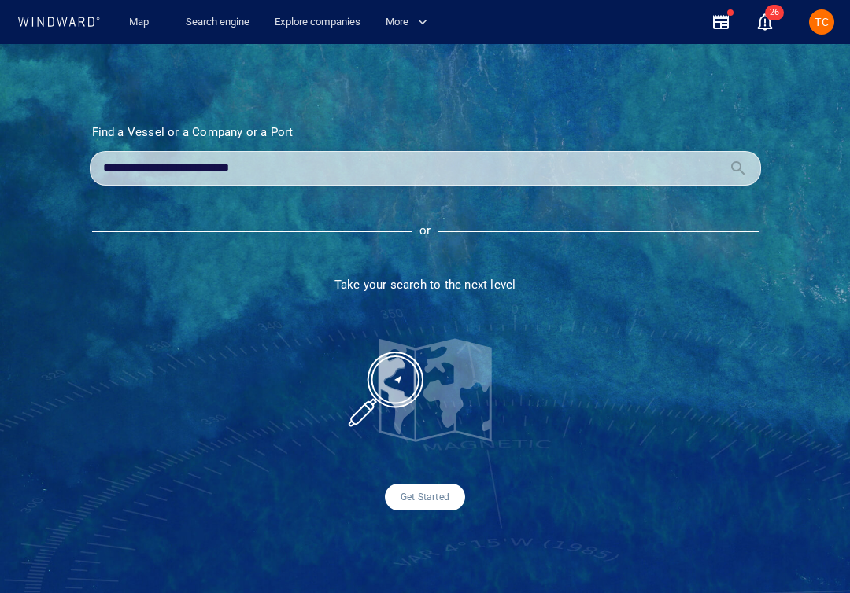
click at [306, 168] on input "**********" at bounding box center [412, 169] width 619 height 24
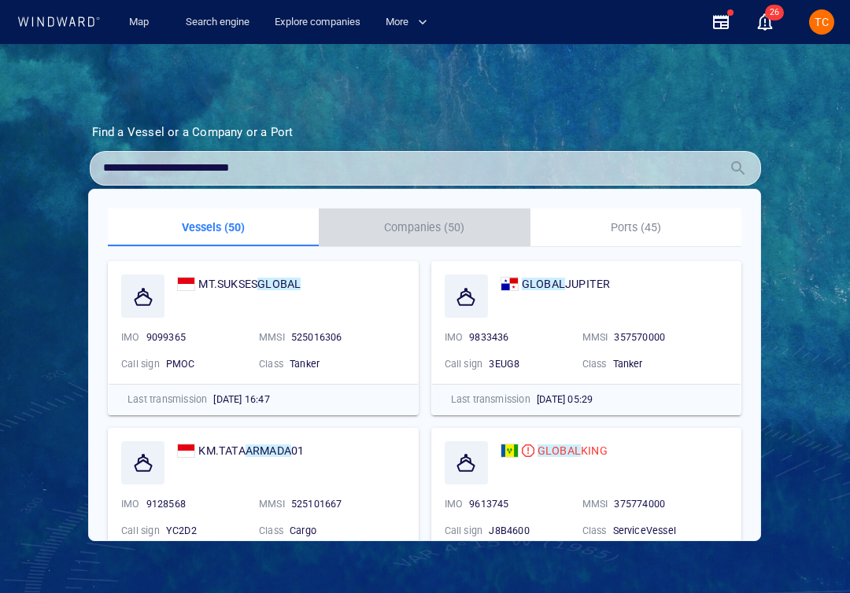
drag, startPoint x: 404, startPoint y: 229, endPoint x: 396, endPoint y: 288, distance: 59.6
click at [404, 229] on p "Companies (50)" at bounding box center [424, 227] width 192 height 19
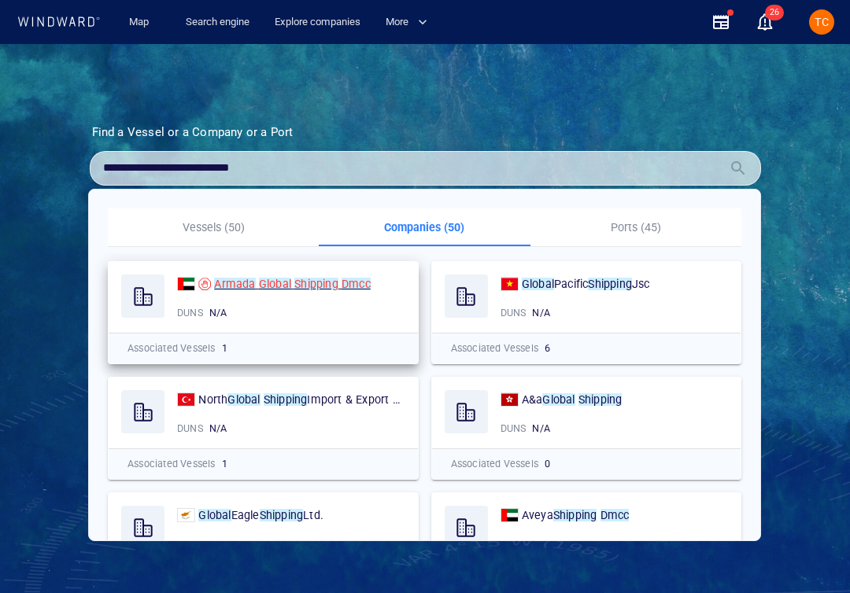
click at [330, 287] on mark "Shipping" at bounding box center [316, 284] width 44 height 13
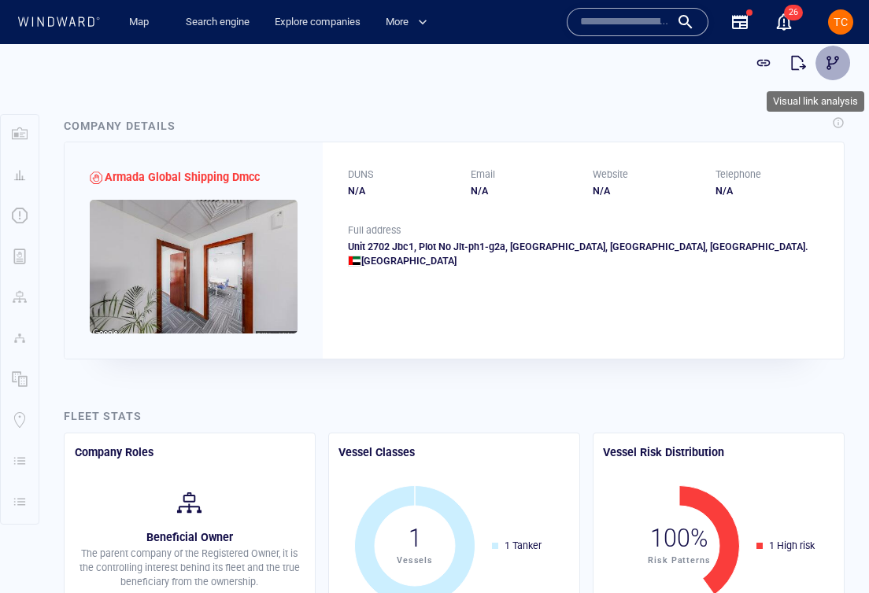
click at [834, 62] on span "button" at bounding box center [833, 63] width 16 height 16
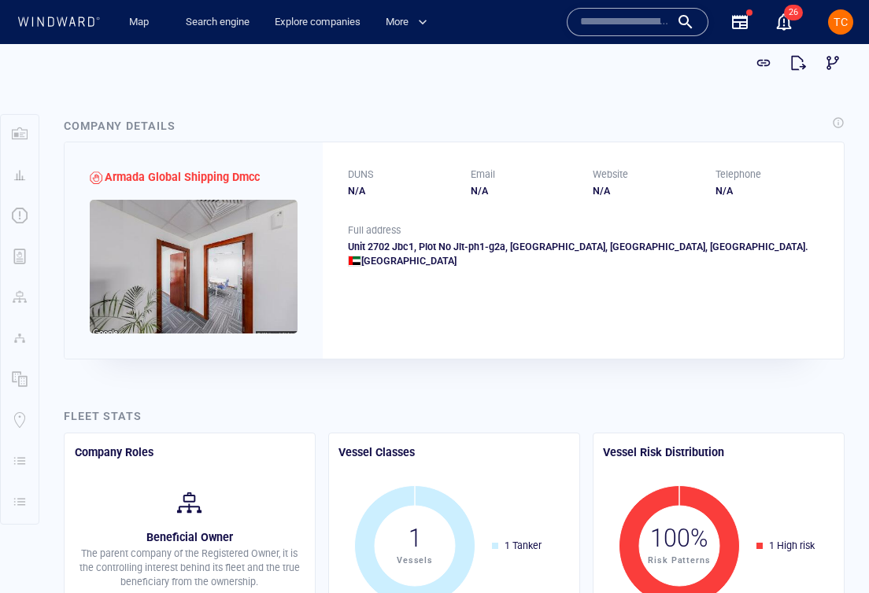
click at [238, 265] on img at bounding box center [194, 267] width 208 height 134
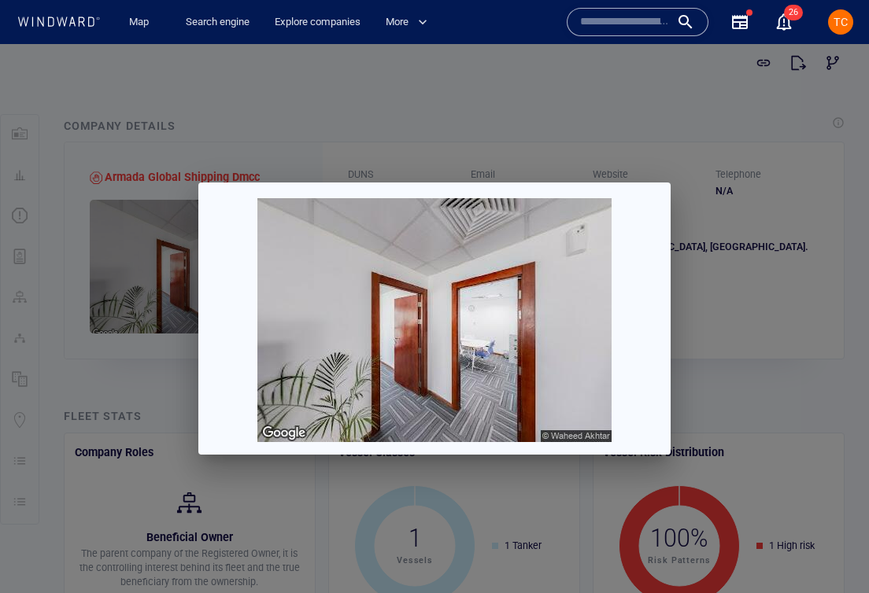
click at [752, 304] on div at bounding box center [434, 318] width 869 height 549
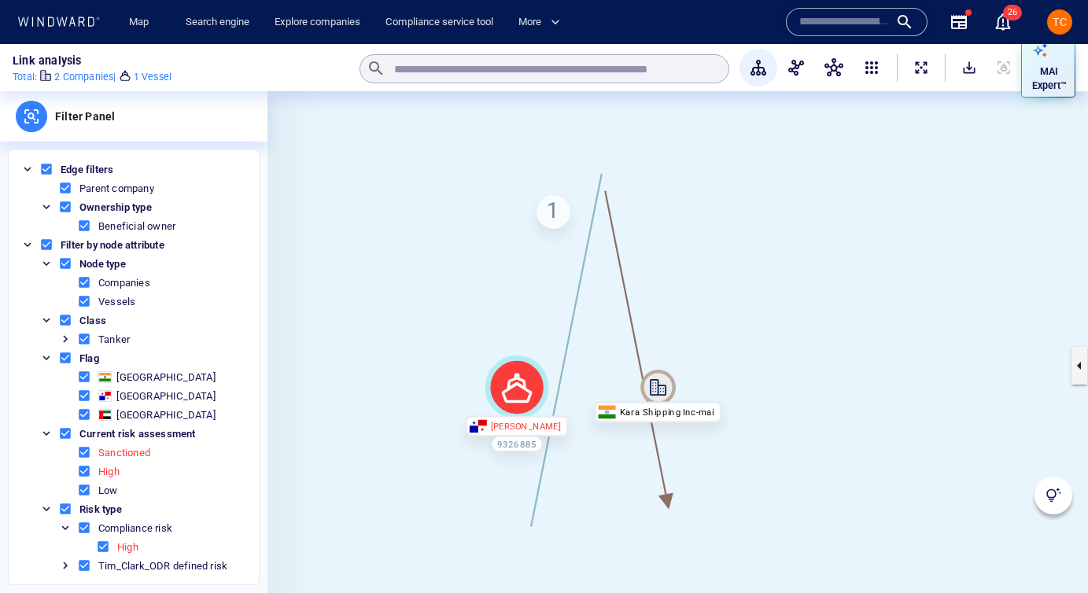
drag, startPoint x: 768, startPoint y: 374, endPoint x: 753, endPoint y: 234, distance: 140.9
click at [753, 234] on canvas at bounding box center [678, 365] width 821 height 549
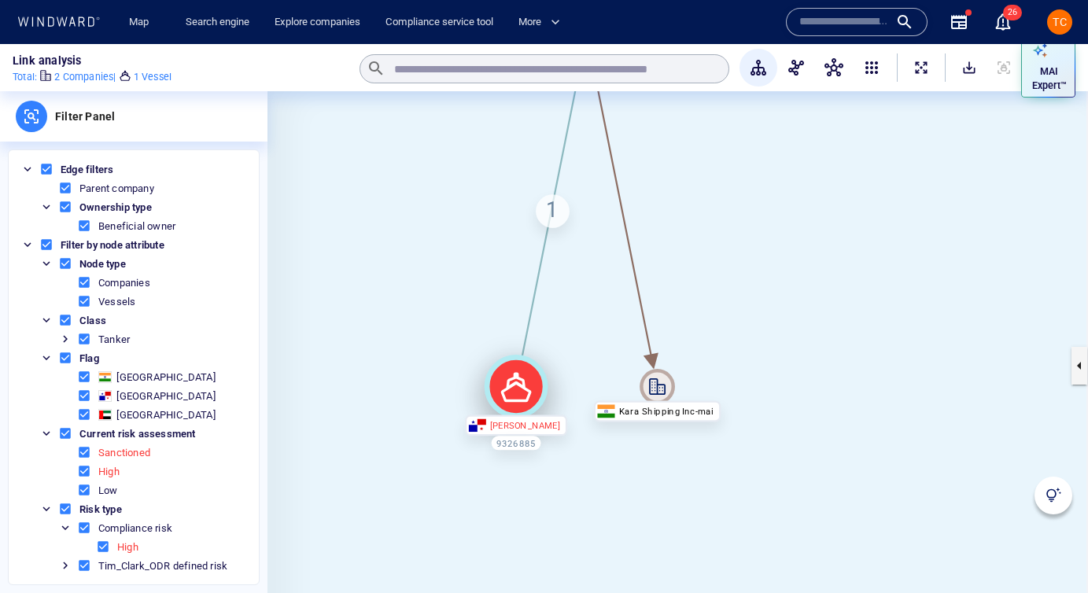
click at [524, 386] on icon at bounding box center [516, 388] width 31 height 30
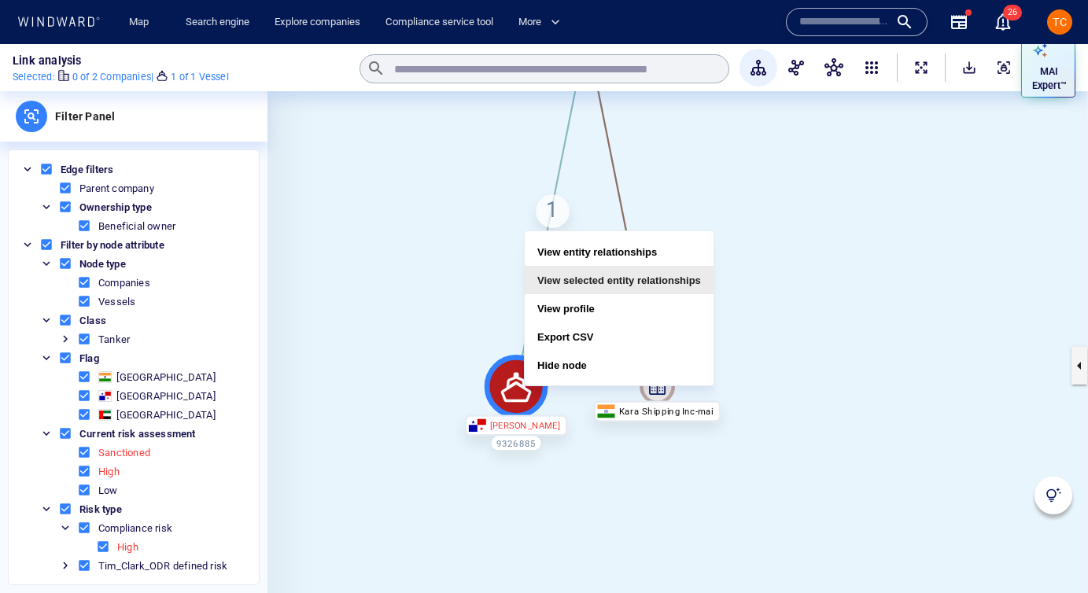
click at [589, 278] on button "View selected entity relationships" at bounding box center [619, 280] width 189 height 28
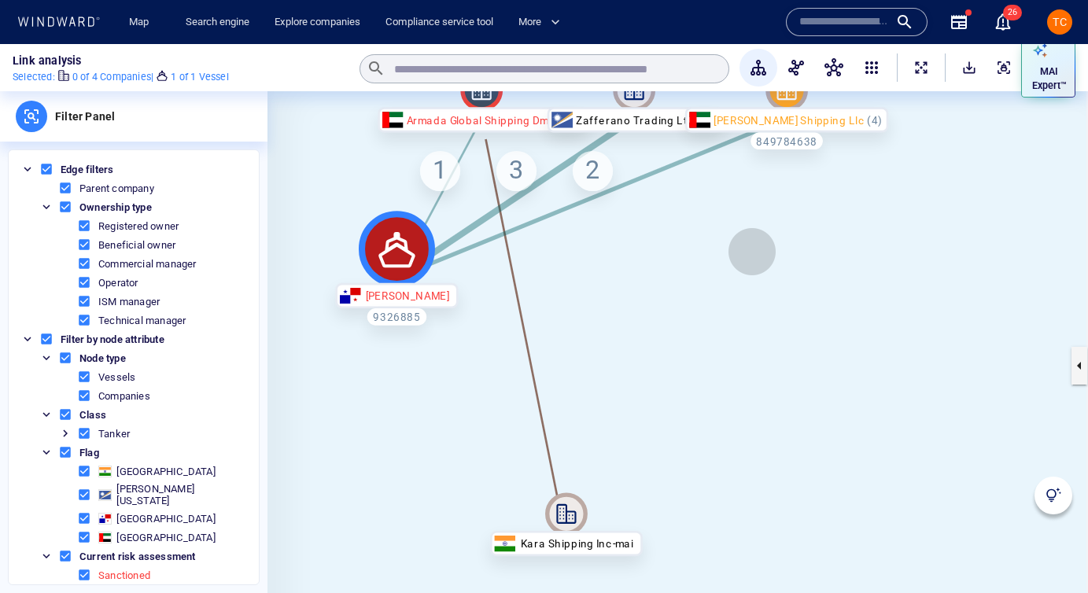
drag, startPoint x: 847, startPoint y: 312, endPoint x: 752, endPoint y: 249, distance: 113.9
click at [752, 249] on canvas at bounding box center [678, 365] width 821 height 549
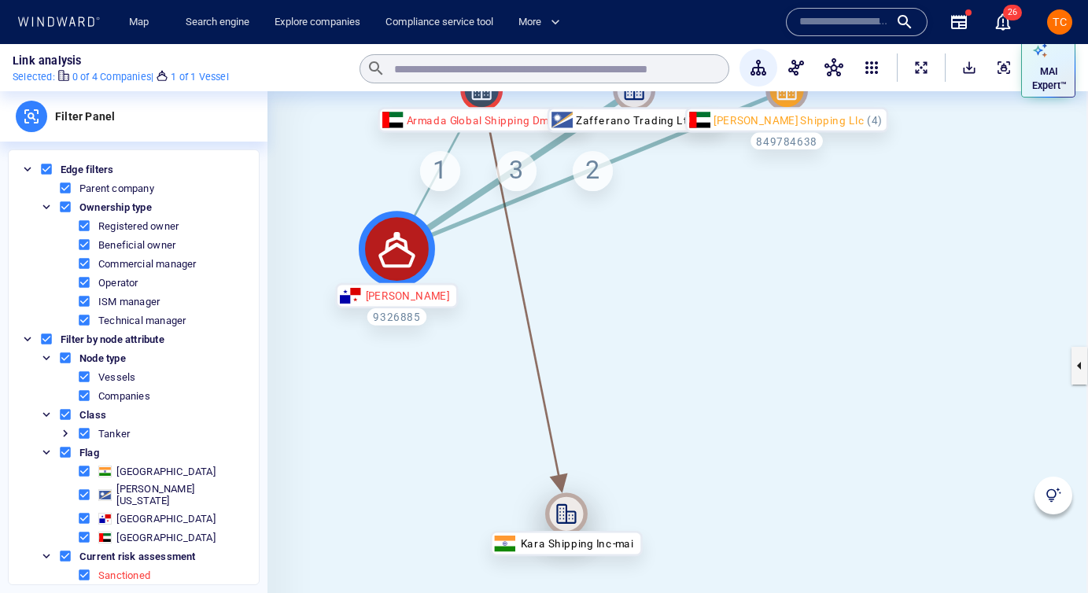
click at [571, 512] on icon at bounding box center [566, 514] width 42 height 42
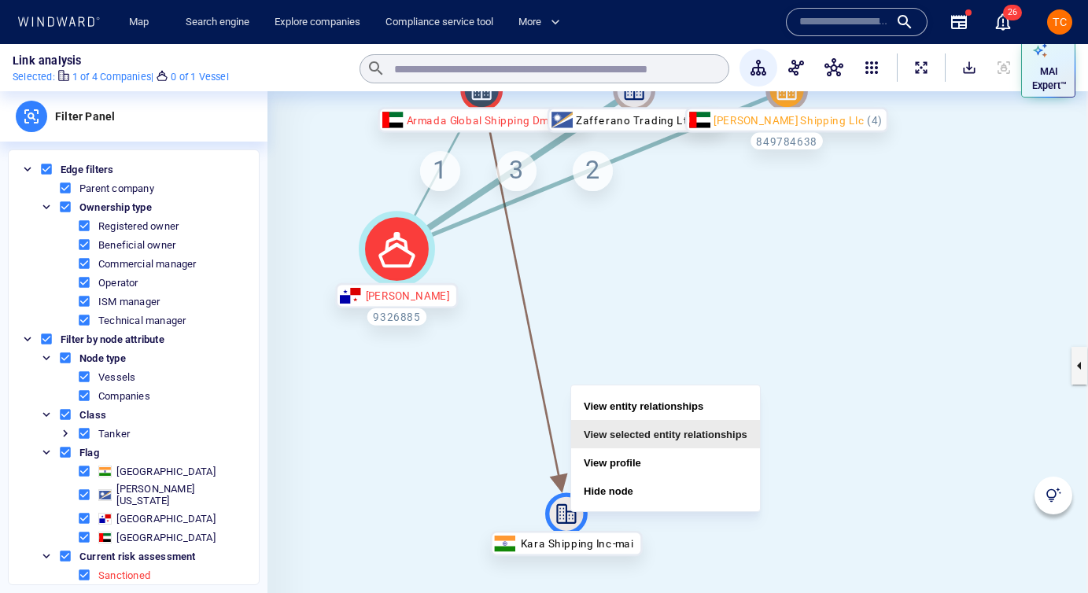
click at [639, 430] on button "View selected entity relationships" at bounding box center [665, 434] width 189 height 28
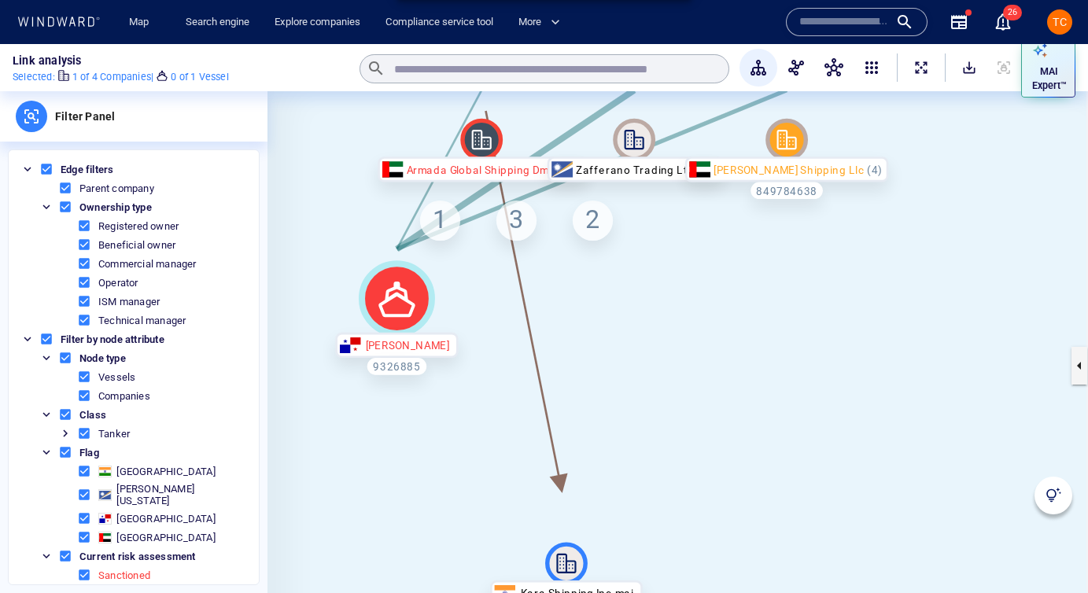
drag, startPoint x: 740, startPoint y: 246, endPoint x: 740, endPoint y: 380, distance: 134.6
click at [740, 380] on canvas at bounding box center [678, 365] width 821 height 549
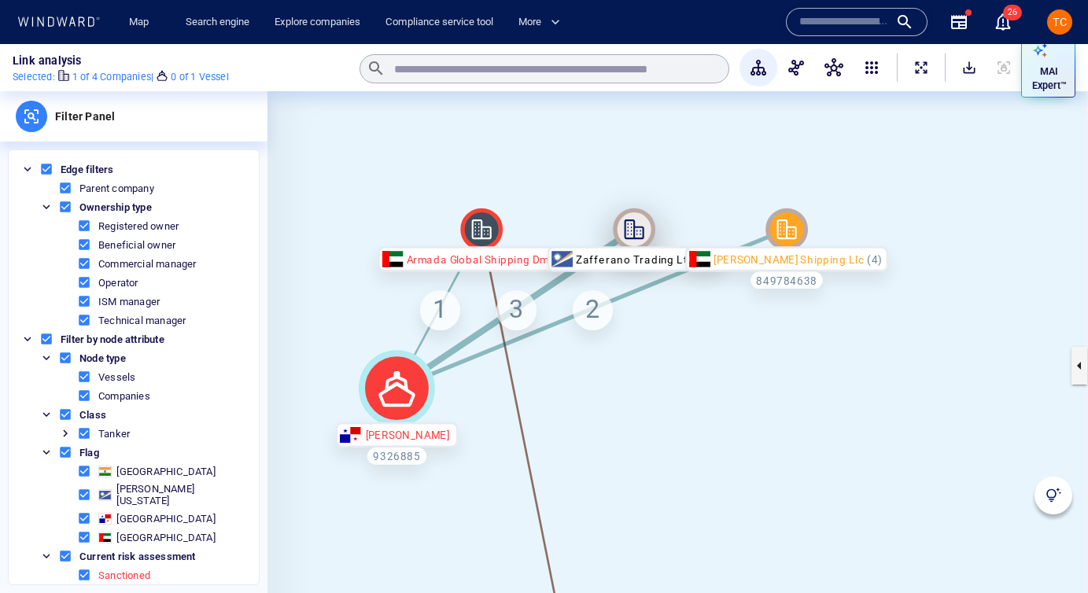
click at [647, 237] on icon at bounding box center [634, 230] width 42 height 42
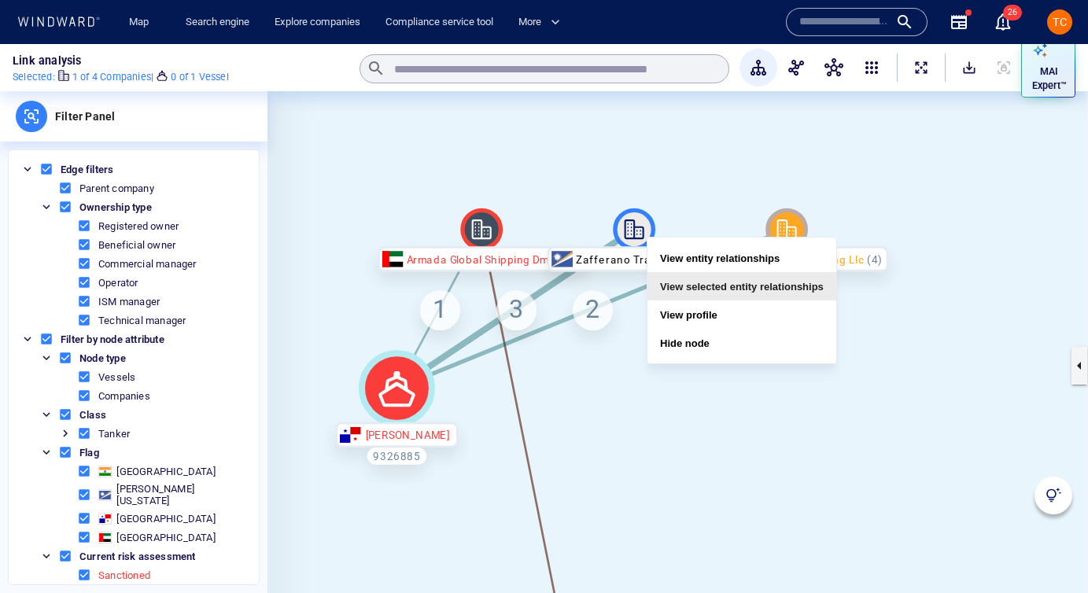
click at [700, 286] on button "View selected entity relationships" at bounding box center [742, 286] width 189 height 28
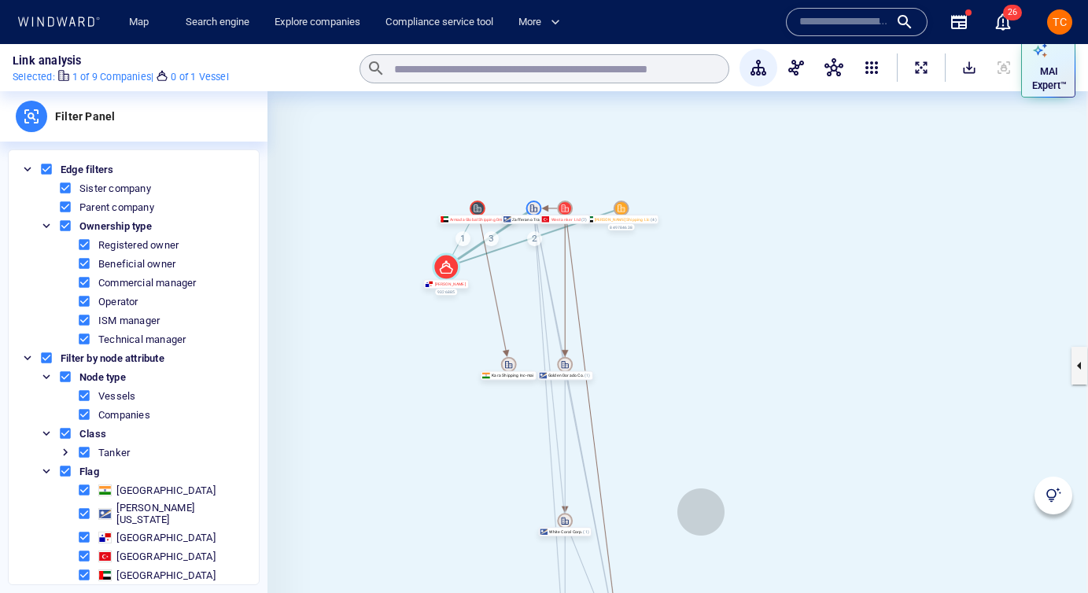
drag, startPoint x: 848, startPoint y: 443, endPoint x: 701, endPoint y: 512, distance: 162.6
click at [701, 512] on canvas at bounding box center [678, 365] width 821 height 549
click at [570, 211] on icon at bounding box center [565, 209] width 16 height 16
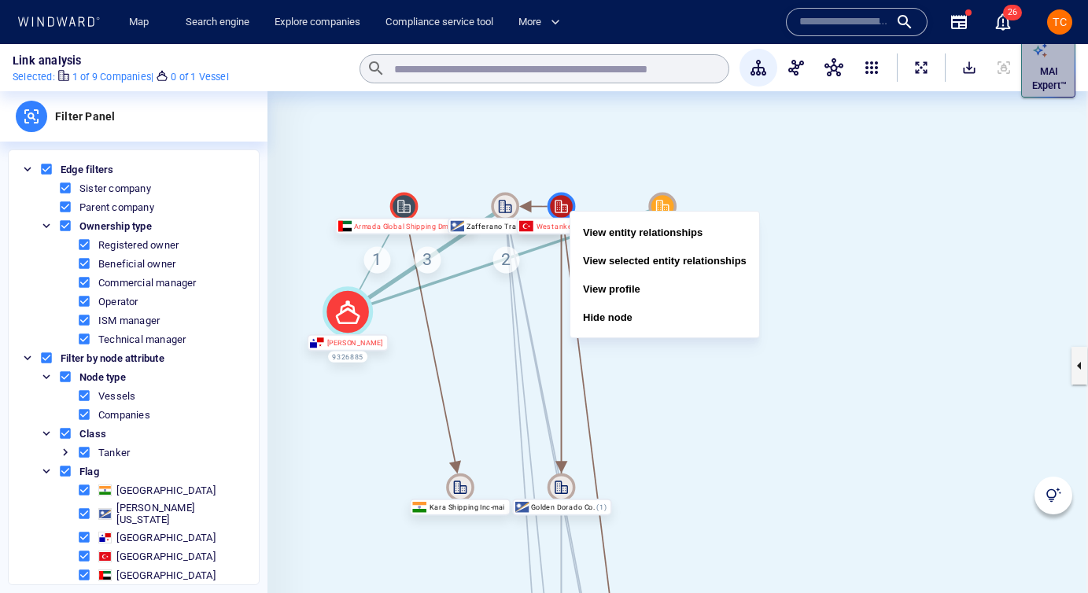
click at [868, 78] on p "MAI Expert™" at bounding box center [1049, 79] width 35 height 28
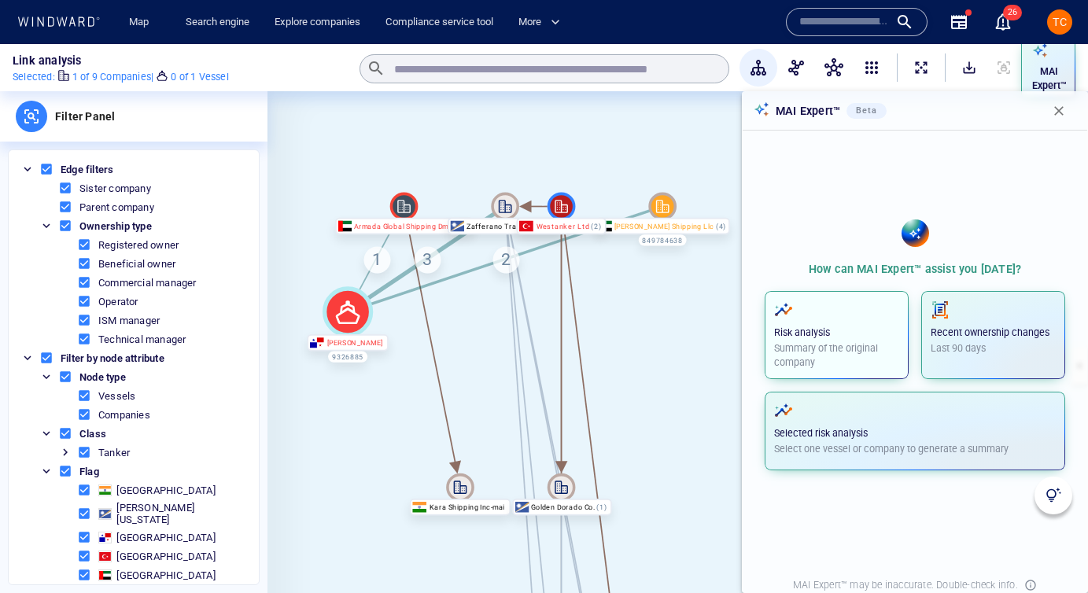
click at [825, 323] on div "Risk analysis Summary of the original company" at bounding box center [836, 335] width 125 height 69
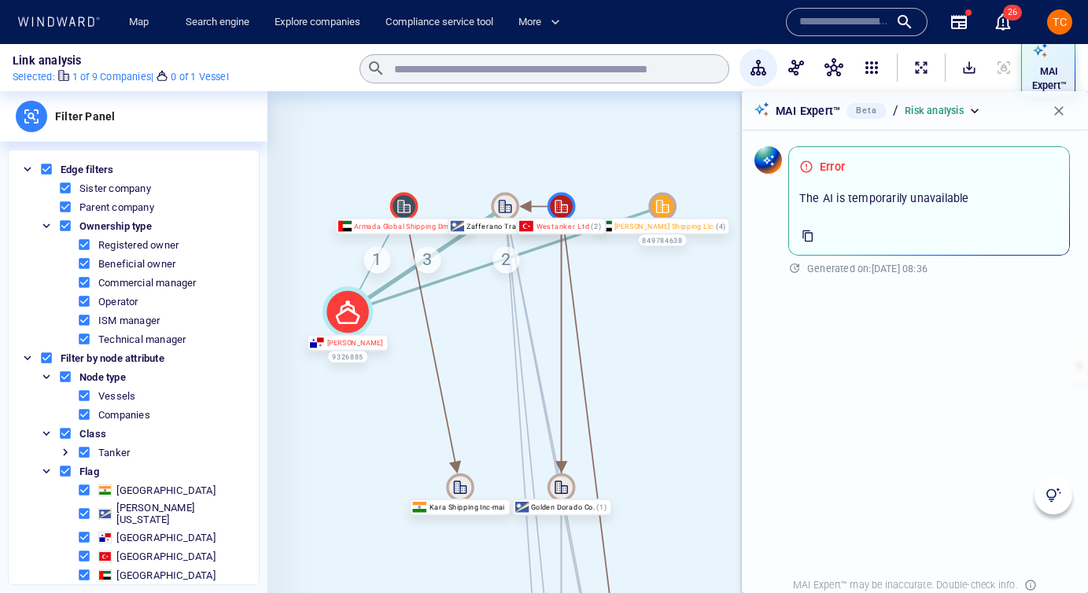
click at [804, 232] on icon "button" at bounding box center [808, 236] width 13 height 13
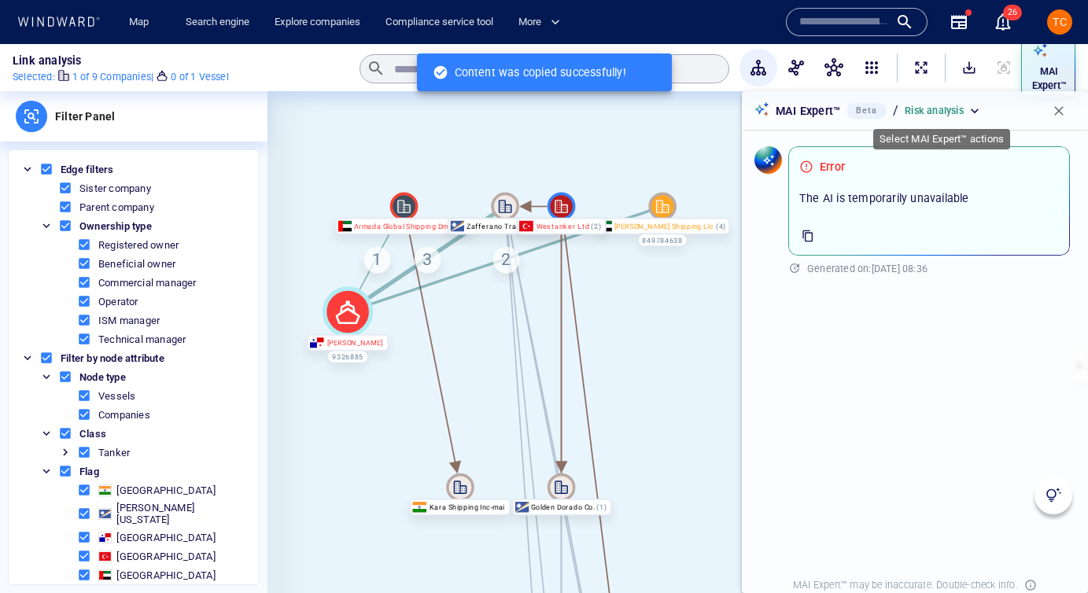
click at [868, 111] on p "Risk analysis" at bounding box center [934, 111] width 59 height 14
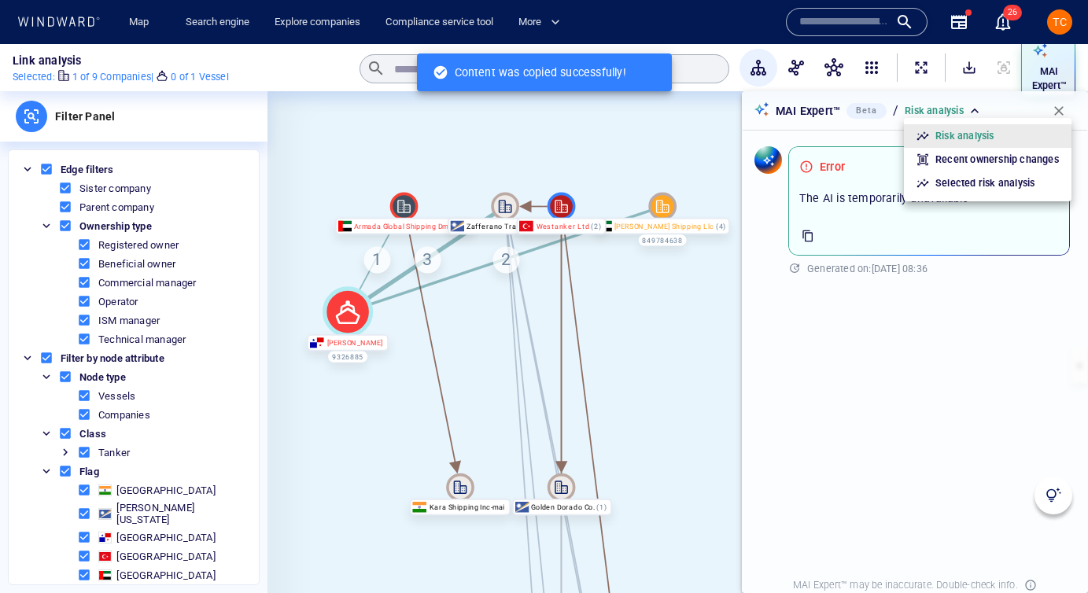
click at [868, 109] on div at bounding box center [544, 296] width 1088 height 593
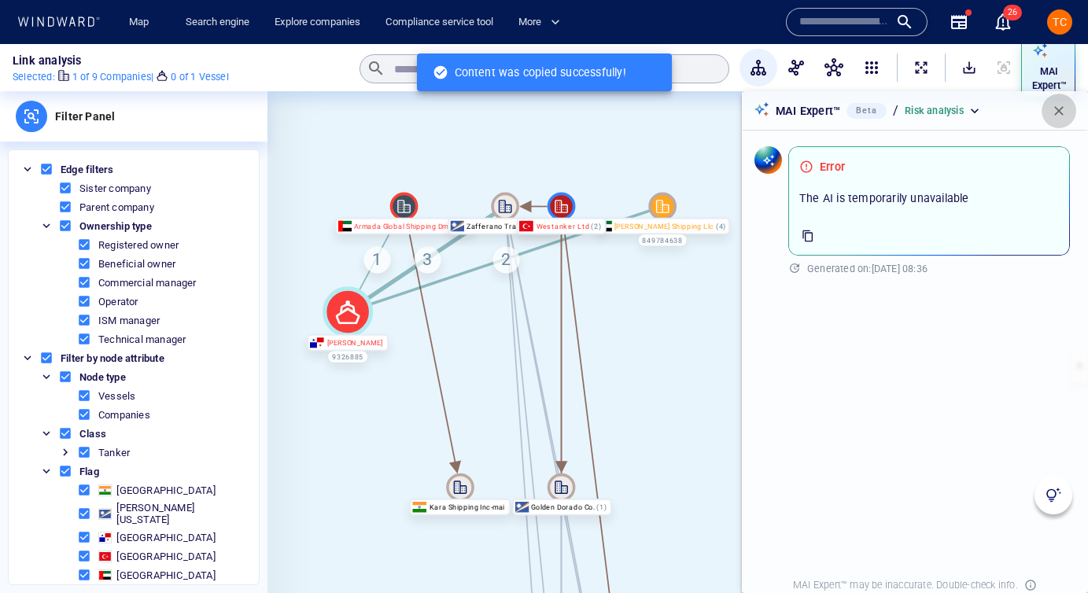
click at [868, 111] on span "button" at bounding box center [1059, 111] width 16 height 16
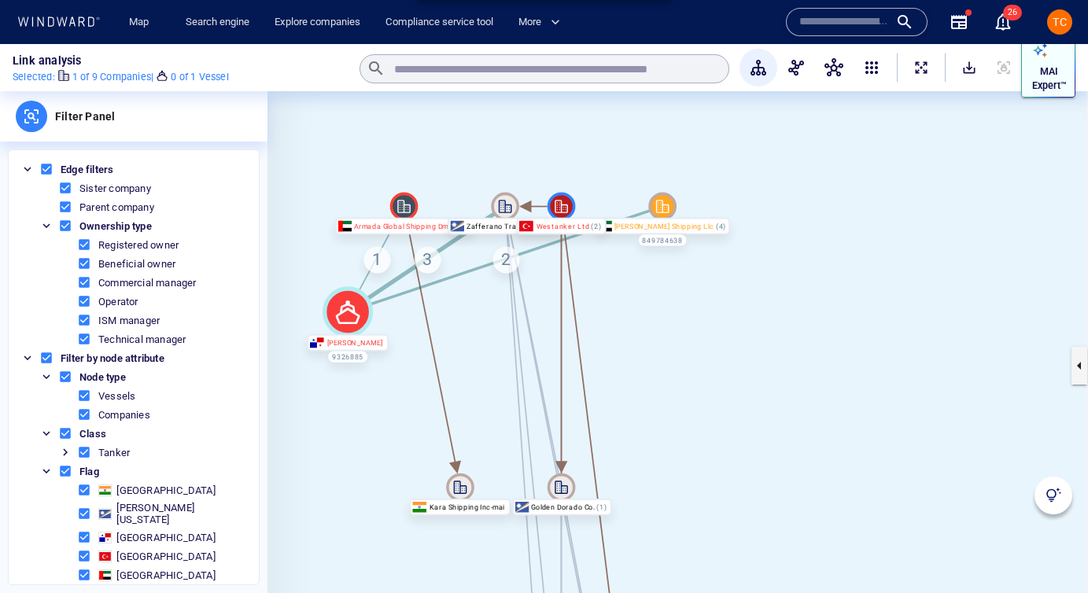
click at [868, 72] on p "MAI Expert™" at bounding box center [1049, 79] width 35 height 28
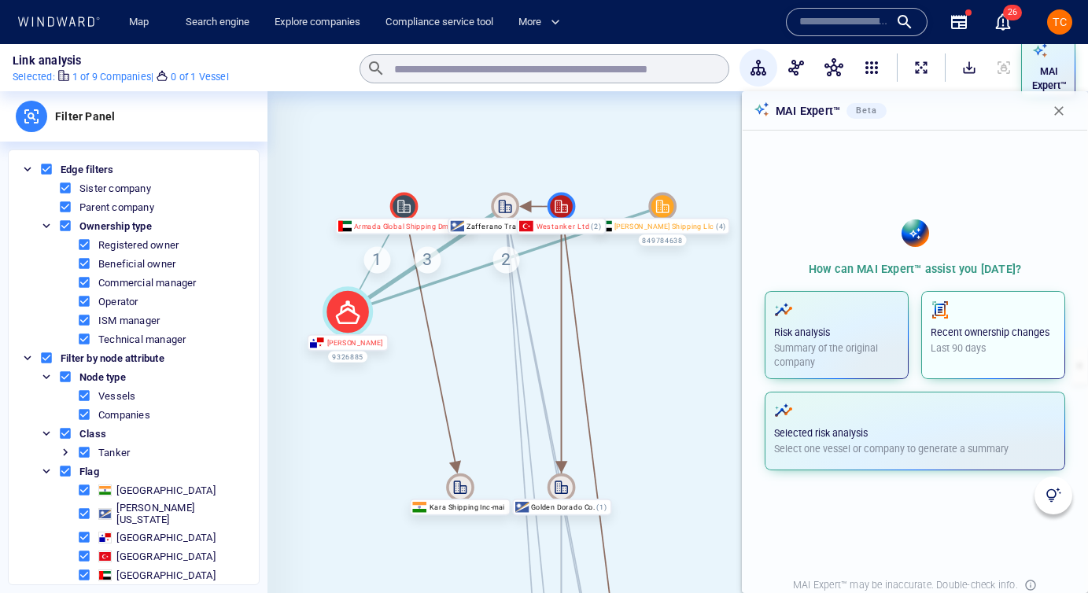
click at [868, 308] on icon "button" at bounding box center [940, 310] width 19 height 19
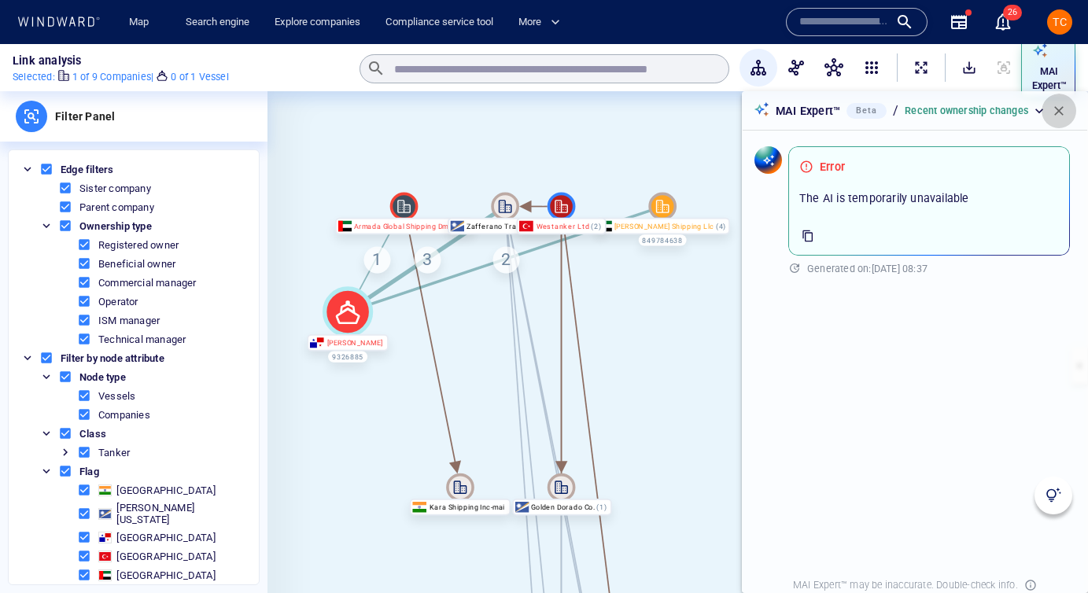
click at [868, 109] on span "button" at bounding box center [1059, 111] width 16 height 16
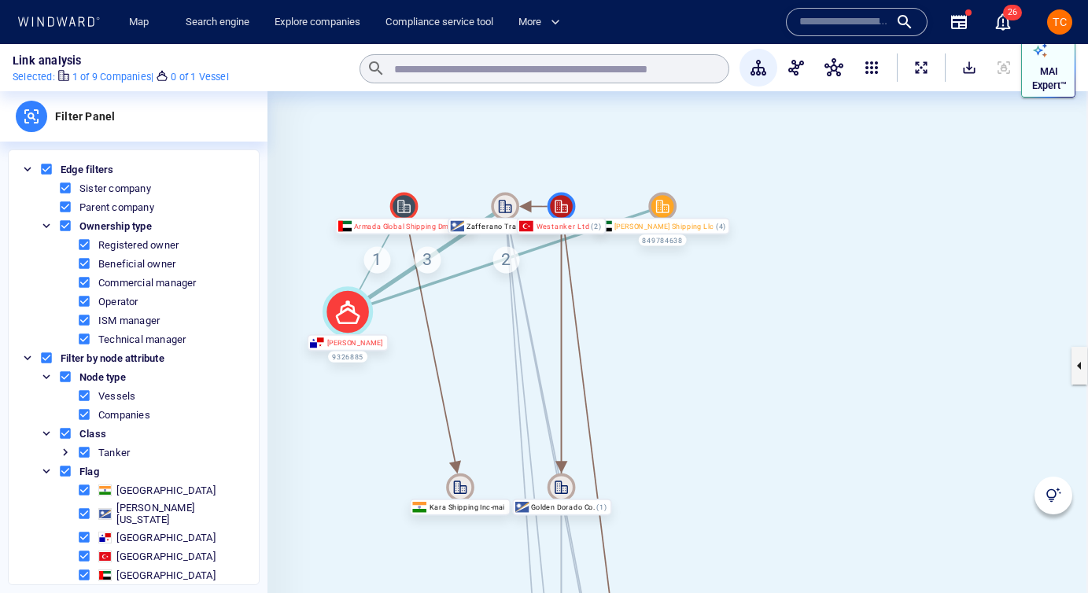
click at [868, 74] on p "MAI Expert™" at bounding box center [1049, 79] width 35 height 28
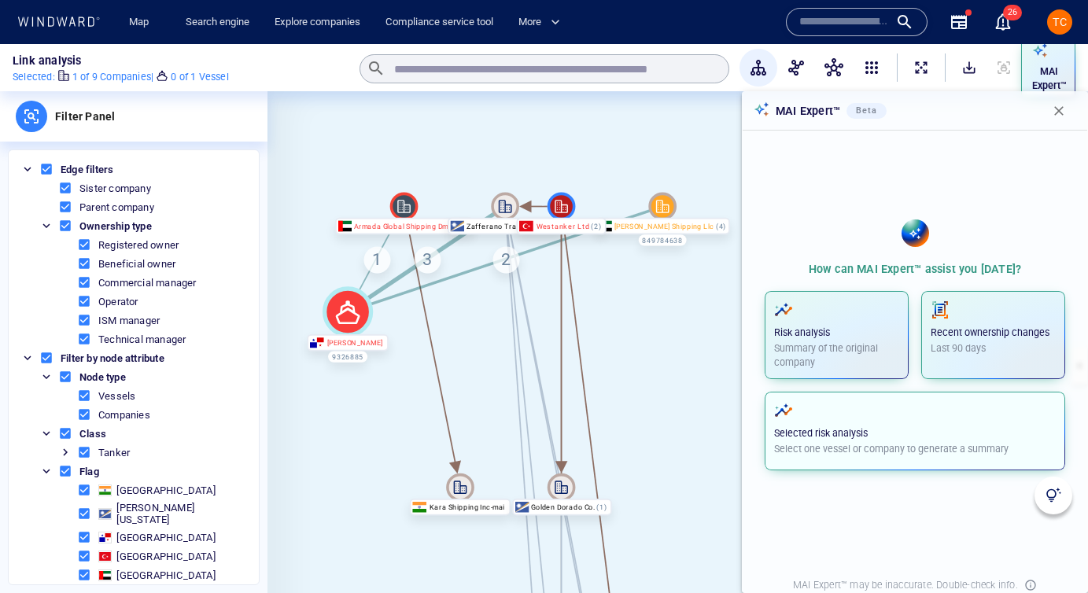
click at [850, 427] on p "Selected risk analysis" at bounding box center [915, 434] width 282 height 14
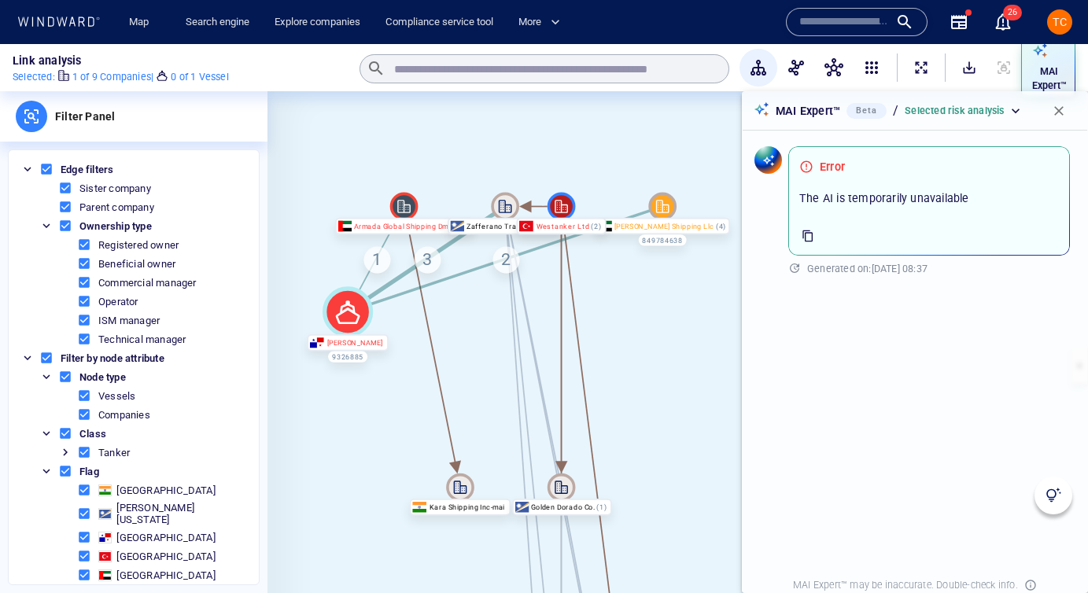
drag, startPoint x: 1060, startPoint y: 111, endPoint x: 1054, endPoint y: 127, distance: 16.7
click at [868, 110] on span "button" at bounding box center [1059, 111] width 16 height 16
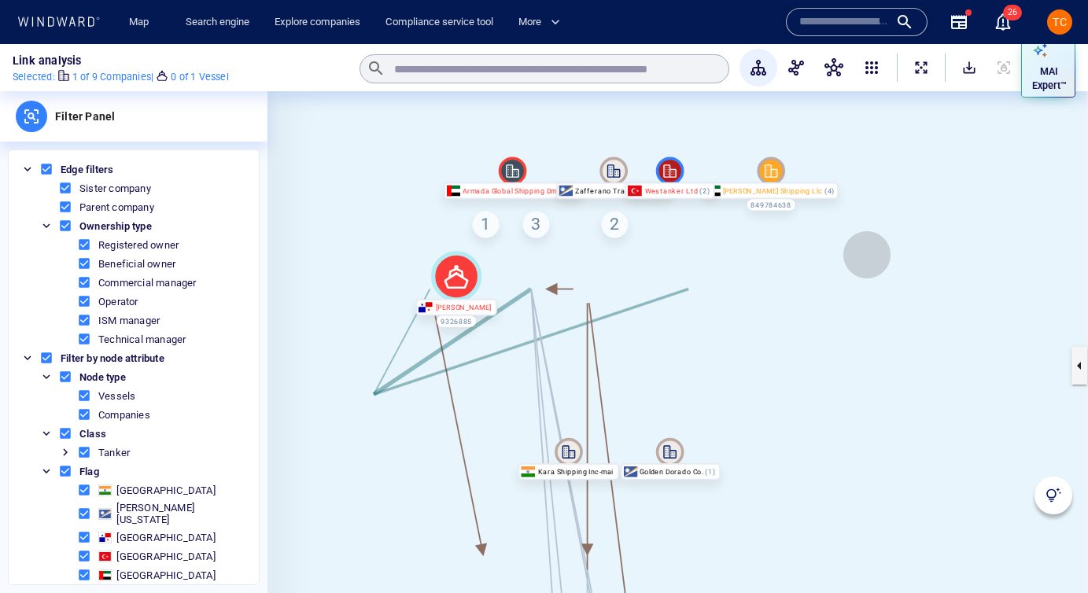
drag, startPoint x: 841, startPoint y: 172, endPoint x: 950, endPoint y: 137, distance: 114.0
click at [868, 137] on canvas at bounding box center [678, 365] width 821 height 549
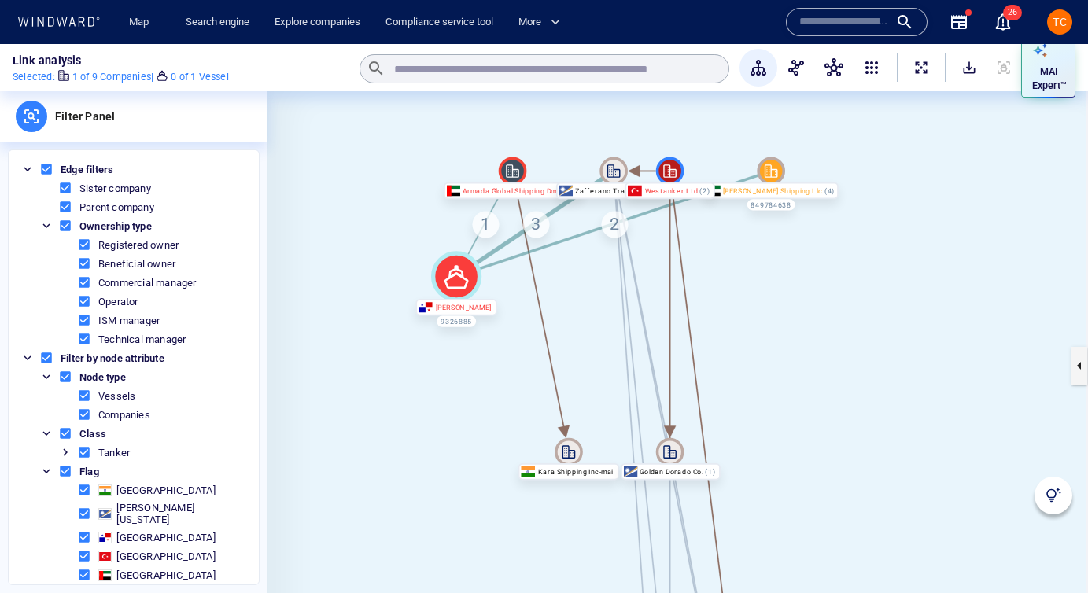
click at [673, 175] on icon at bounding box center [670, 171] width 28 height 28
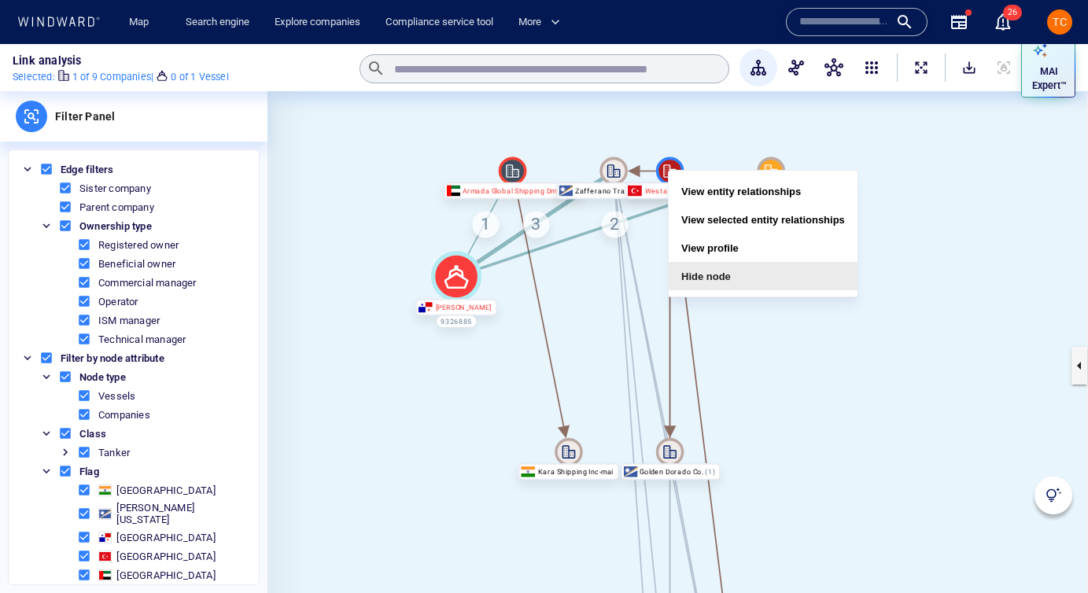
click at [725, 271] on button "Hide node" at bounding box center [763, 276] width 189 height 28
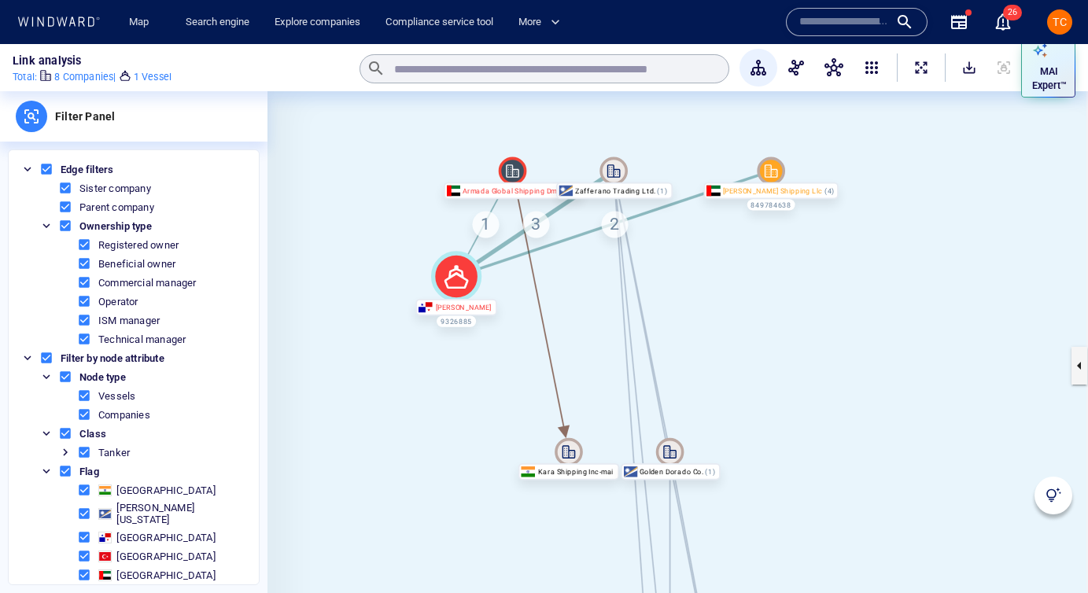
click at [663, 451] on icon at bounding box center [669, 451] width 13 height 13
